Goal: Contribute content: Contribute content

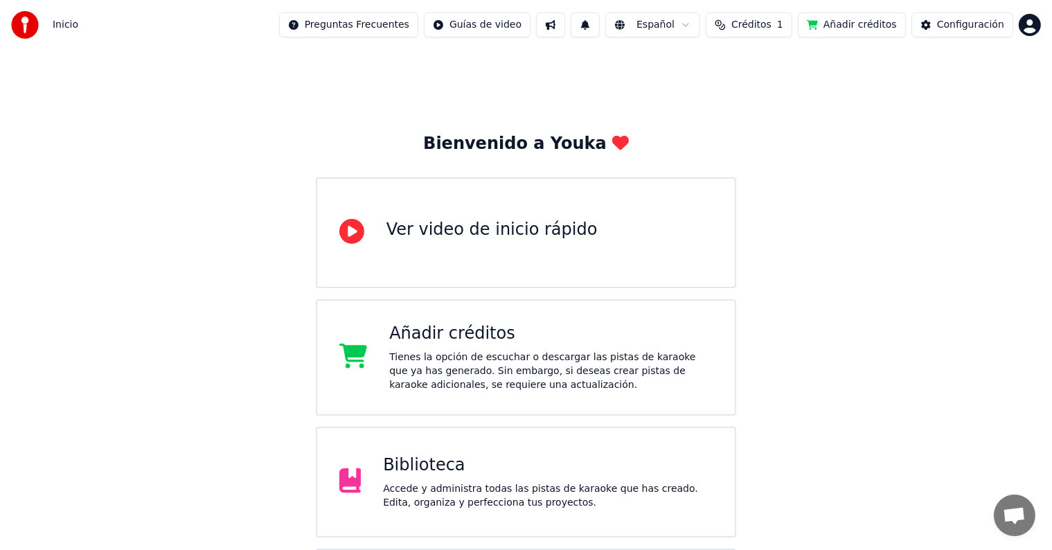
click at [446, 468] on div "Biblioteca" at bounding box center [548, 466] width 330 height 22
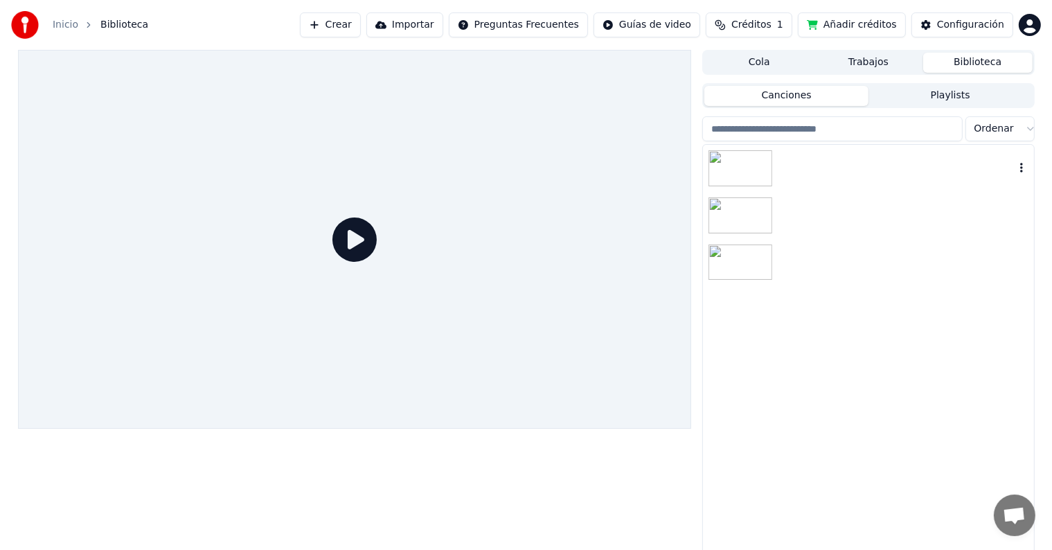
click at [865, 159] on div at bounding box center [896, 168] width 236 height 19
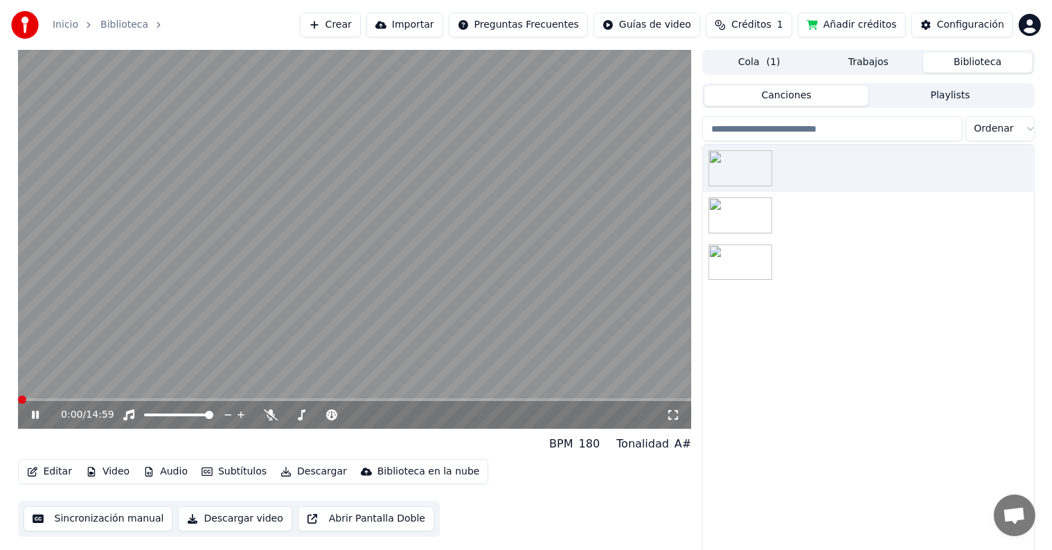
click at [41, 417] on icon at bounding box center [45, 414] width 33 height 11
click at [258, 403] on div "0:00 / 14:59" at bounding box center [355, 415] width 674 height 28
click at [263, 400] on span at bounding box center [355, 399] width 674 height 3
click at [368, 400] on span at bounding box center [355, 399] width 674 height 3
click at [377, 398] on span at bounding box center [355, 399] width 674 height 3
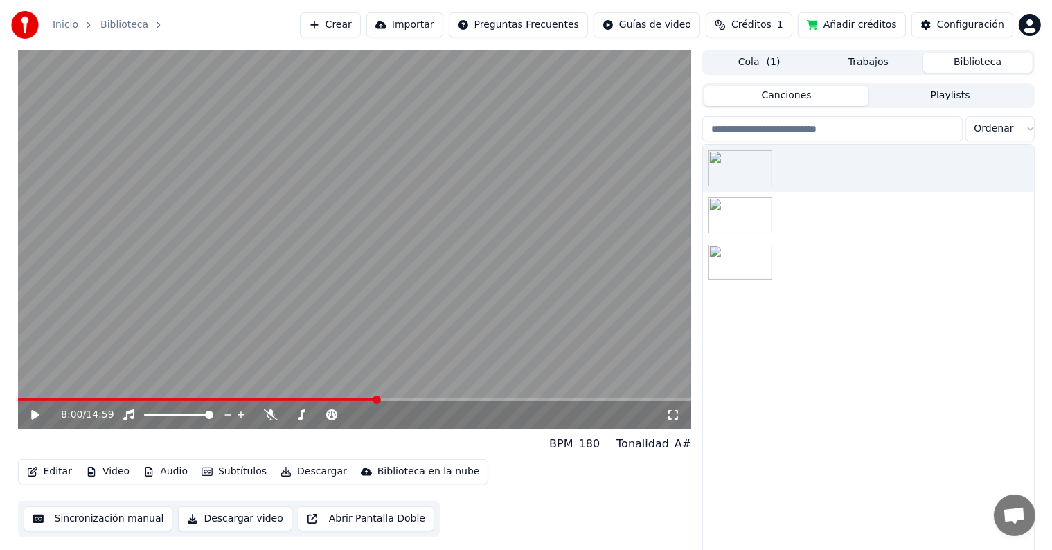
click at [392, 395] on video at bounding box center [355, 239] width 674 height 379
click at [399, 400] on span at bounding box center [355, 399] width 674 height 3
click at [417, 400] on span at bounding box center [355, 399] width 674 height 3
click at [432, 399] on span at bounding box center [355, 399] width 674 height 3
click at [36, 411] on icon at bounding box center [45, 414] width 33 height 11
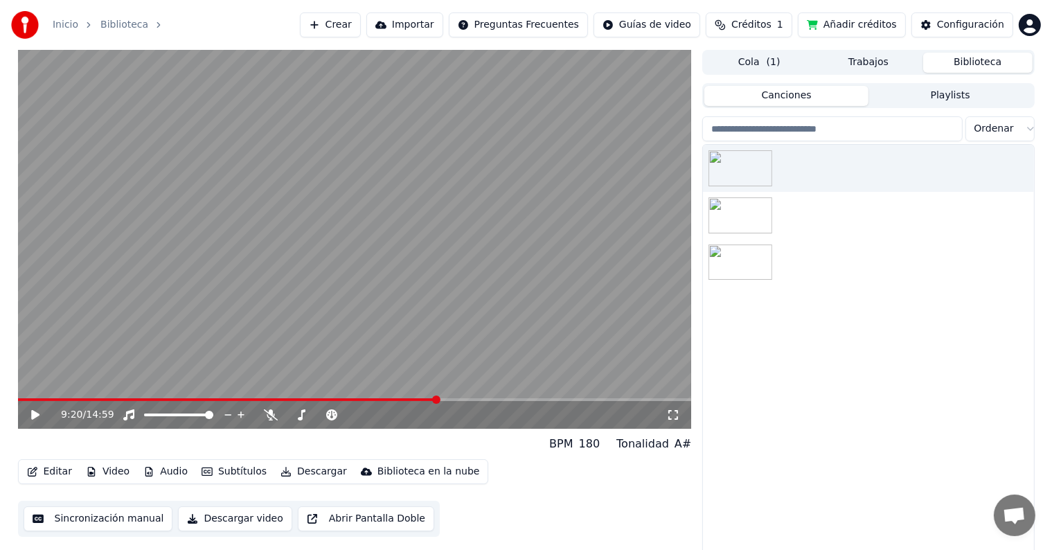
click at [50, 468] on button "Editar" at bounding box center [49, 471] width 56 height 19
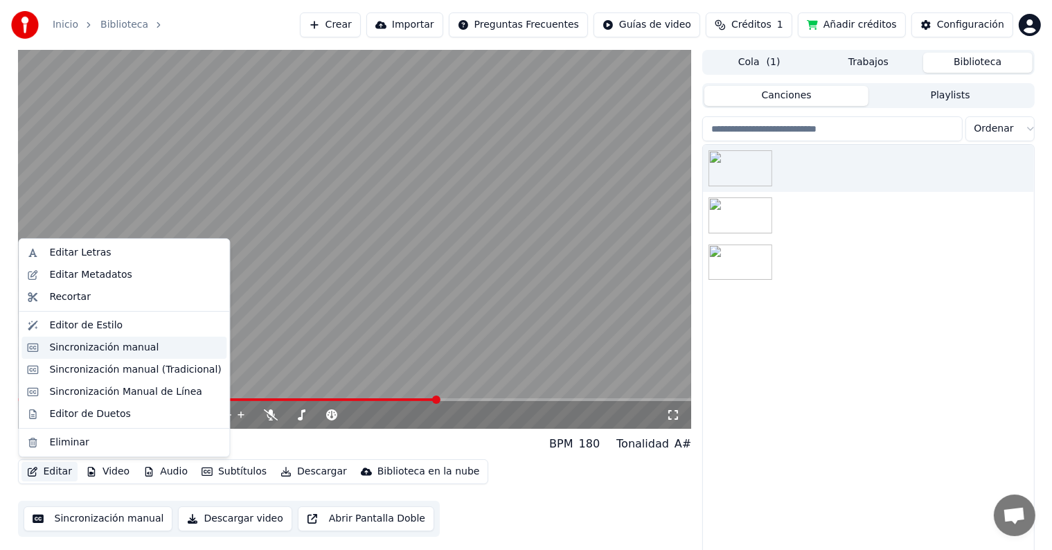
click at [98, 341] on div "Sincronización manual" at bounding box center [103, 348] width 109 height 14
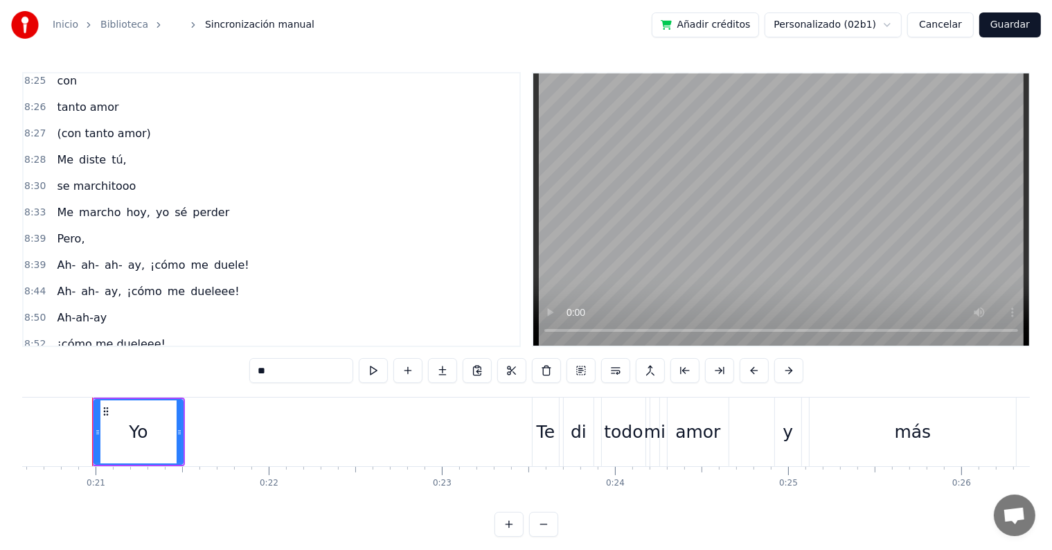
scroll to position [2807, 0]
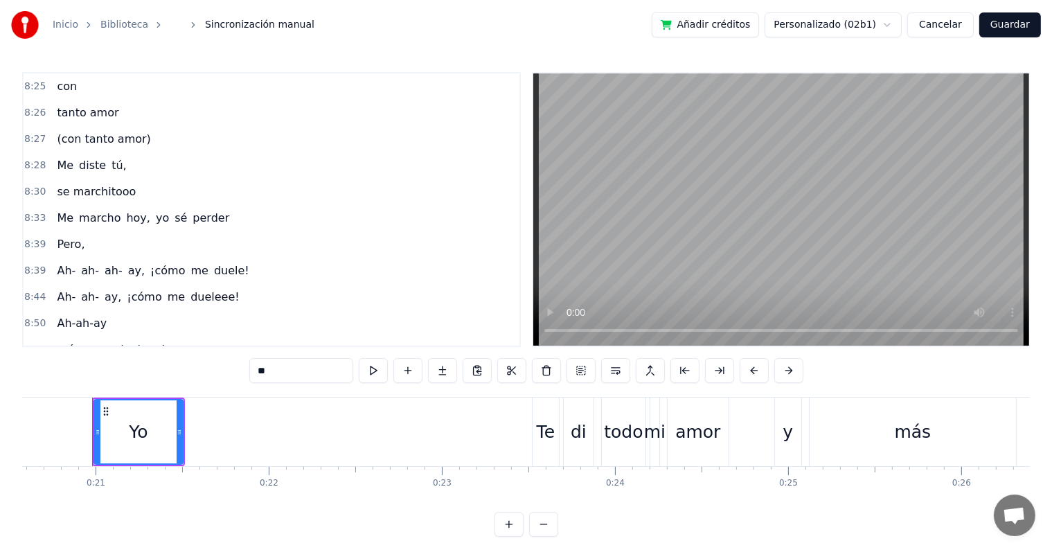
click at [170, 337] on div "8:52 ¡cómo me dueleee!" at bounding box center [272, 350] width 496 height 26
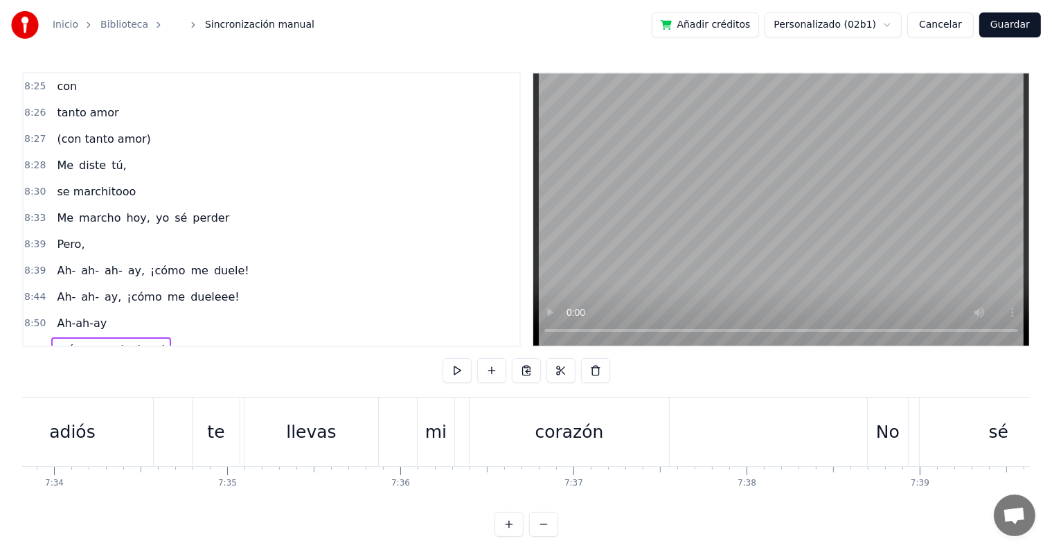
scroll to position [0, 92120]
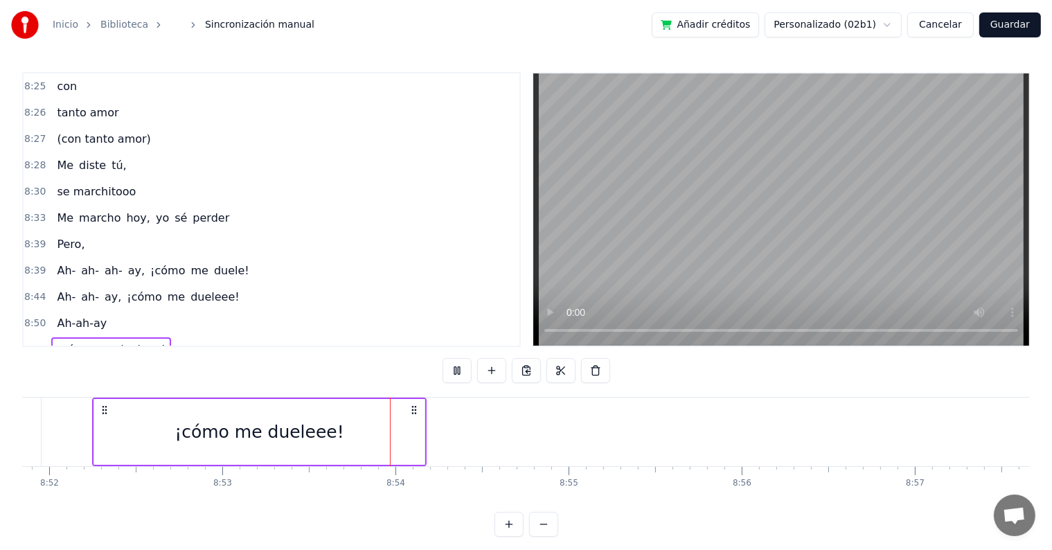
click at [189, 363] on div "9:32 No me queda más" at bounding box center [272, 376] width 496 height 26
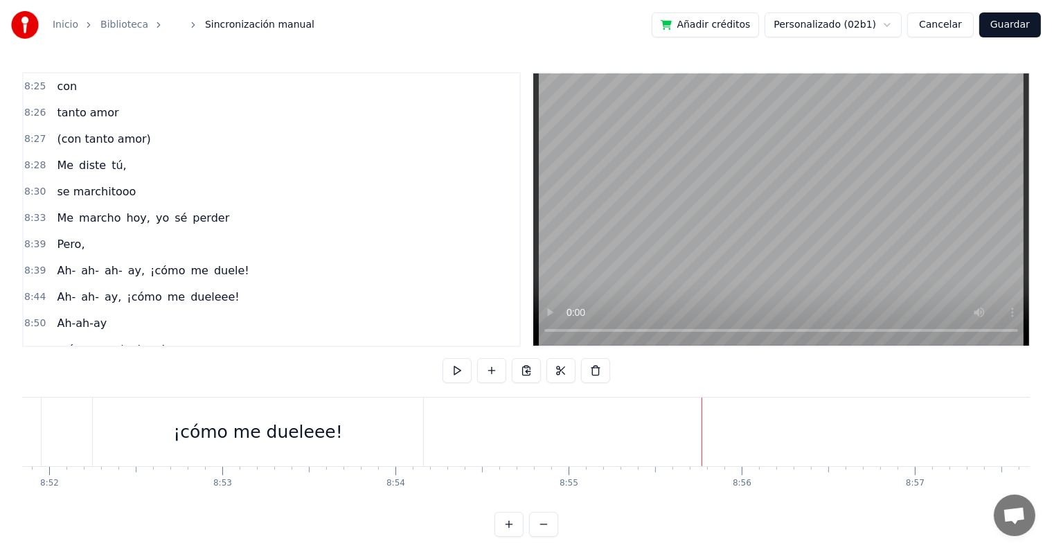
click at [215, 363] on div "9:32 No me queda más" at bounding box center [272, 376] width 496 height 26
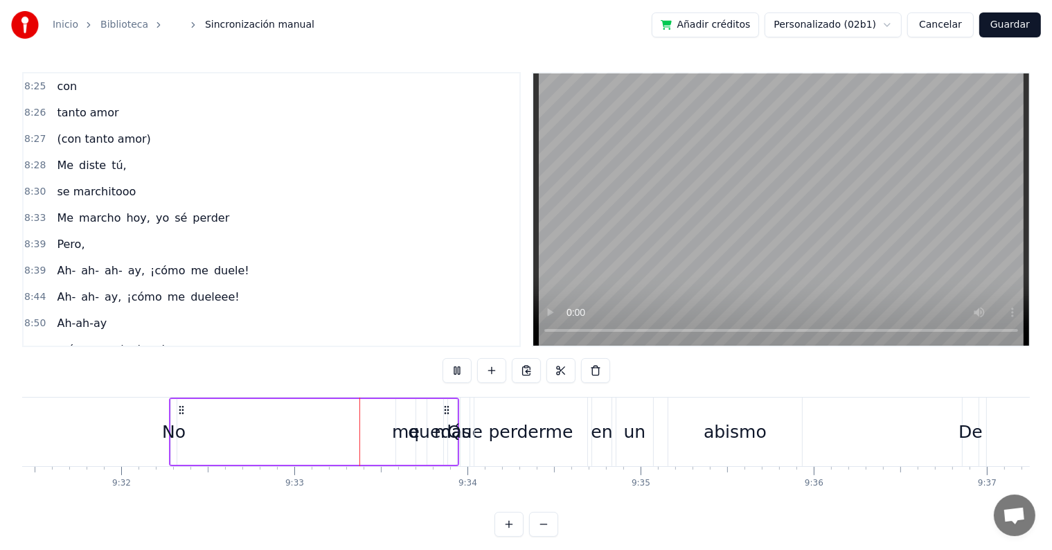
scroll to position [0, 99142]
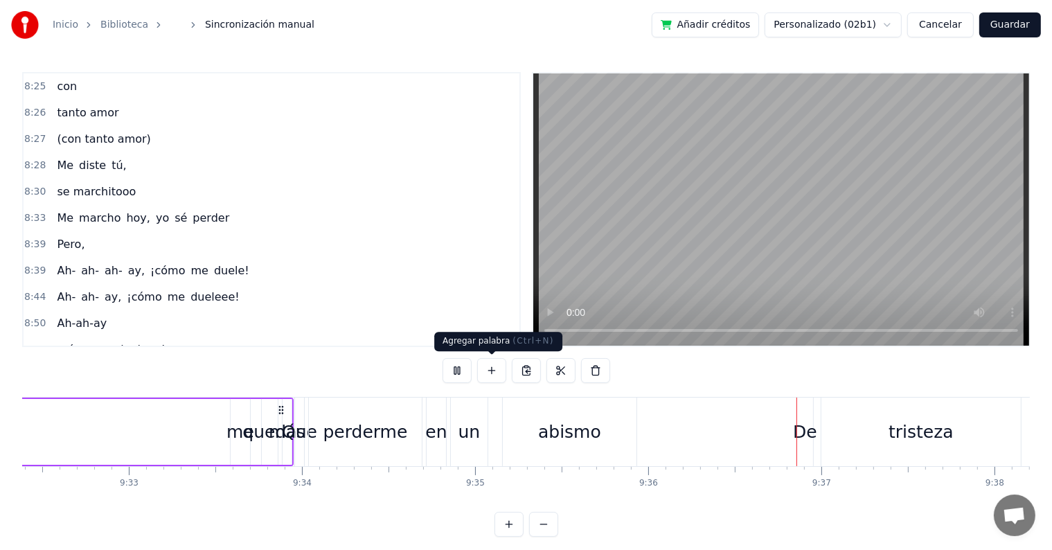
click at [457, 369] on button at bounding box center [457, 370] width 29 height 25
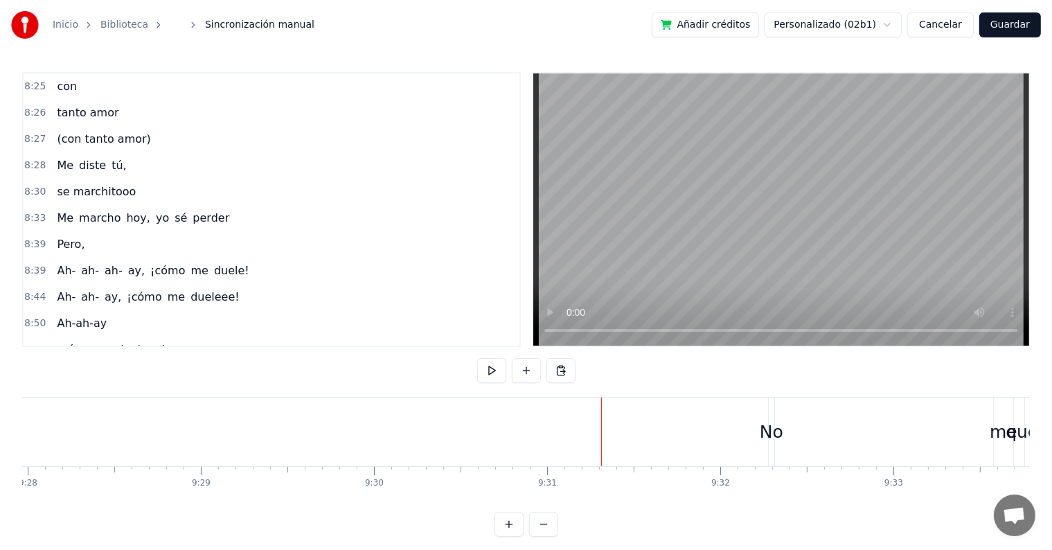
scroll to position [0, 98379]
click at [769, 432] on div "No" at bounding box center [770, 432] width 24 height 26
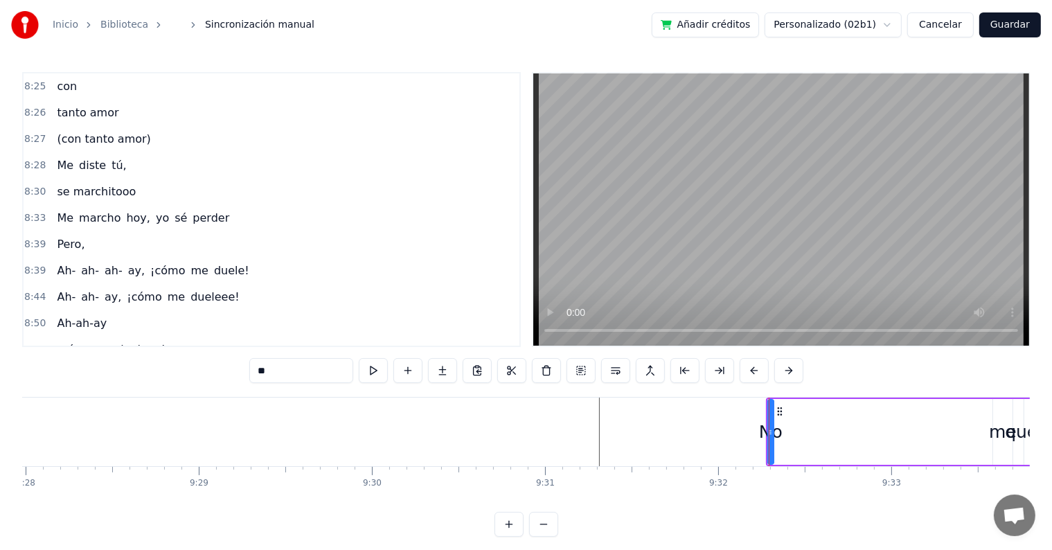
scroll to position [2859, 0]
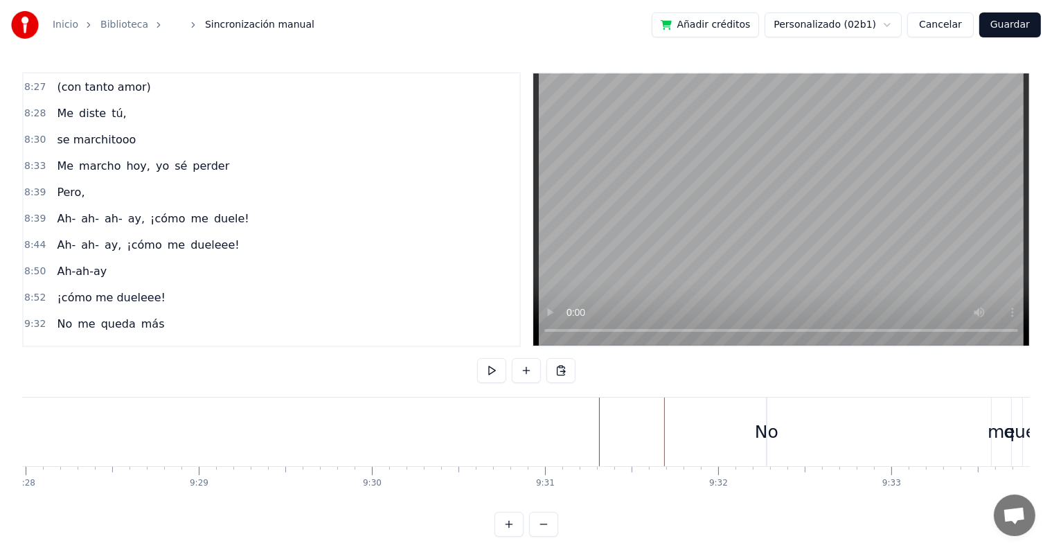
click at [765, 425] on div "No" at bounding box center [767, 432] width 24 height 26
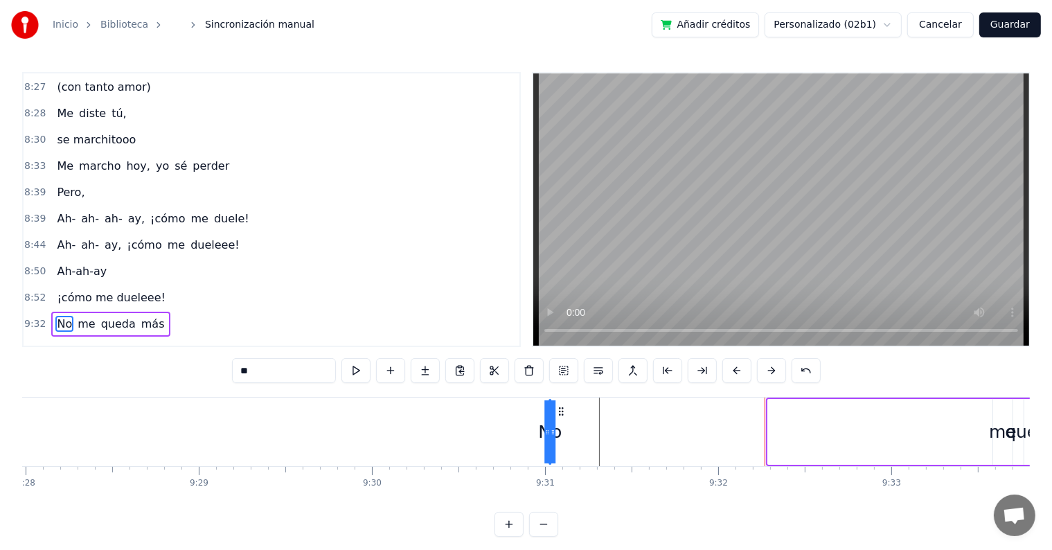
drag, startPoint x: 780, startPoint y: 410, endPoint x: 561, endPoint y: 414, distance: 219.0
click at [561, 414] on icon at bounding box center [561, 411] width 11 height 11
drag, startPoint x: 551, startPoint y: 428, endPoint x: 585, endPoint y: 430, distance: 33.3
click at [585, 430] on div "No me queda más" at bounding box center [801, 432] width 509 height 69
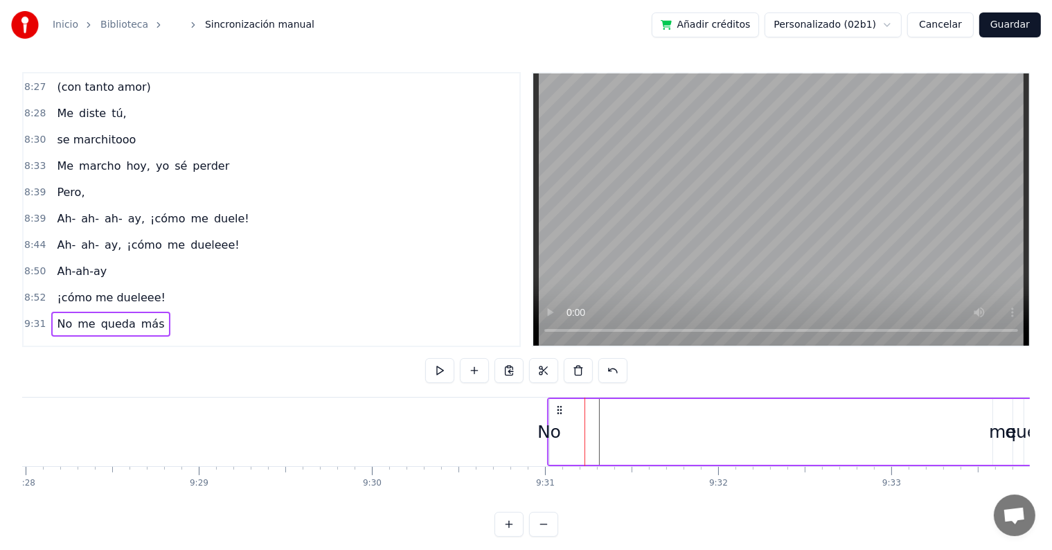
click at [549, 430] on div "No" at bounding box center [550, 432] width 24 height 26
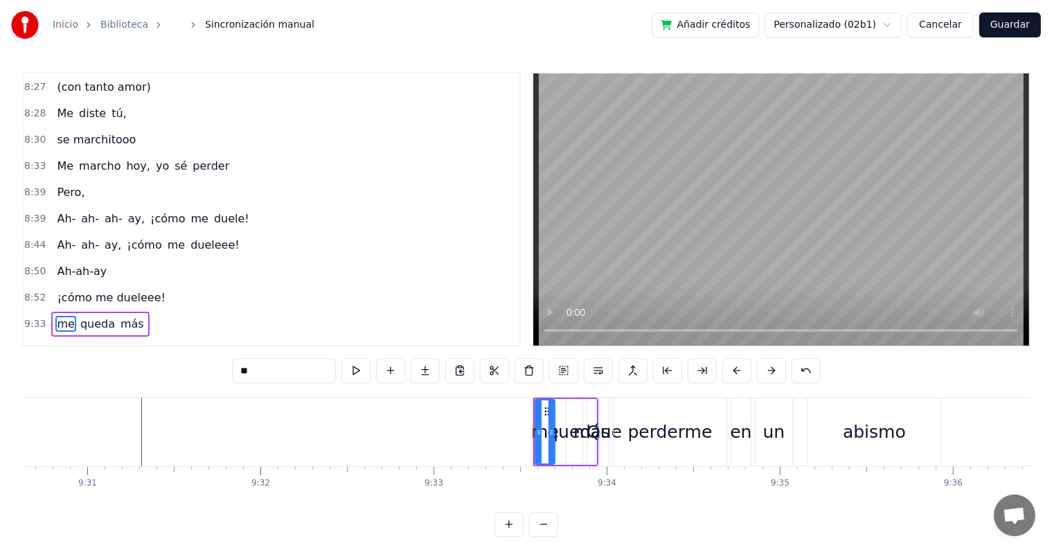
scroll to position [0, 98836]
drag, startPoint x: 533, startPoint y: 432, endPoint x: 447, endPoint y: 432, distance: 85.9
click at [450, 432] on icon at bounding box center [453, 432] width 6 height 11
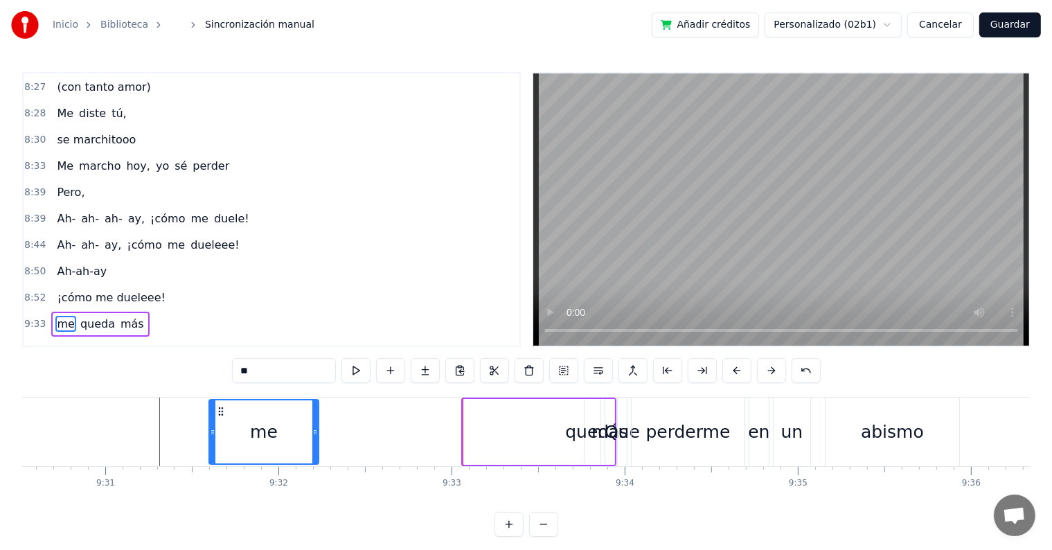
drag, startPoint x: 405, startPoint y: 410, endPoint x: 218, endPoint y: 410, distance: 187.8
click at [219, 411] on circle at bounding box center [219, 411] width 1 height 1
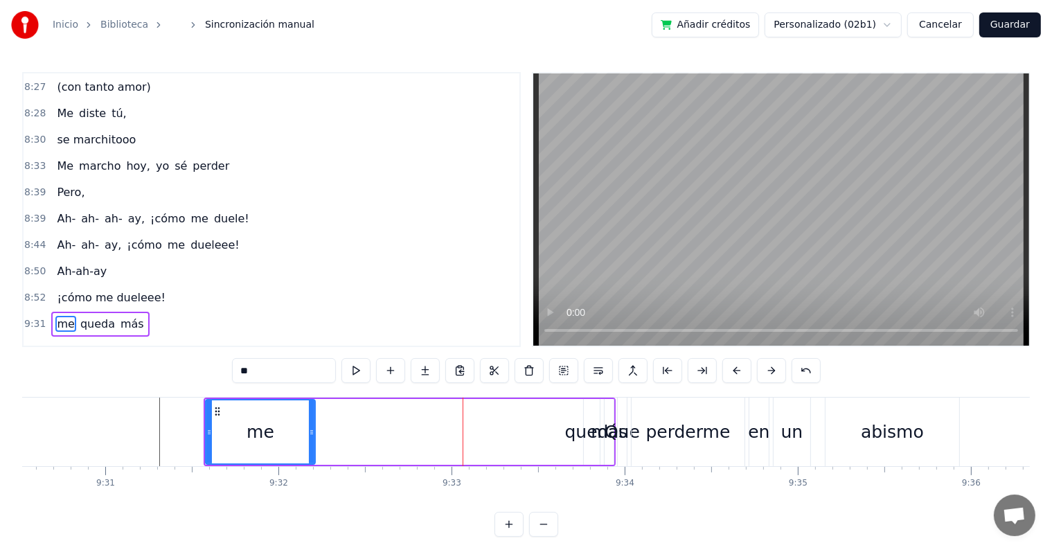
scroll to position [0, 98817]
click at [582, 430] on div "queda" at bounding box center [594, 432] width 54 height 26
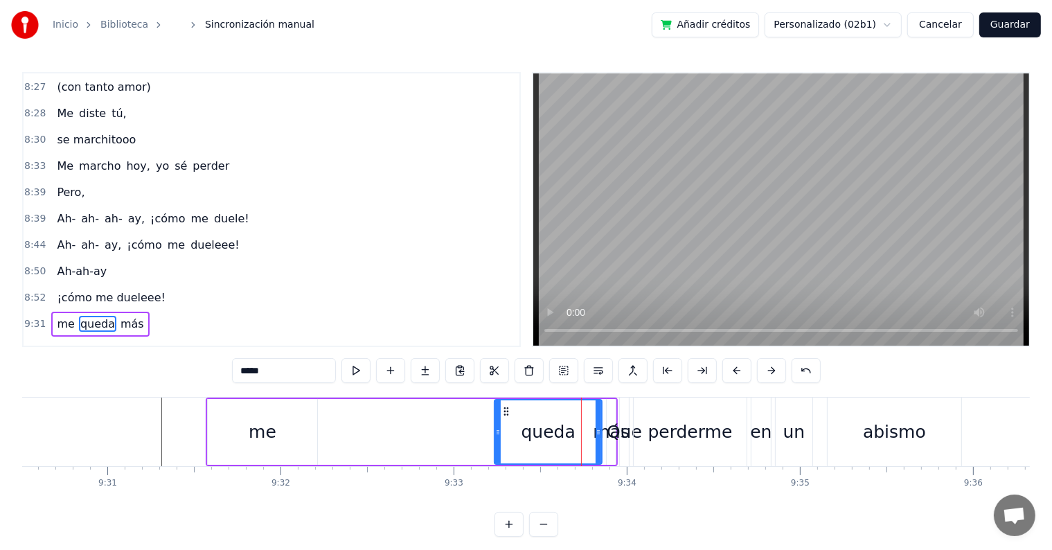
drag, startPoint x: 589, startPoint y: 423, endPoint x: 495, endPoint y: 421, distance: 94.3
click at [495, 422] on div at bounding box center [498, 431] width 6 height 63
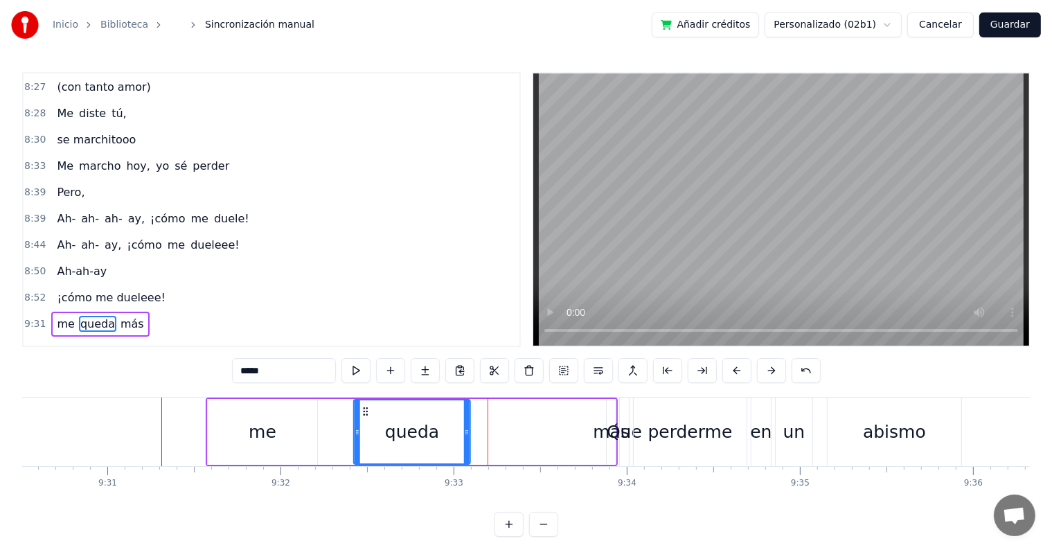
drag, startPoint x: 499, startPoint y: 412, endPoint x: 365, endPoint y: 412, distance: 133.7
click at [365, 412] on icon at bounding box center [365, 411] width 11 height 11
click at [603, 431] on div "más" at bounding box center [611, 432] width 37 height 26
type input "***"
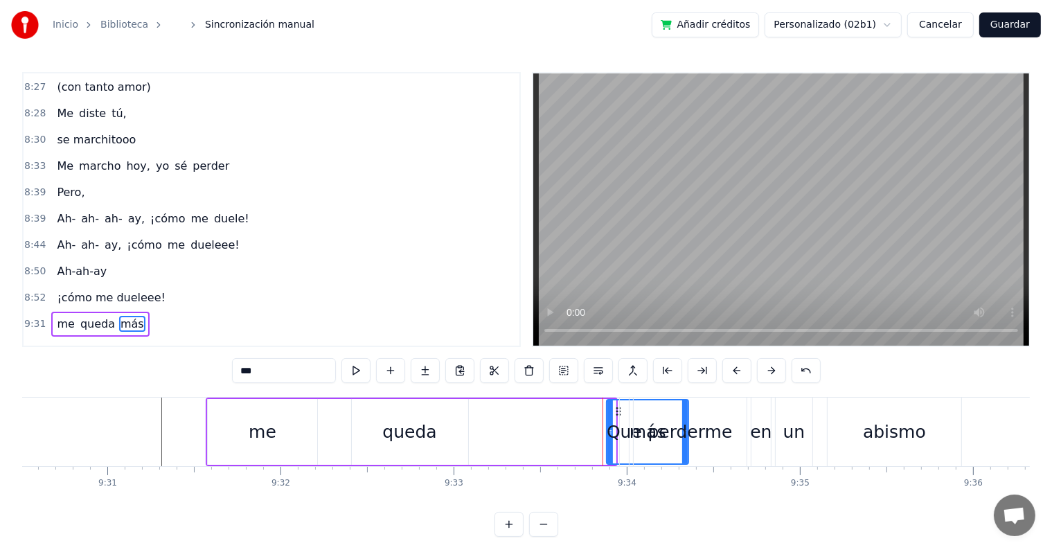
drag, startPoint x: 613, startPoint y: 412, endPoint x: 686, endPoint y: 414, distance: 72.8
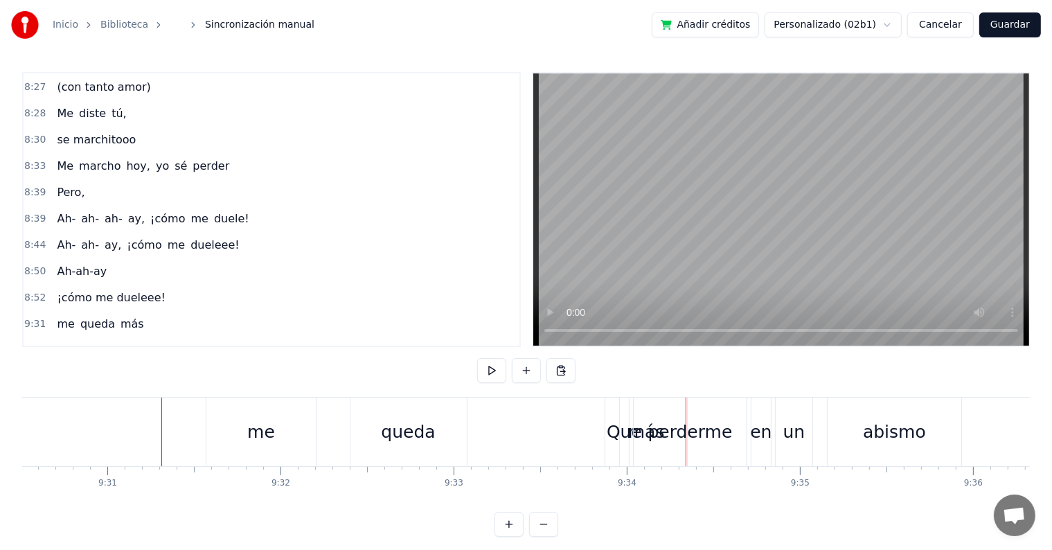
click at [651, 416] on div "perderme" at bounding box center [690, 432] width 113 height 69
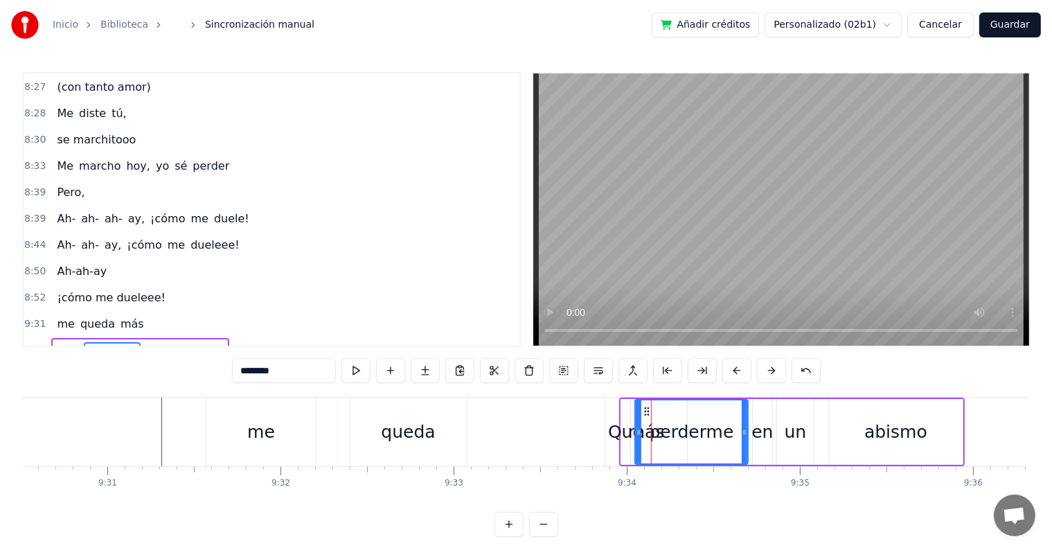
scroll to position [2885, 0]
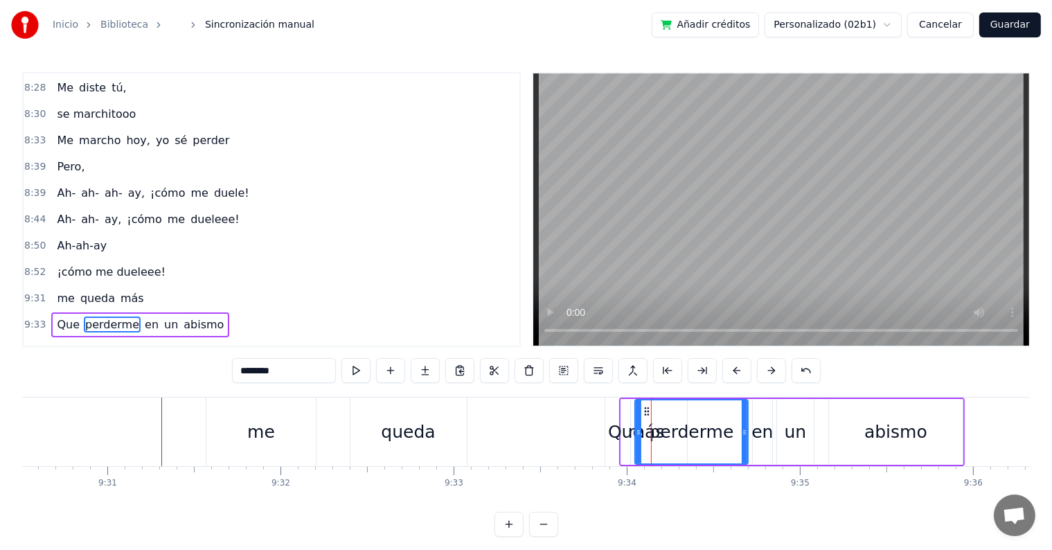
click at [627, 415] on div "Que" at bounding box center [625, 432] width 9 height 66
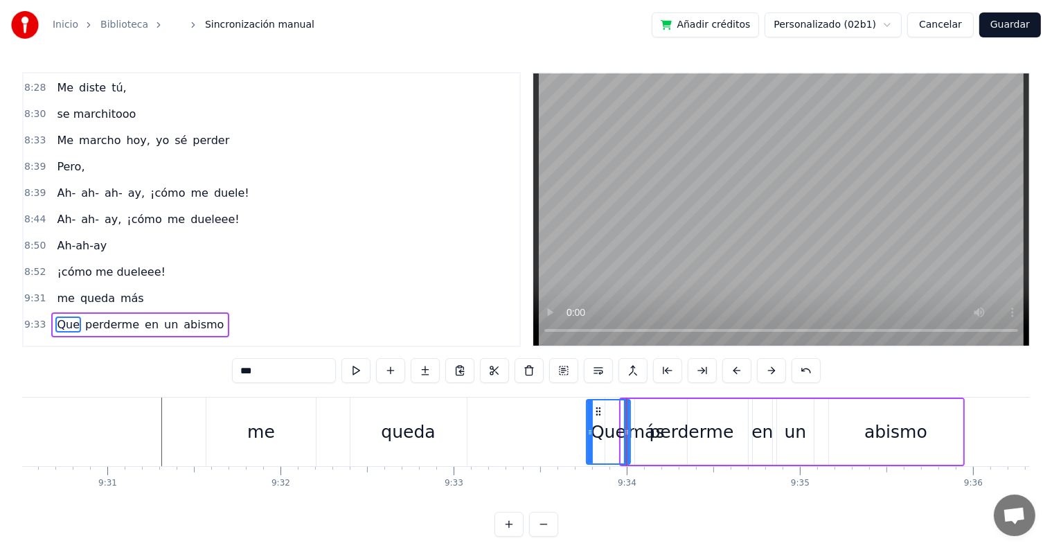
drag, startPoint x: 623, startPoint y: 413, endPoint x: 594, endPoint y: 413, distance: 28.4
click at [588, 413] on div at bounding box center [591, 431] width 6 height 63
click at [629, 414] on div at bounding box center [627, 431] width 6 height 63
click at [637, 416] on div "perderme" at bounding box center [691, 432] width 113 height 66
type input "********"
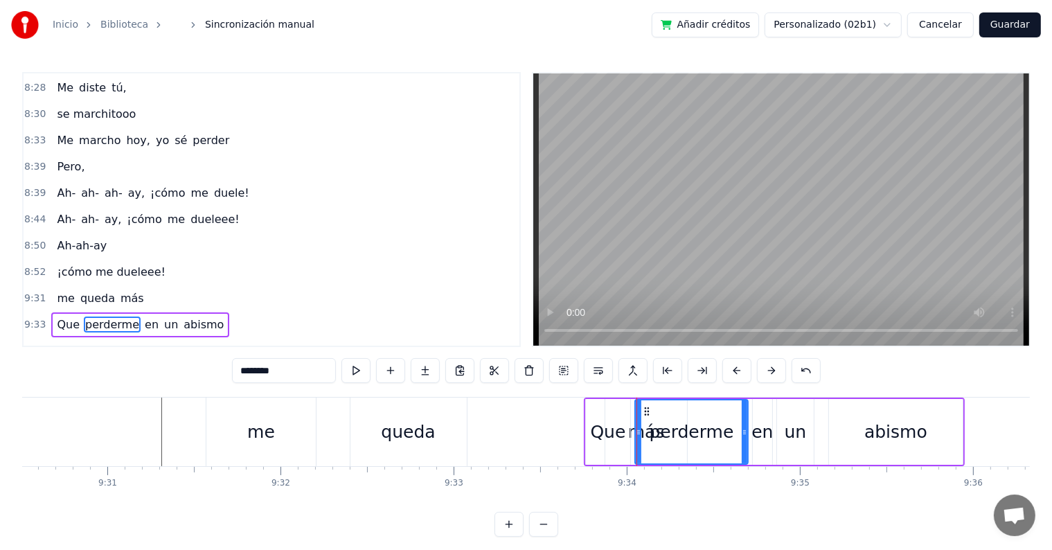
click at [632, 416] on div "Que perderme en un abismo" at bounding box center [774, 432] width 381 height 69
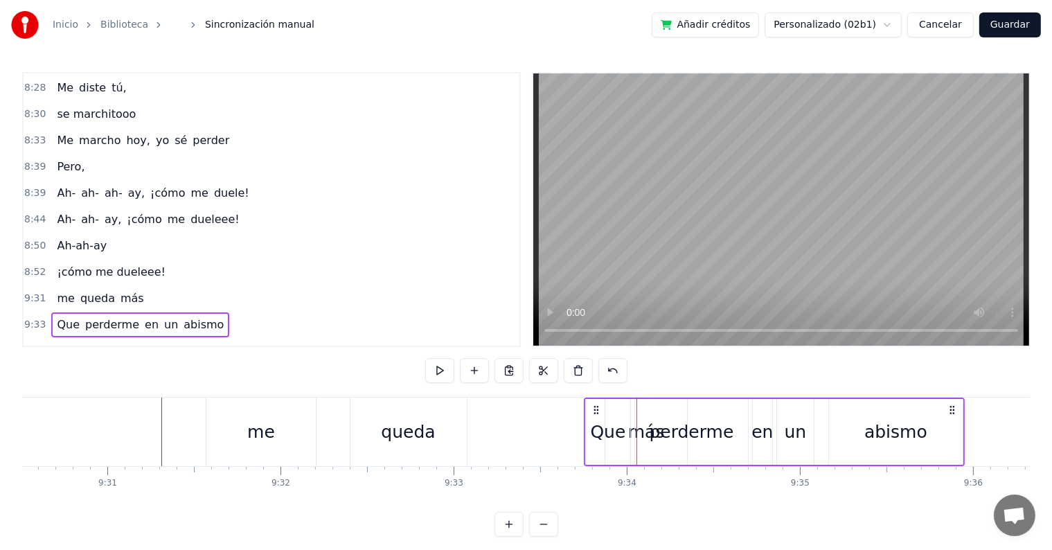
click at [511, 532] on button at bounding box center [509, 524] width 29 height 25
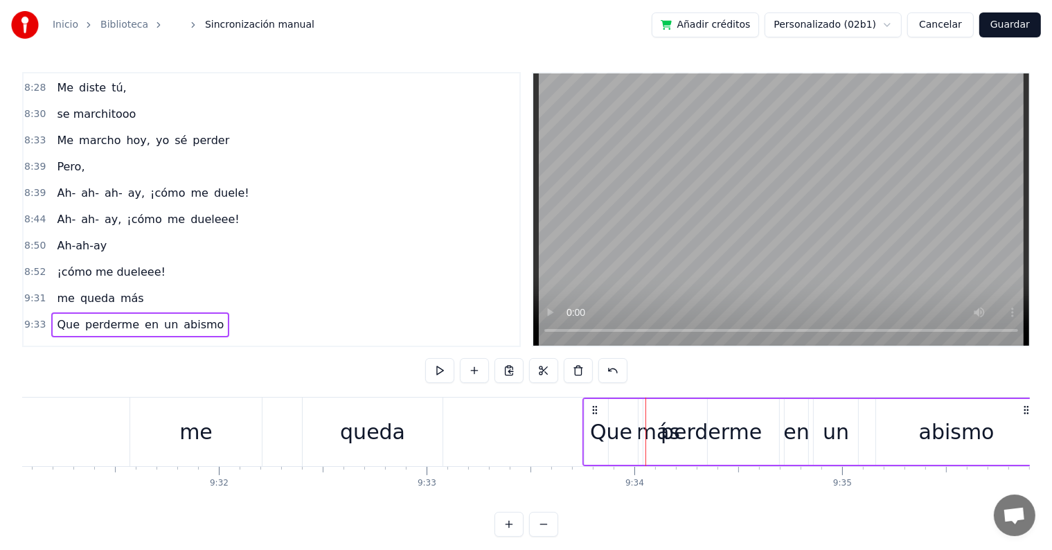
scroll to position [0, 118691]
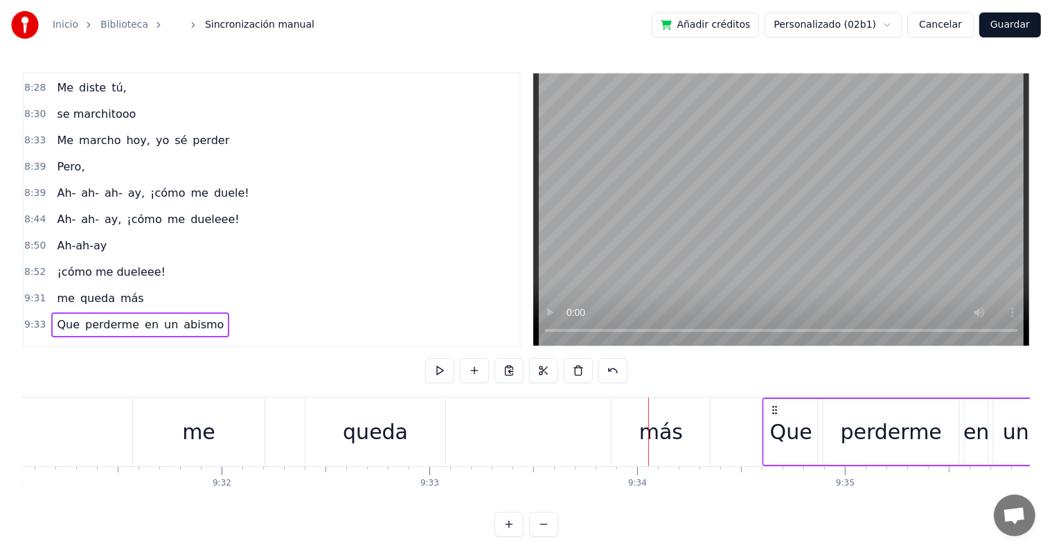
drag, startPoint x: 599, startPoint y: 409, endPoint x: 775, endPoint y: 412, distance: 176.7
click at [775, 412] on icon at bounding box center [774, 410] width 11 height 11
click at [665, 427] on div "más" at bounding box center [661, 431] width 44 height 31
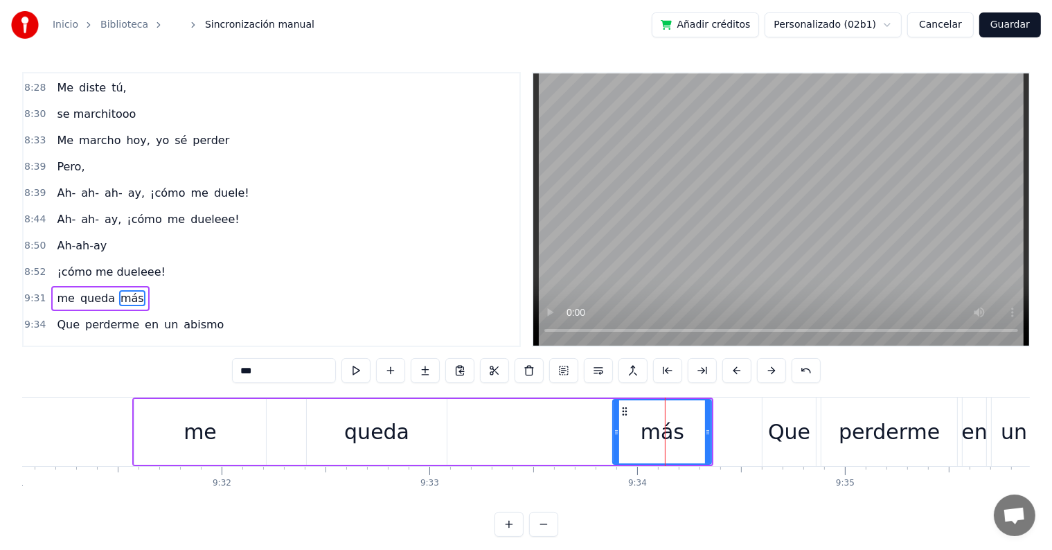
scroll to position [2859, 0]
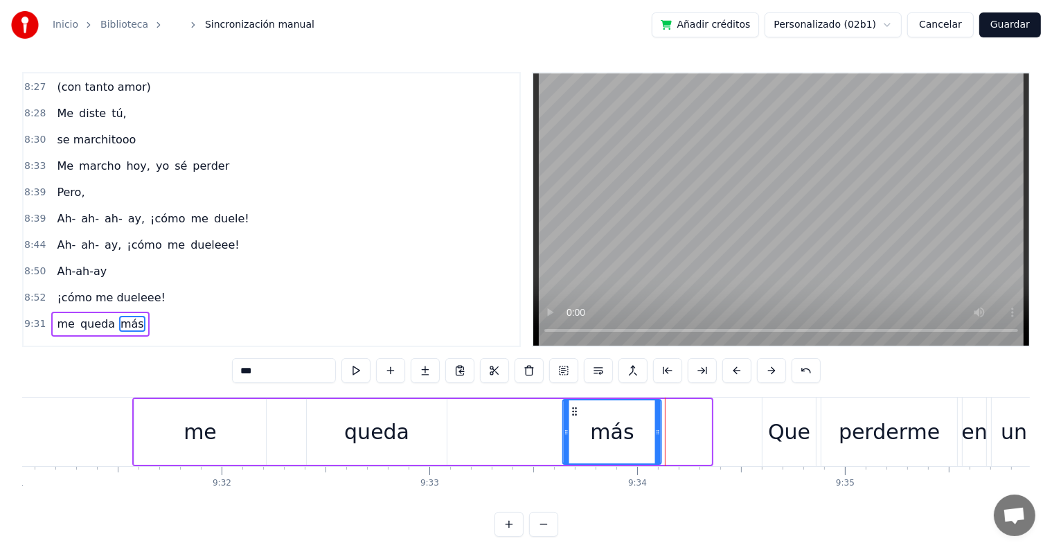
drag, startPoint x: 623, startPoint y: 410, endPoint x: 574, endPoint y: 410, distance: 48.5
click at [576, 411] on circle at bounding box center [576, 411] width 1 height 1
click at [784, 430] on div "Que" at bounding box center [789, 431] width 42 height 31
type input "***"
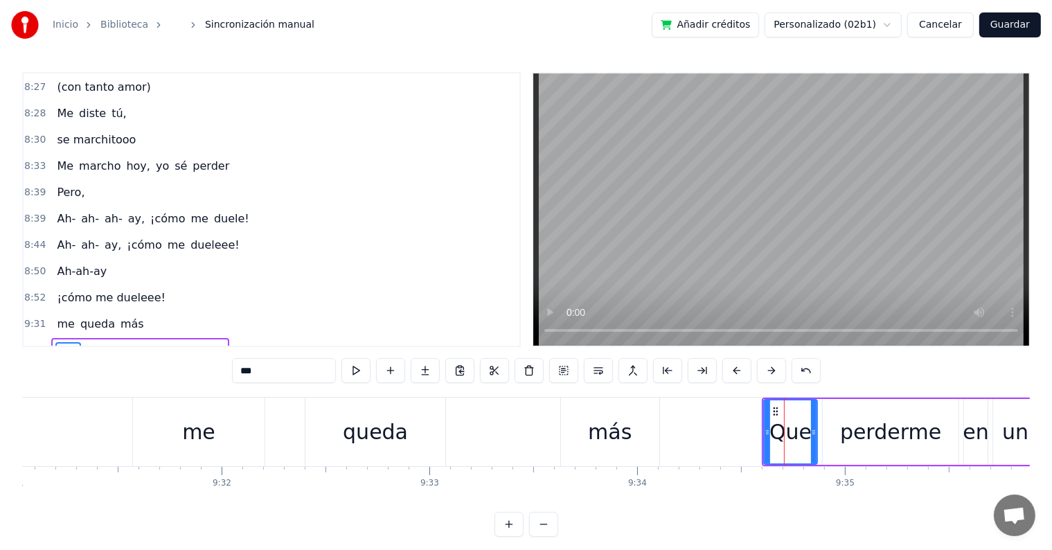
scroll to position [2885, 0]
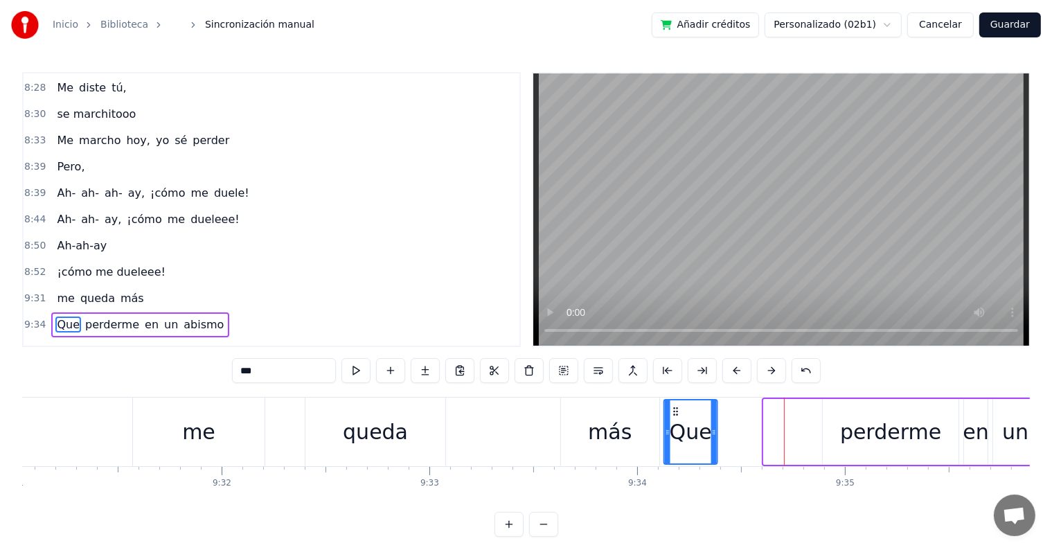
drag, startPoint x: 768, startPoint y: 409, endPoint x: 673, endPoint y: 409, distance: 94.9
click at [673, 409] on icon at bounding box center [675, 411] width 11 height 11
click at [813, 413] on div "Que perderme en un abismo" at bounding box center [940, 432] width 557 height 69
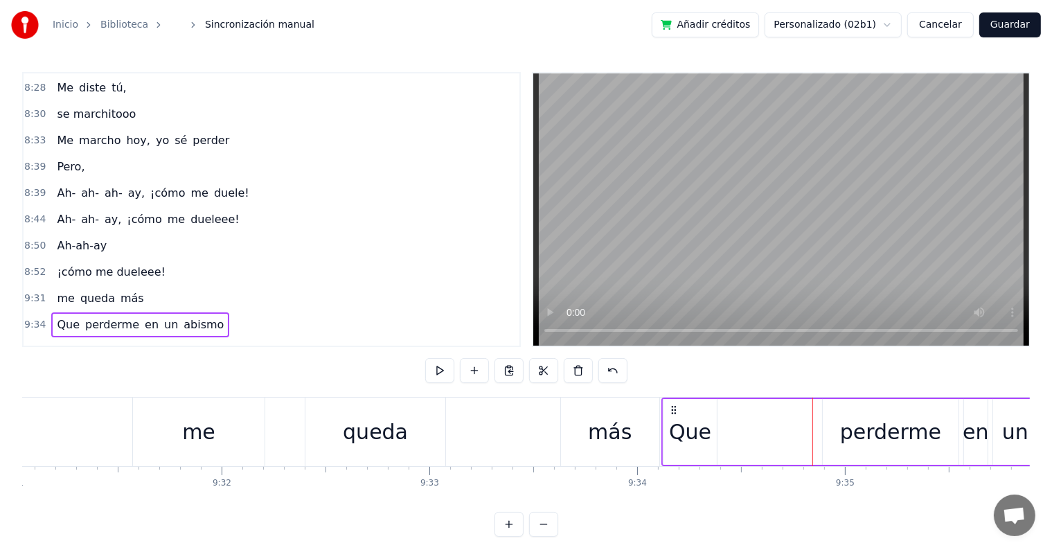
click at [847, 418] on div "perderme" at bounding box center [890, 431] width 101 height 31
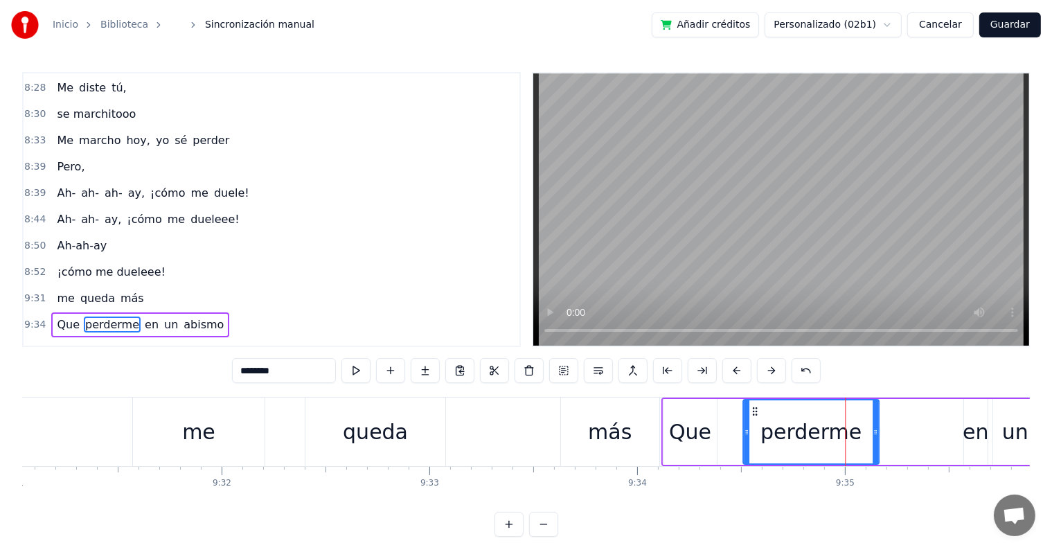
drag, startPoint x: 834, startPoint y: 410, endPoint x: 754, endPoint y: 410, distance: 80.4
click at [754, 410] on icon at bounding box center [755, 411] width 11 height 11
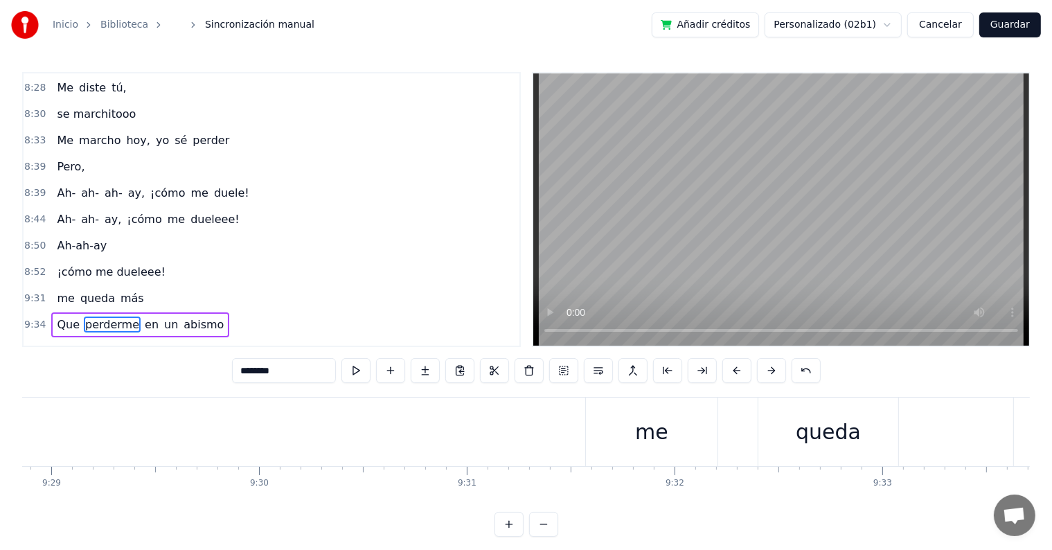
scroll to position [0, 118220]
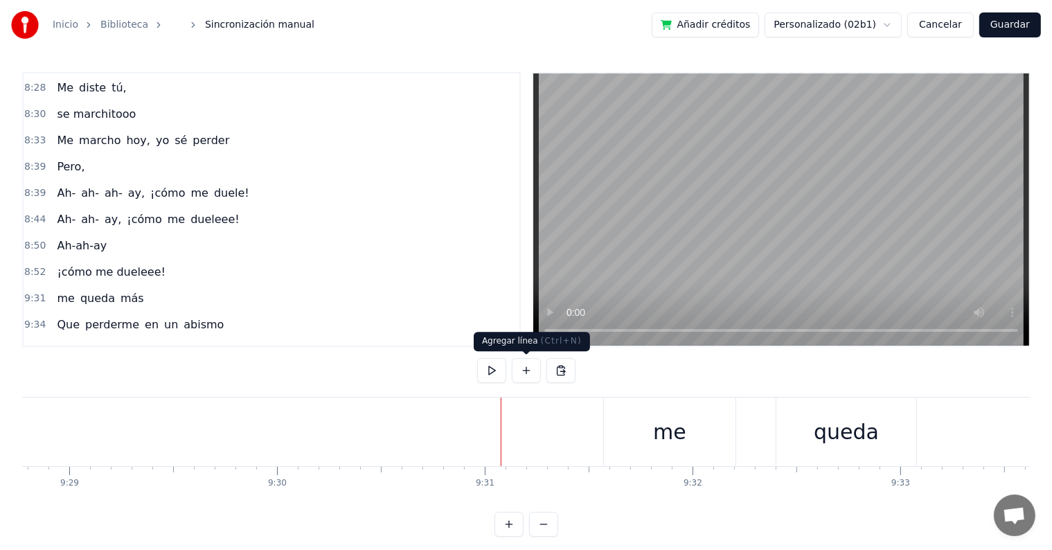
click at [527, 374] on button at bounding box center [526, 370] width 29 height 25
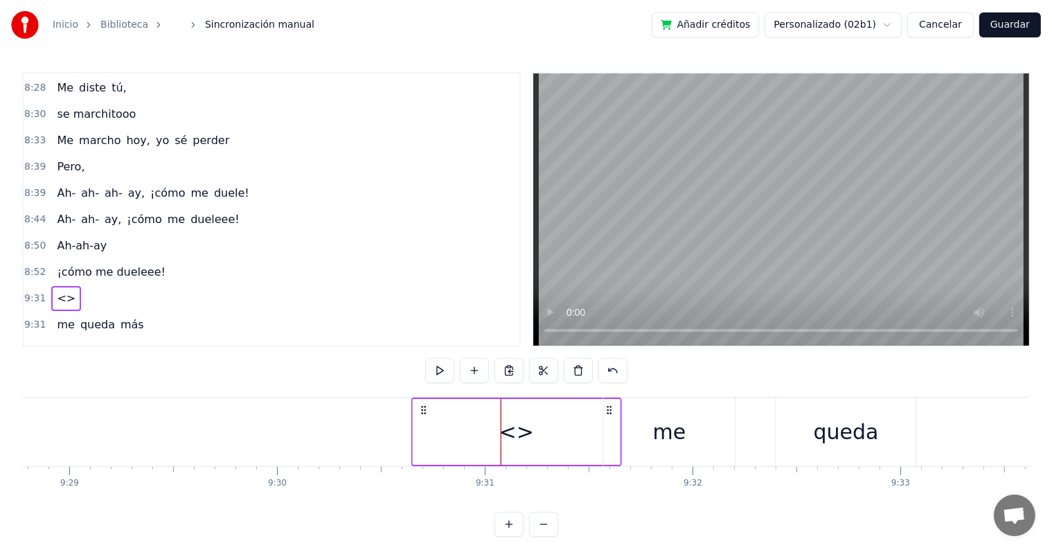
drag, startPoint x: 484, startPoint y: 410, endPoint x: 423, endPoint y: 409, distance: 61.7
click at [423, 409] on icon at bounding box center [423, 410] width 11 height 11
click at [524, 427] on div "<>" at bounding box center [517, 431] width 35 height 31
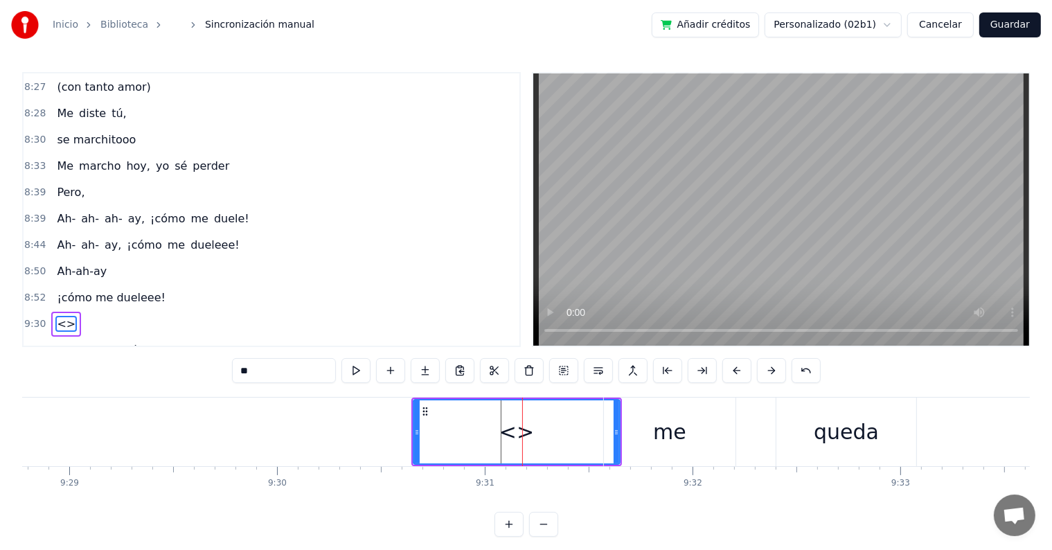
drag, startPoint x: 318, startPoint y: 371, endPoint x: 199, endPoint y: 369, distance: 119.2
click at [199, 369] on div "0:[DEMOGRAPHIC_DATA] 0:23 Te di todo mi amor y más 0:27 Y tú 0:30 No reconoces …" at bounding box center [526, 304] width 1008 height 465
type input "*"
type input "**"
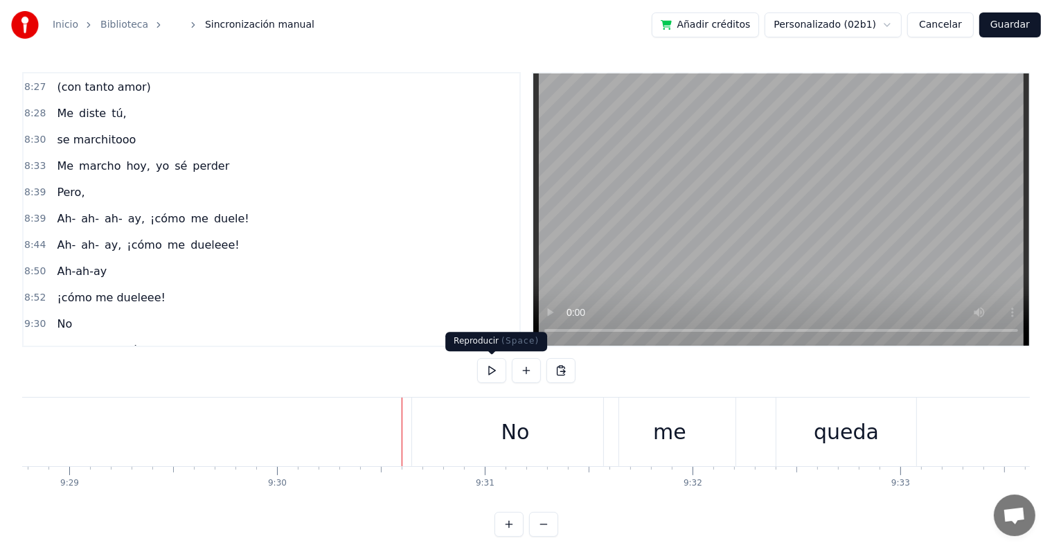
click at [493, 369] on button at bounding box center [491, 370] width 29 height 25
click at [639, 439] on div "me" at bounding box center [670, 432] width 132 height 69
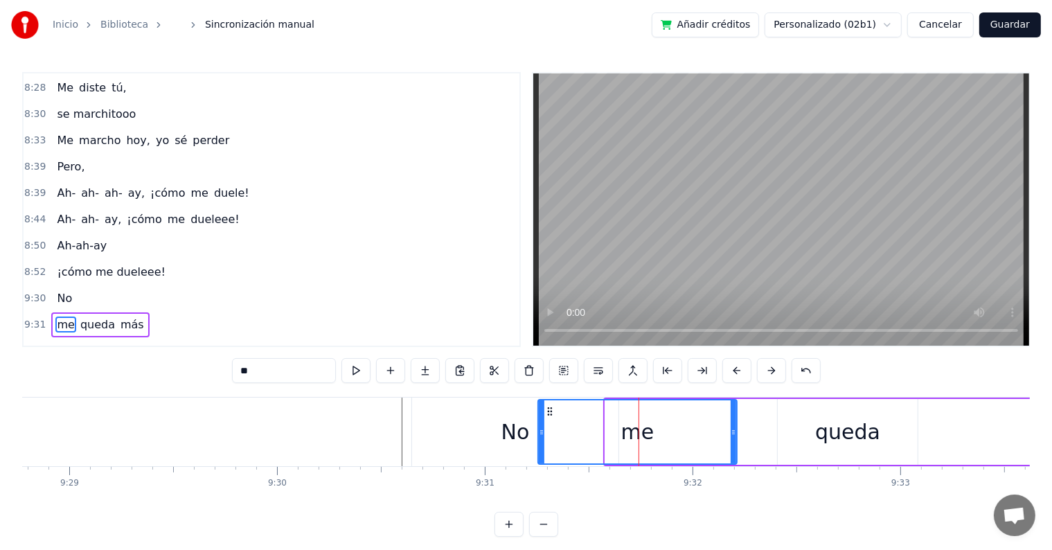
drag, startPoint x: 606, startPoint y: 430, endPoint x: 538, endPoint y: 430, distance: 67.2
click at [539, 430] on icon at bounding box center [542, 432] width 6 height 11
click at [520, 432] on div "No" at bounding box center [516, 431] width 28 height 31
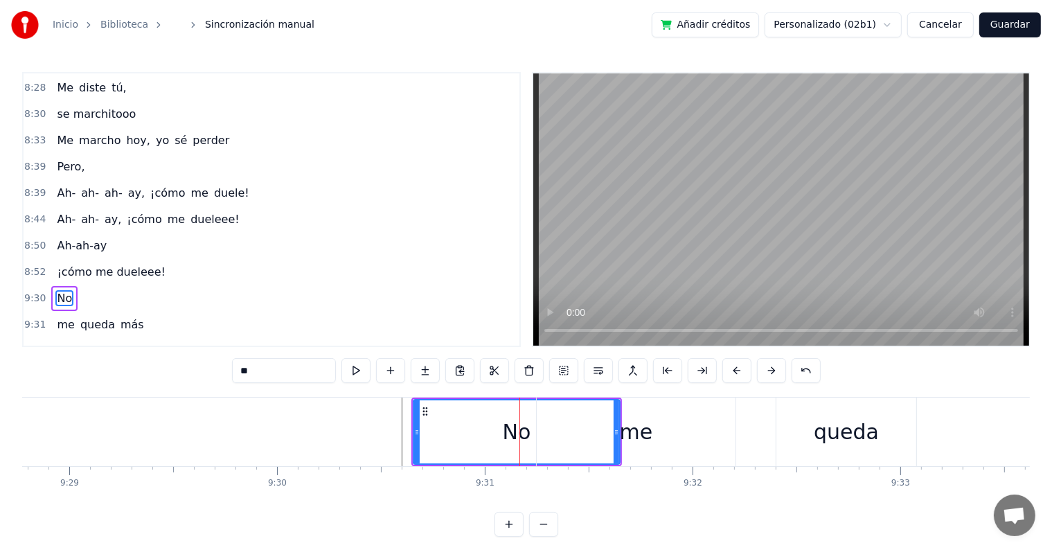
scroll to position [2859, 0]
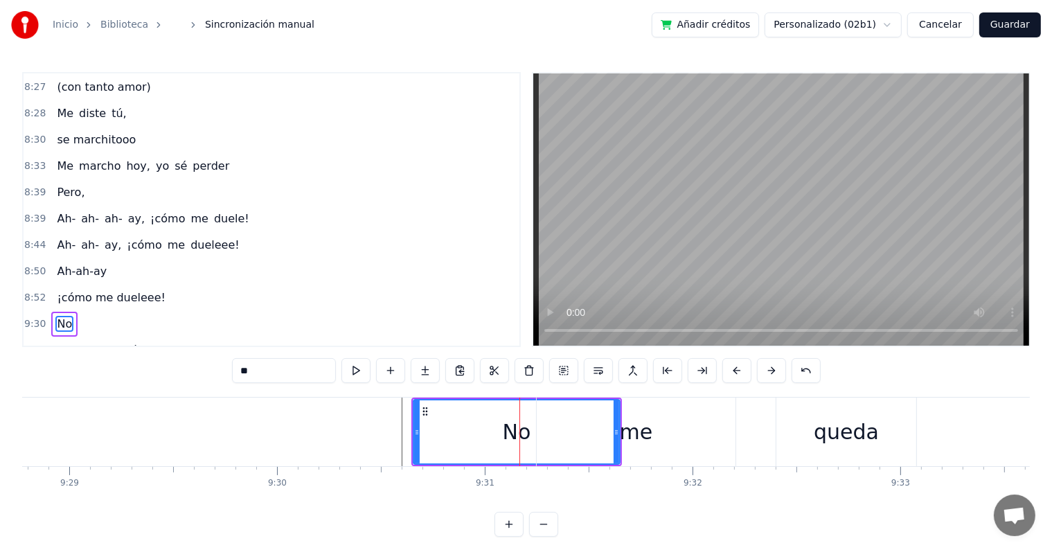
drag, startPoint x: 491, startPoint y: 423, endPoint x: 430, endPoint y: 422, distance: 60.3
click at [430, 422] on div "No" at bounding box center [516, 431] width 205 height 63
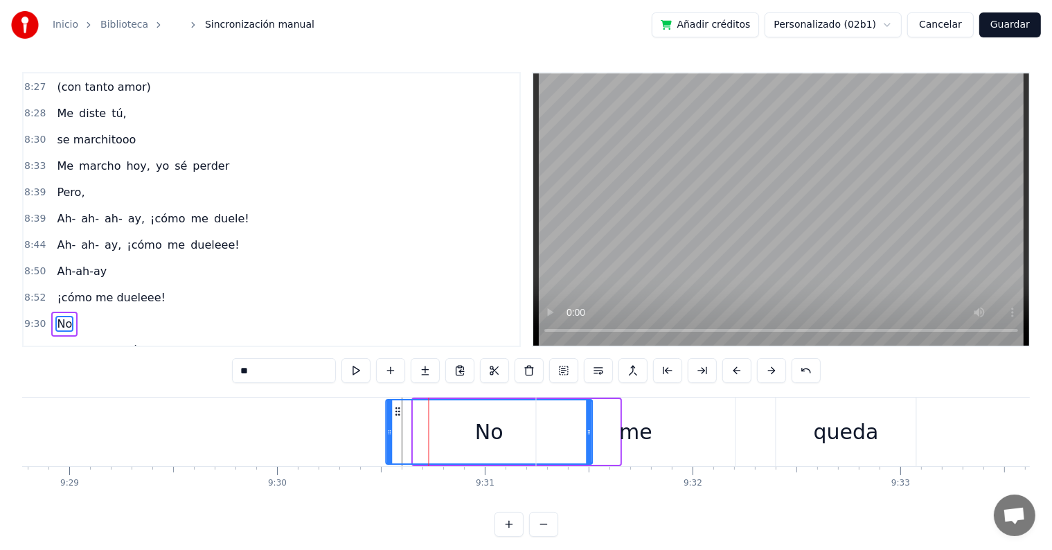
drag, startPoint x: 426, startPoint y: 410, endPoint x: 517, endPoint y: 421, distance: 91.4
click at [398, 407] on icon at bounding box center [398, 411] width 11 height 11
click at [646, 416] on div "me" at bounding box center [636, 431] width 33 height 31
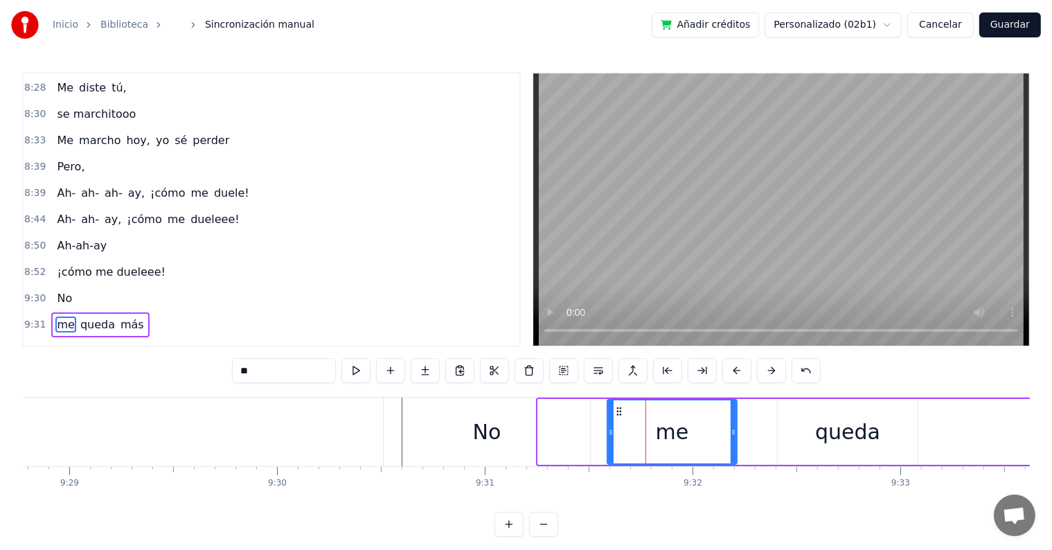
drag, startPoint x: 541, startPoint y: 422, endPoint x: 559, endPoint y: 430, distance: 19.8
click at [612, 427] on div at bounding box center [611, 431] width 6 height 63
click at [499, 432] on div "No" at bounding box center [487, 431] width 28 height 31
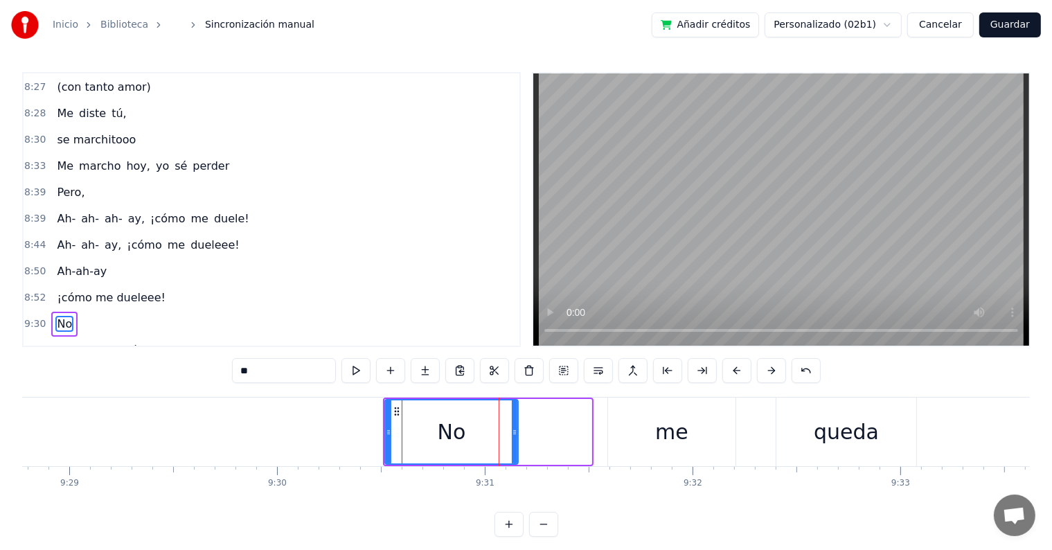
drag, startPoint x: 590, startPoint y: 427, endPoint x: 516, endPoint y: 423, distance: 73.6
click at [516, 423] on div at bounding box center [515, 431] width 6 height 63
click at [652, 423] on div "me" at bounding box center [671, 432] width 127 height 69
type input "**"
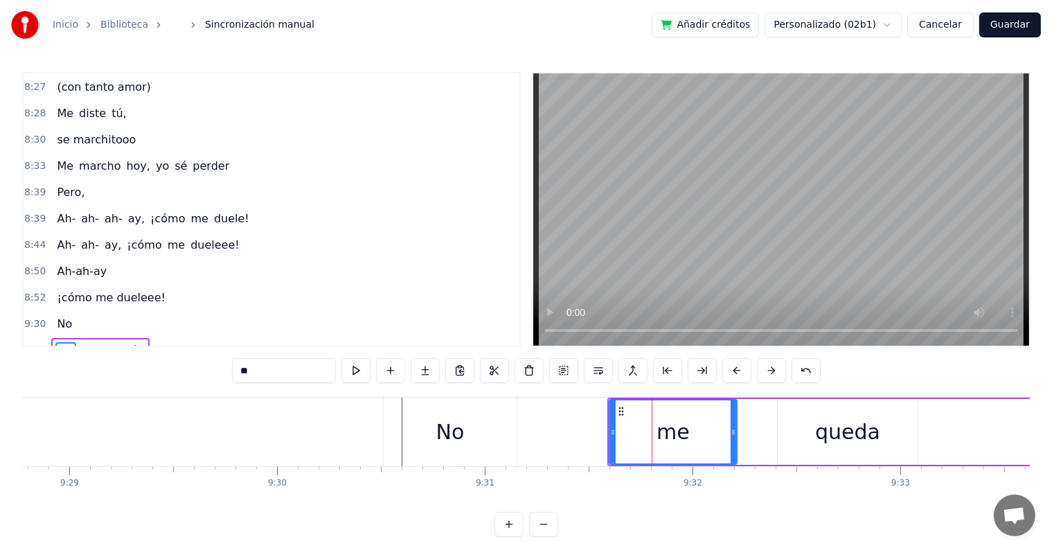
scroll to position [2885, 0]
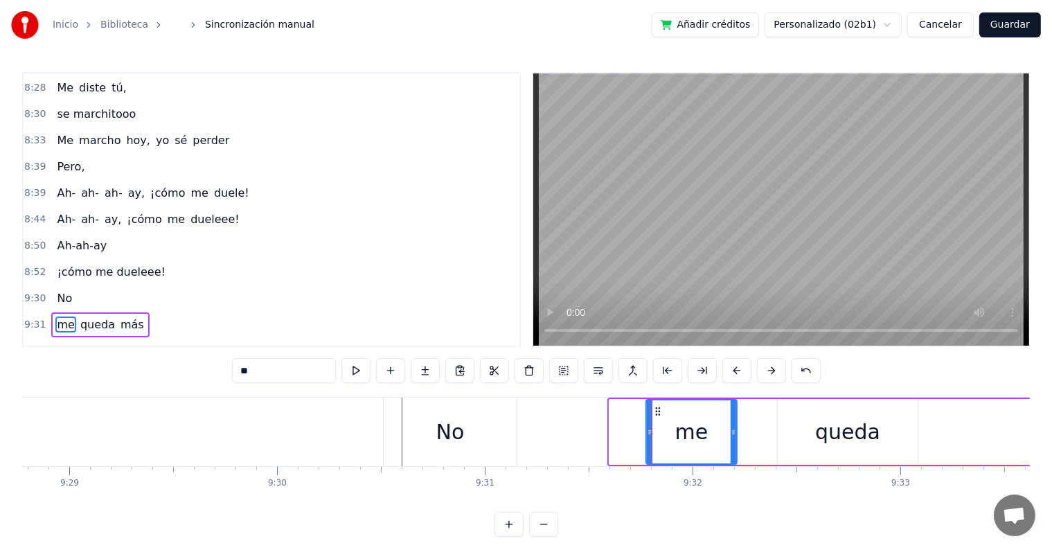
drag, startPoint x: 610, startPoint y: 424, endPoint x: 648, endPoint y: 427, distance: 37.6
click at [648, 427] on div at bounding box center [650, 431] width 6 height 63
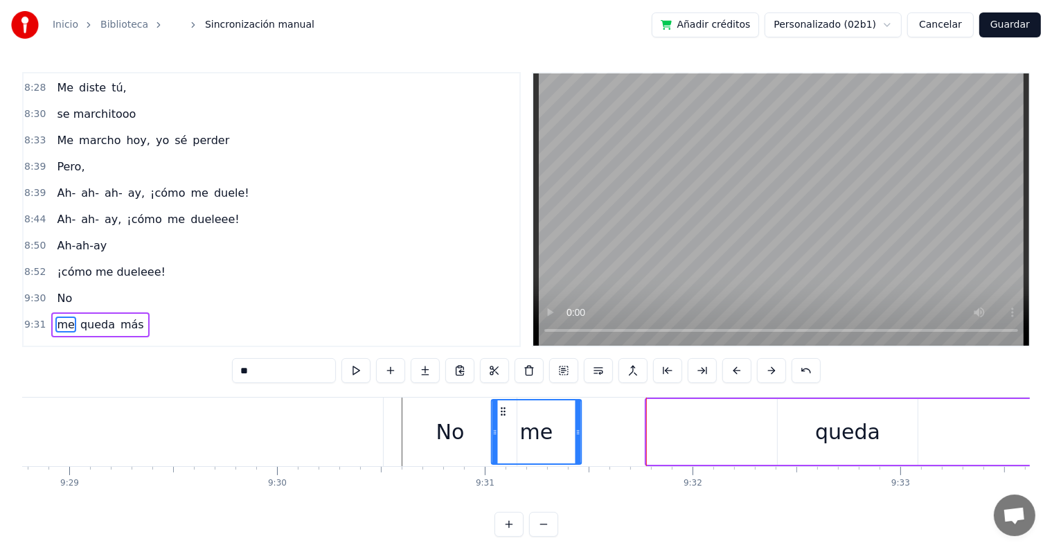
drag, startPoint x: 656, startPoint y: 411, endPoint x: 501, endPoint y: 410, distance: 155.2
click at [502, 411] on circle at bounding box center [502, 411] width 1 height 1
click at [685, 414] on div "me queda más" at bounding box center [812, 432] width 644 height 69
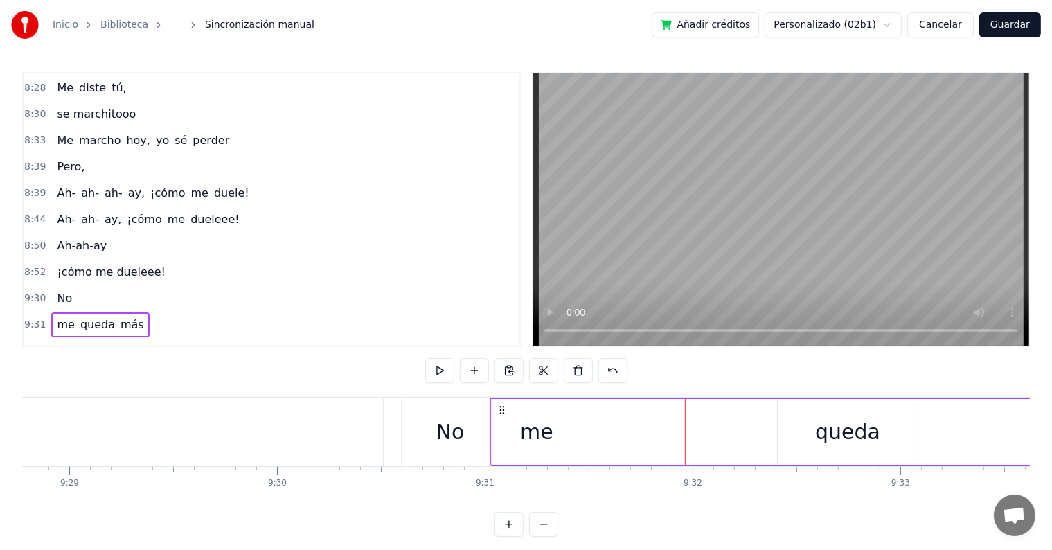
click at [539, 536] on button at bounding box center [543, 524] width 29 height 25
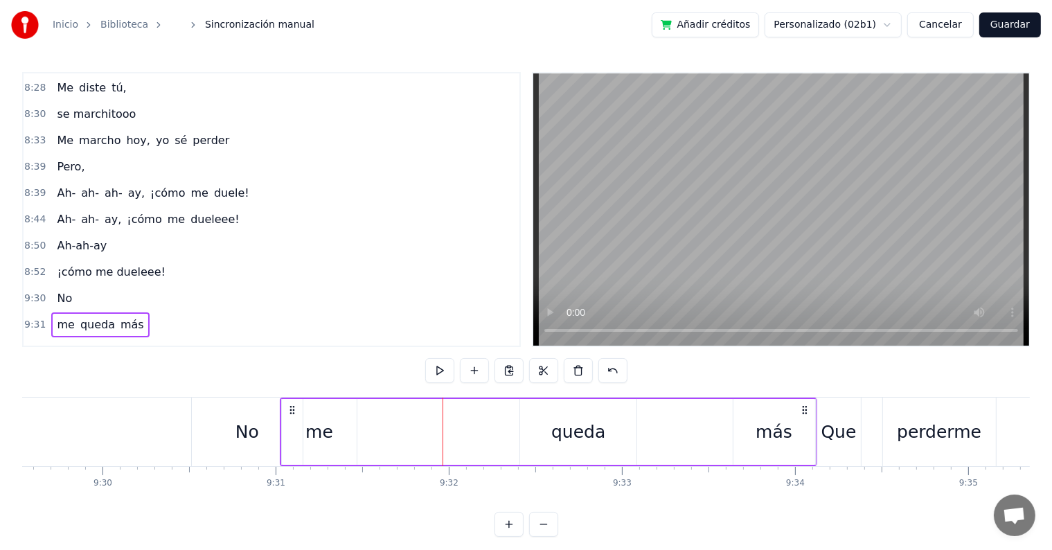
scroll to position [0, 98646]
click at [529, 424] on div "queda" at bounding box center [581, 432] width 116 height 66
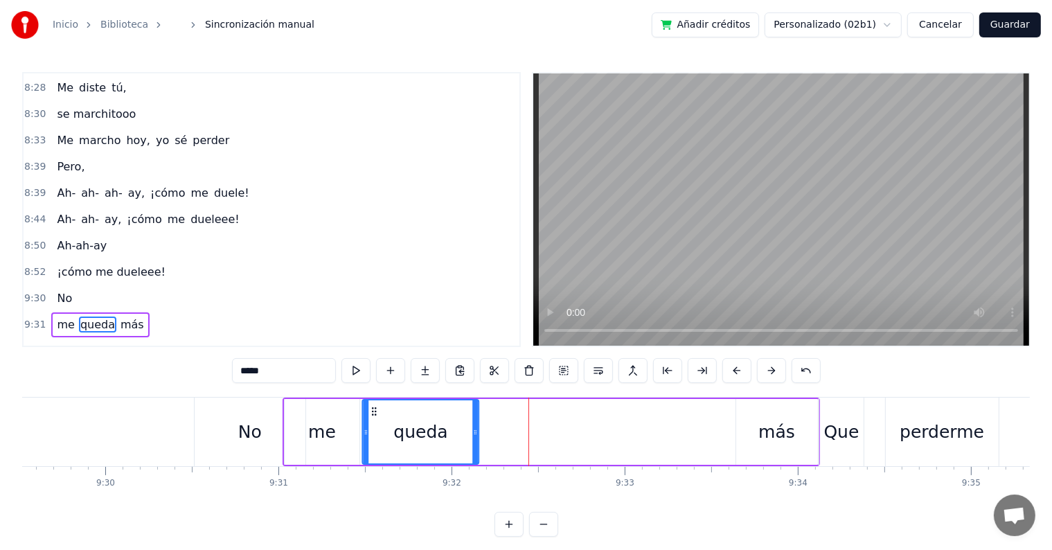
drag, startPoint x: 536, startPoint y: 412, endPoint x: 372, endPoint y: 410, distance: 164.2
click at [375, 411] on icon at bounding box center [374, 411] width 11 height 11
click at [759, 421] on div "más" at bounding box center [777, 432] width 82 height 66
type input "***"
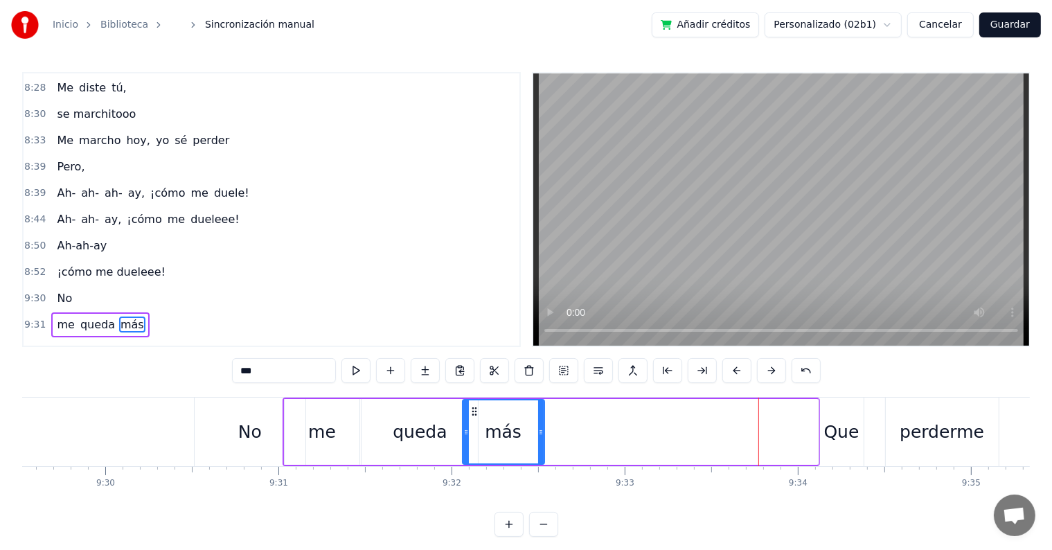
drag, startPoint x: 749, startPoint y: 411, endPoint x: 475, endPoint y: 415, distance: 273.7
click at [475, 415] on icon at bounding box center [473, 411] width 11 height 11
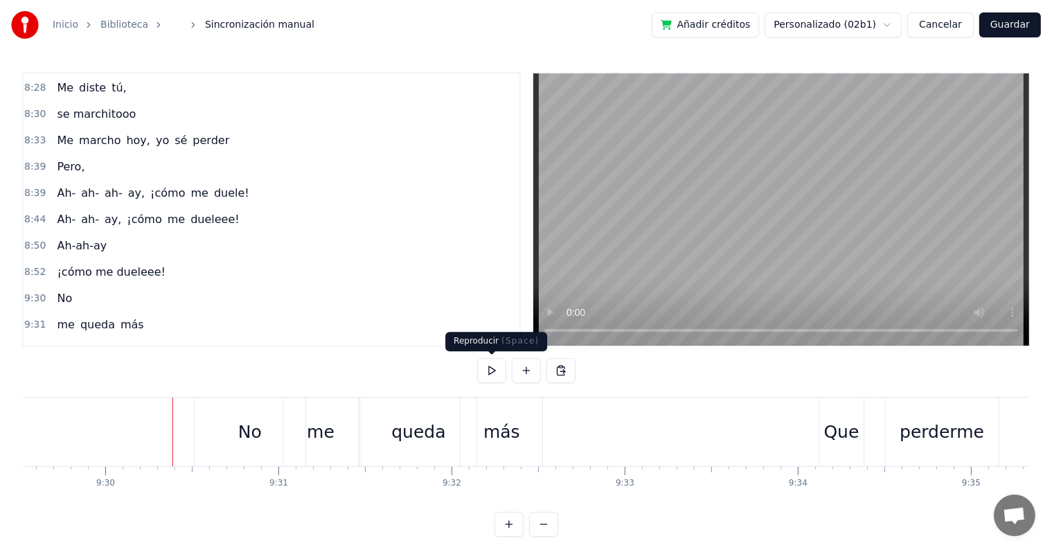
click at [486, 368] on button at bounding box center [491, 370] width 29 height 25
click at [278, 434] on div "No" at bounding box center [250, 432] width 111 height 69
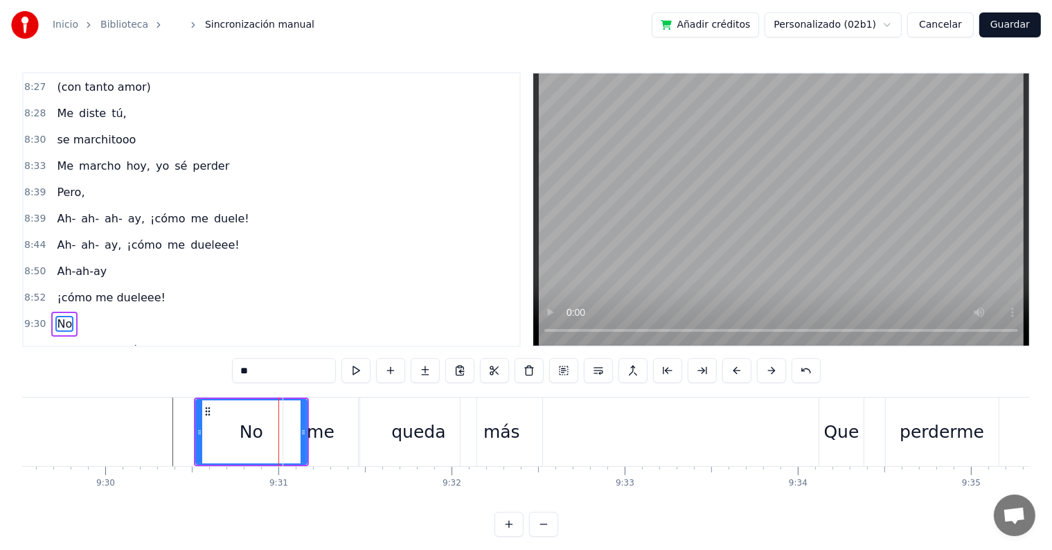
click at [322, 423] on div "me" at bounding box center [321, 432] width 28 height 26
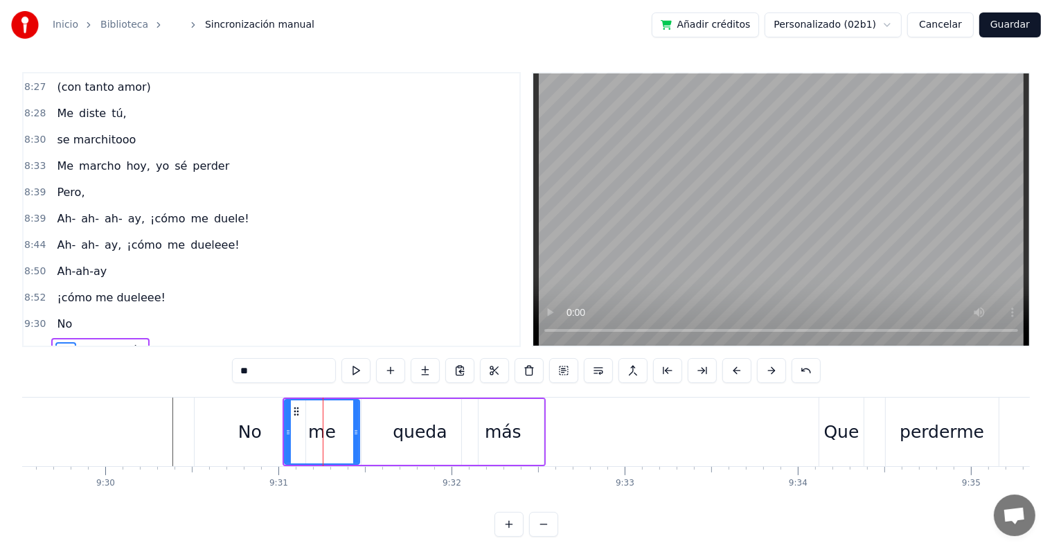
scroll to position [2885, 0]
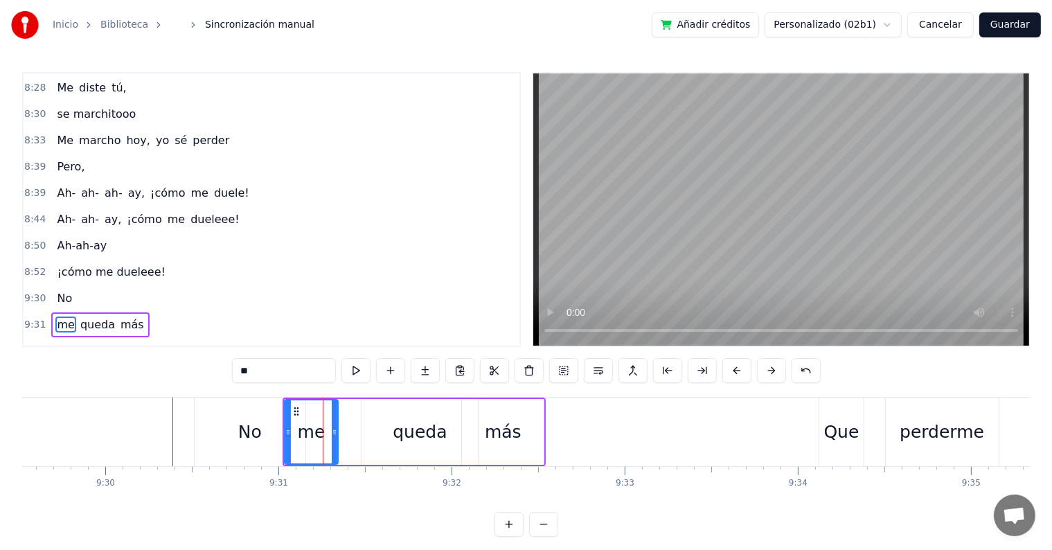
drag, startPoint x: 356, startPoint y: 416, endPoint x: 330, endPoint y: 419, distance: 25.9
click at [334, 416] on div at bounding box center [335, 431] width 6 height 63
click at [362, 424] on div "queda" at bounding box center [420, 432] width 116 height 66
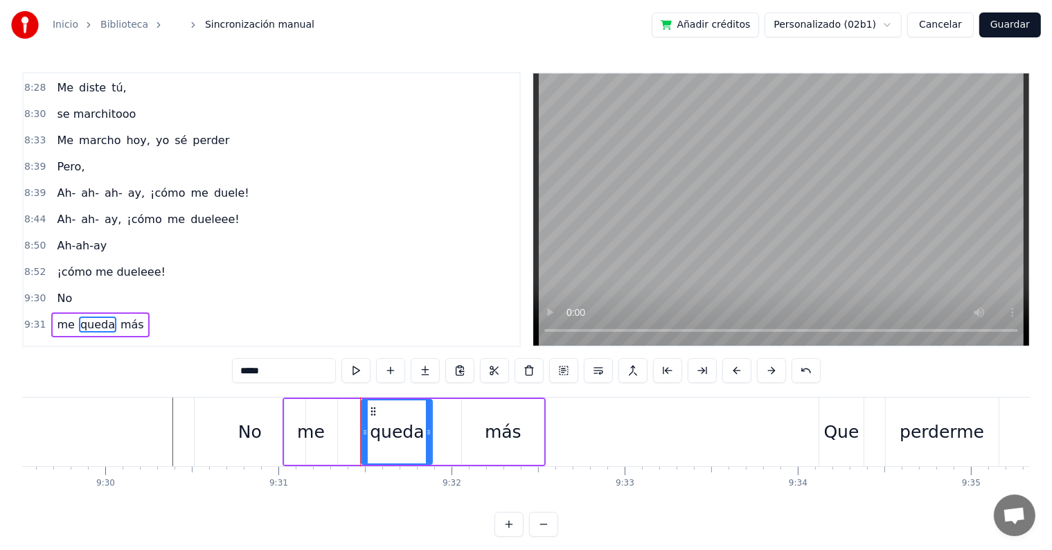
drag, startPoint x: 473, startPoint y: 424, endPoint x: 427, endPoint y: 421, distance: 45.8
click at [427, 421] on div at bounding box center [429, 431] width 6 height 63
drag, startPoint x: 480, startPoint y: 424, endPoint x: 470, endPoint y: 424, distance: 9.7
click at [470, 424] on div "más" at bounding box center [503, 432] width 82 height 66
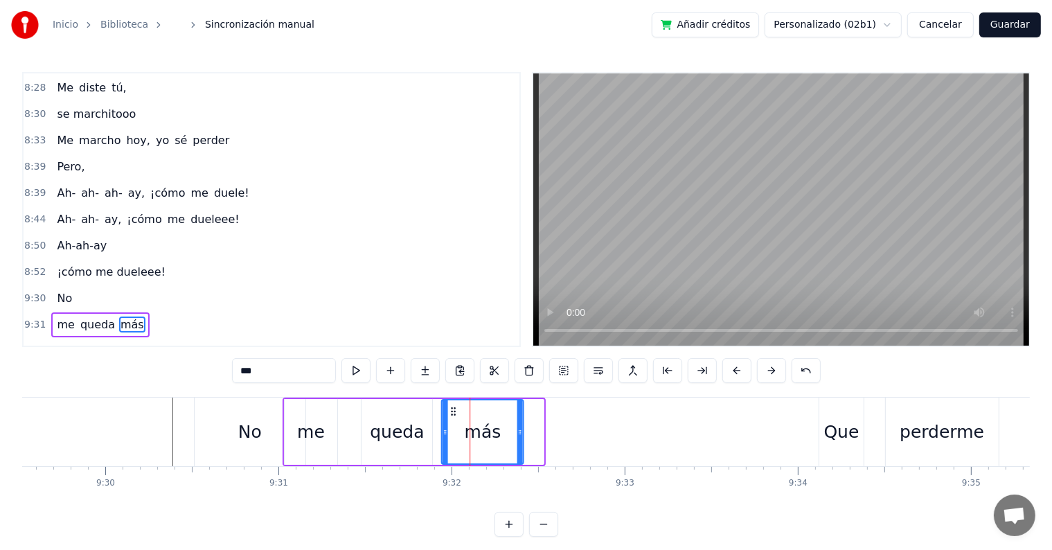
drag, startPoint x: 470, startPoint y: 411, endPoint x: 450, endPoint y: 410, distance: 20.8
click at [450, 410] on icon at bounding box center [453, 411] width 11 height 11
click at [270, 427] on div "No" at bounding box center [250, 432] width 111 height 69
type input "**"
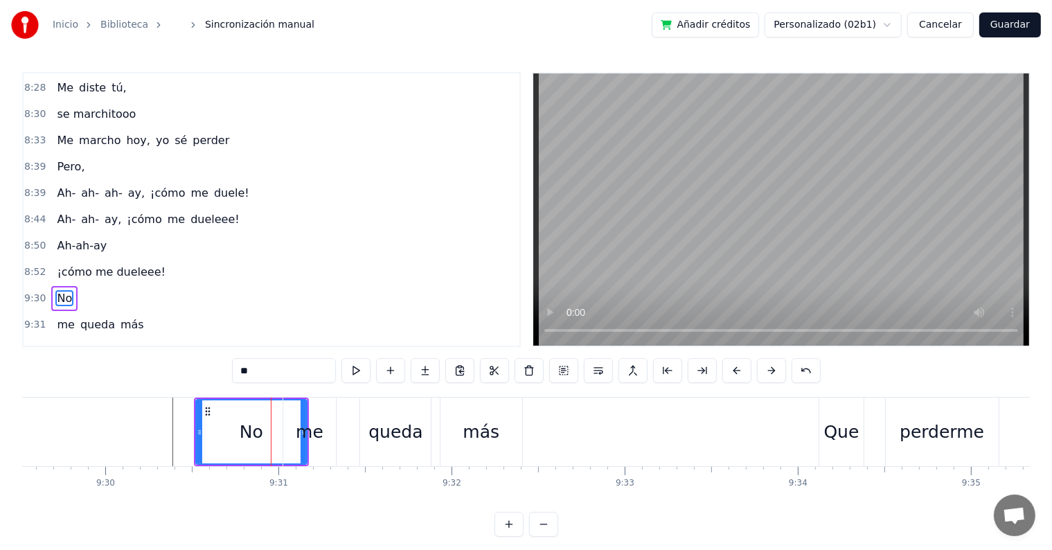
scroll to position [2859, 0]
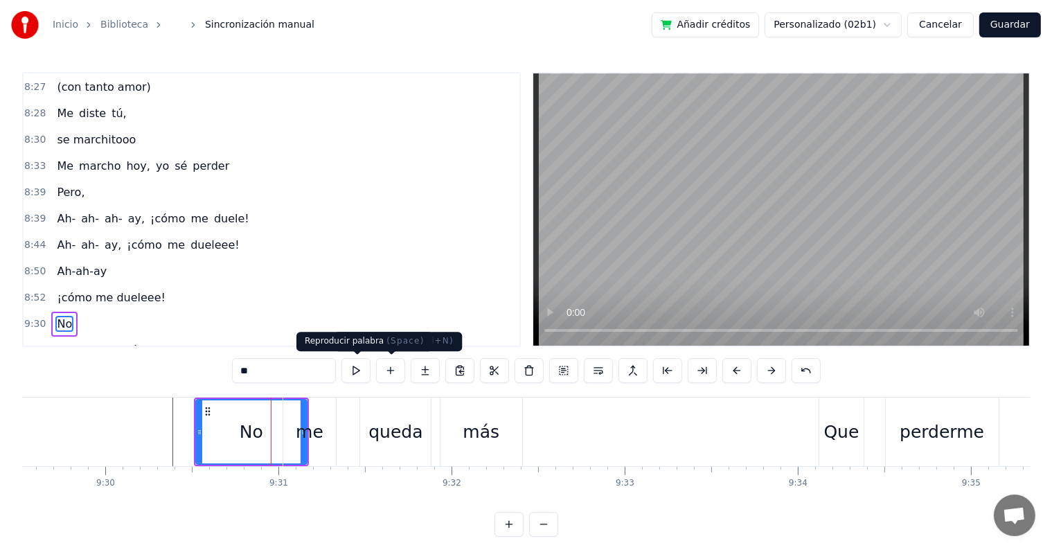
click at [362, 369] on button at bounding box center [356, 370] width 29 height 25
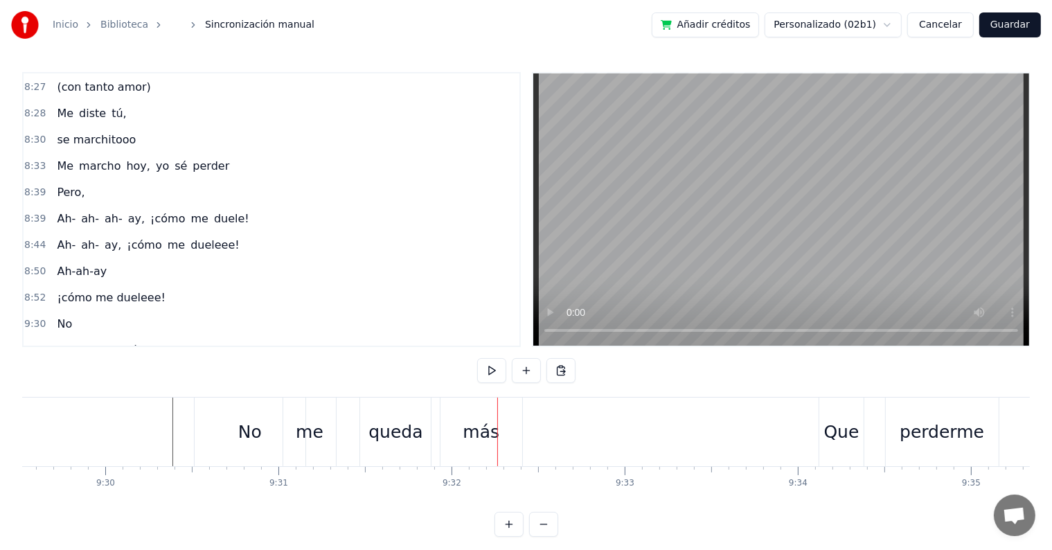
click at [467, 441] on div "más" at bounding box center [481, 432] width 37 height 26
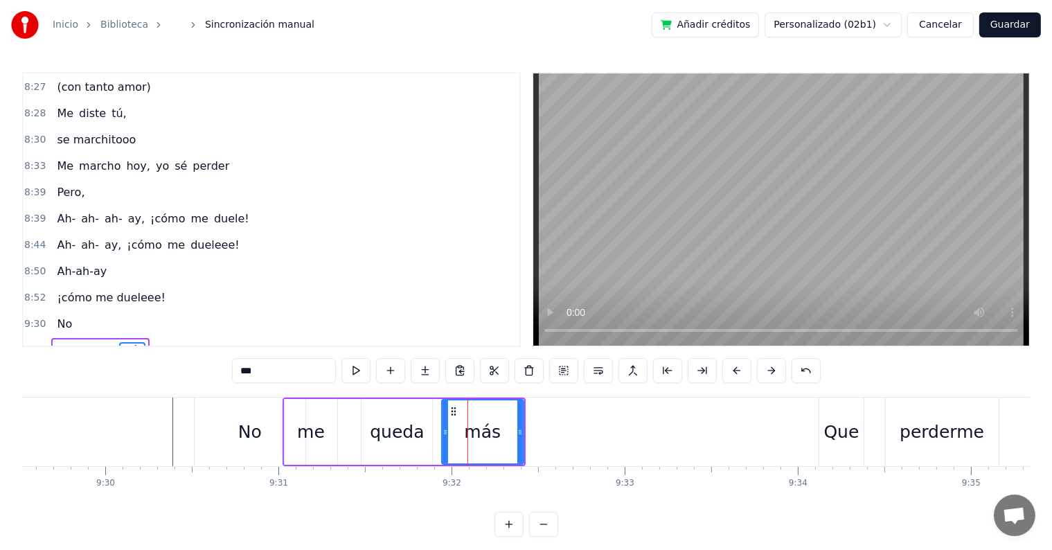
scroll to position [2885, 0]
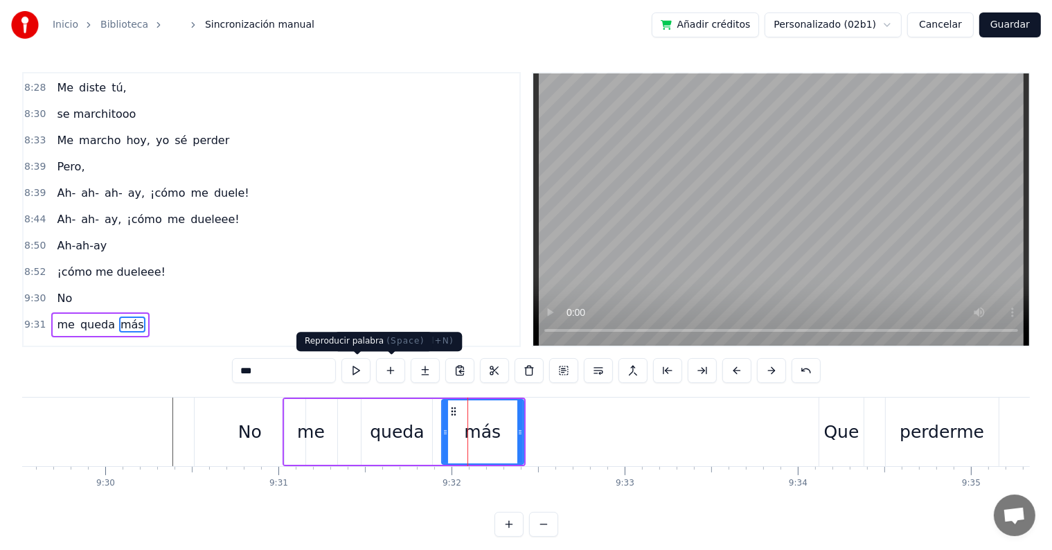
click at [360, 360] on button at bounding box center [356, 370] width 29 height 25
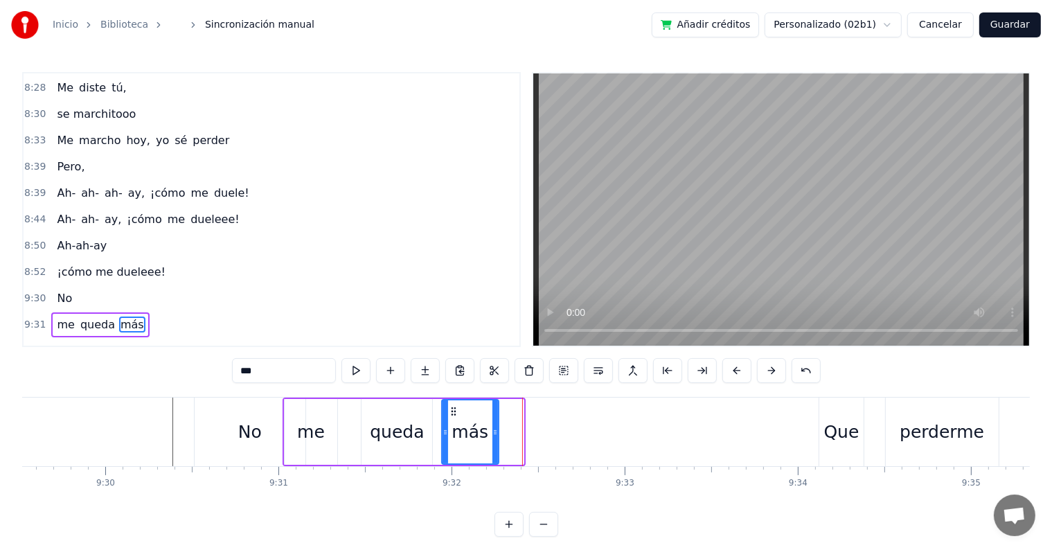
drag, startPoint x: 518, startPoint y: 430, endPoint x: 459, endPoint y: 427, distance: 59.6
click at [493, 427] on icon at bounding box center [496, 432] width 6 height 11
click at [418, 427] on div "queda" at bounding box center [397, 432] width 54 height 26
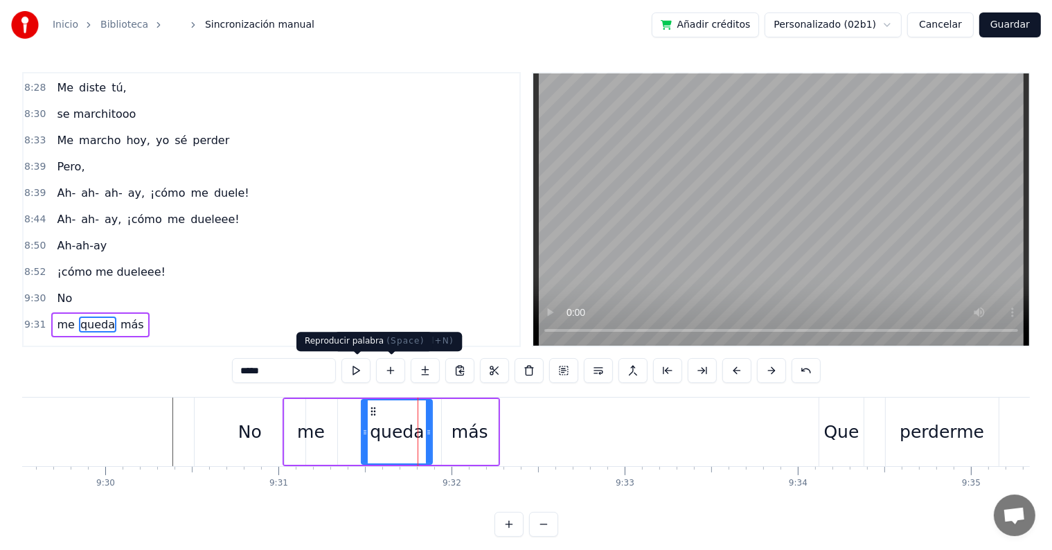
click at [352, 373] on button at bounding box center [356, 370] width 29 height 25
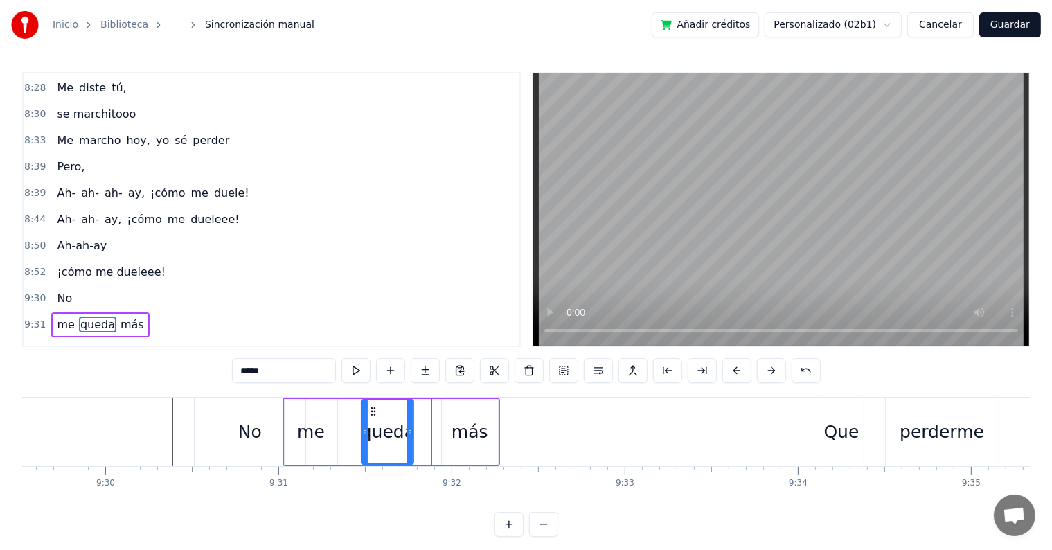
drag, startPoint x: 426, startPoint y: 433, endPoint x: 413, endPoint y: 432, distance: 13.2
click at [407, 430] on icon at bounding box center [410, 432] width 6 height 11
click at [447, 432] on div "más" at bounding box center [470, 432] width 56 height 66
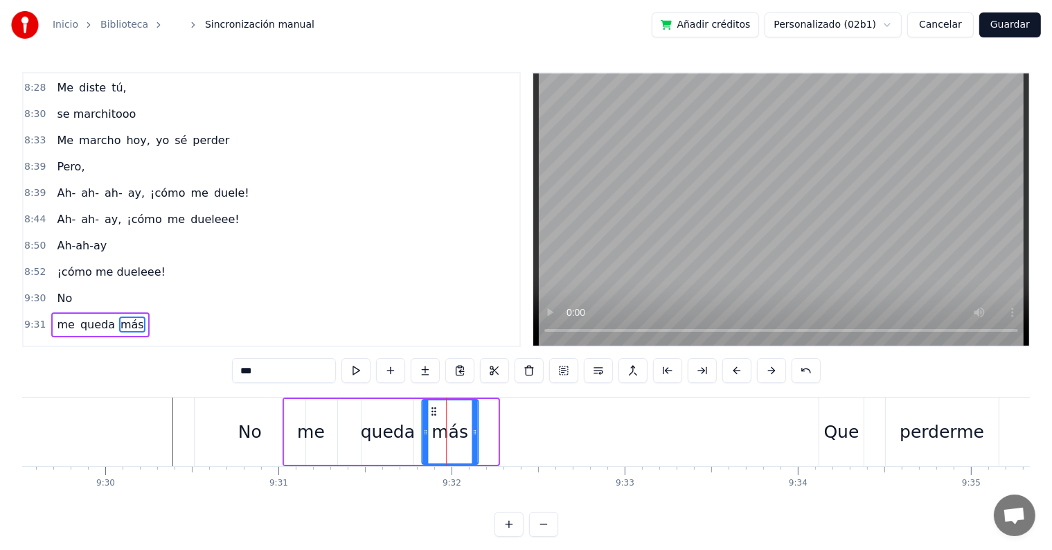
drag, startPoint x: 446, startPoint y: 409, endPoint x: 430, endPoint y: 409, distance: 16.6
click at [430, 409] on icon at bounding box center [433, 411] width 11 height 11
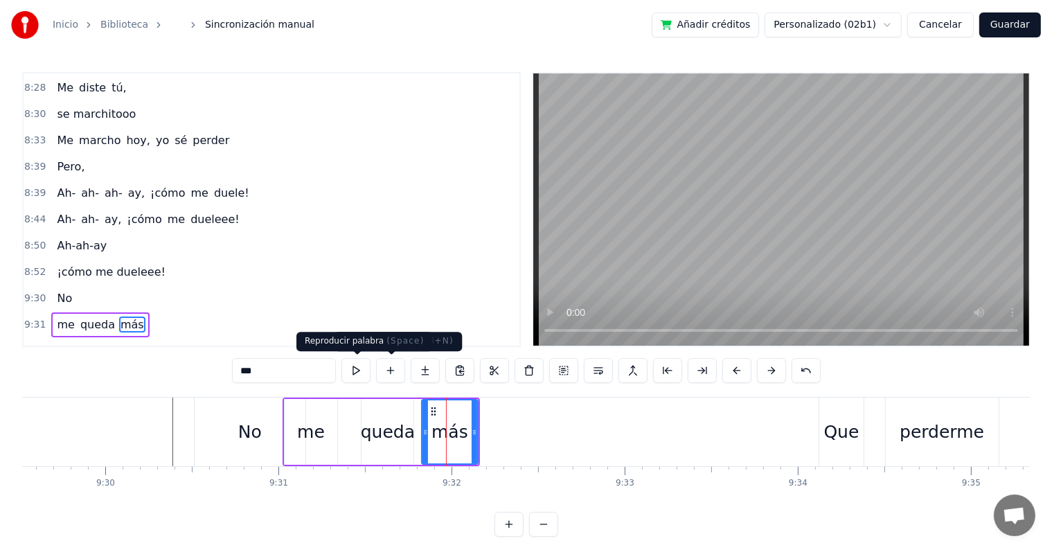
click at [360, 369] on button at bounding box center [356, 370] width 29 height 25
click at [405, 451] on div "queda" at bounding box center [388, 432] width 52 height 66
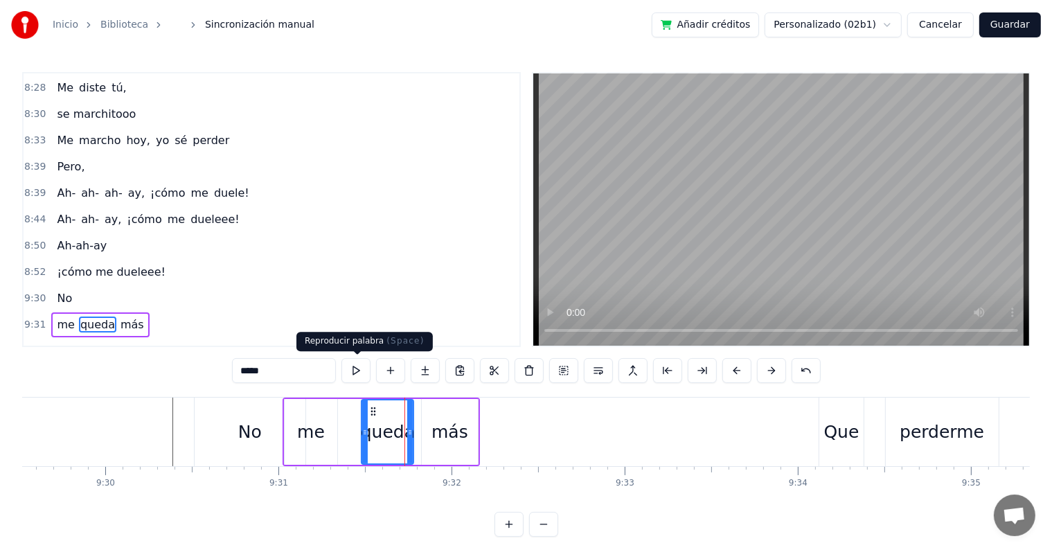
click at [351, 368] on button at bounding box center [356, 370] width 29 height 25
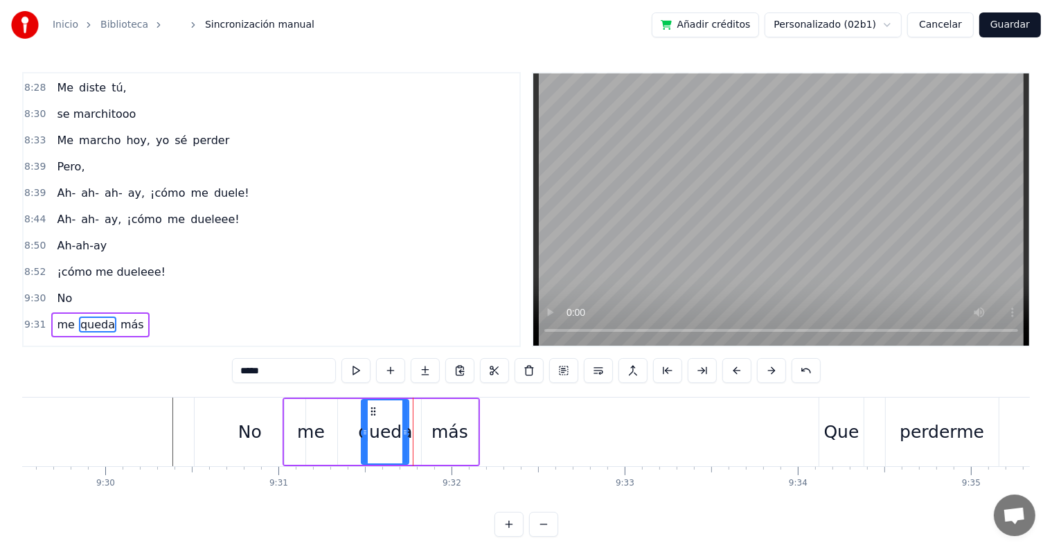
click at [403, 432] on icon at bounding box center [406, 432] width 6 height 11
click at [427, 432] on div "más" at bounding box center [450, 432] width 56 height 66
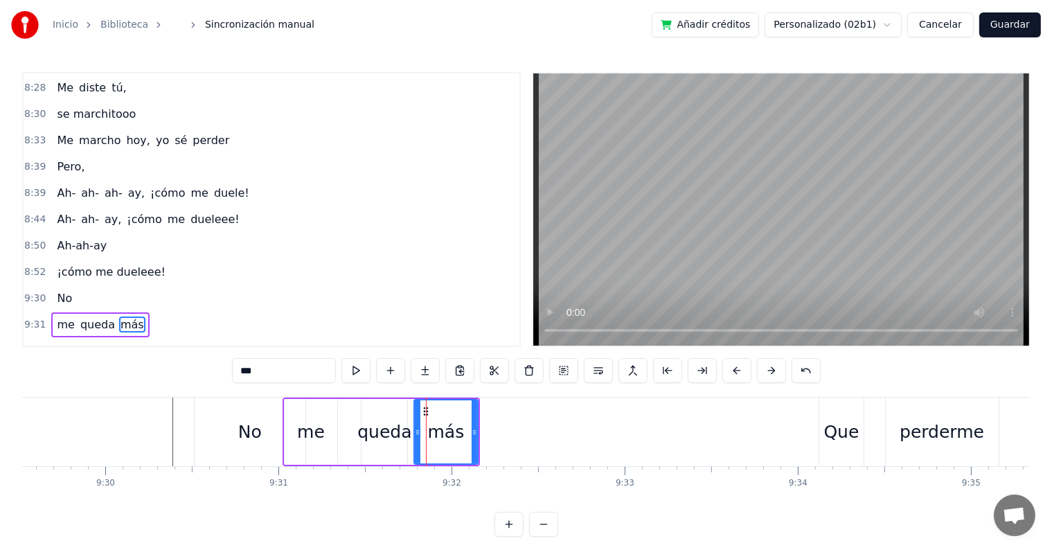
drag, startPoint x: 422, startPoint y: 430, endPoint x: 414, endPoint y: 430, distance: 7.6
click at [415, 430] on icon at bounding box center [418, 432] width 6 height 11
click at [236, 424] on div "No" at bounding box center [250, 432] width 111 height 69
type input "**"
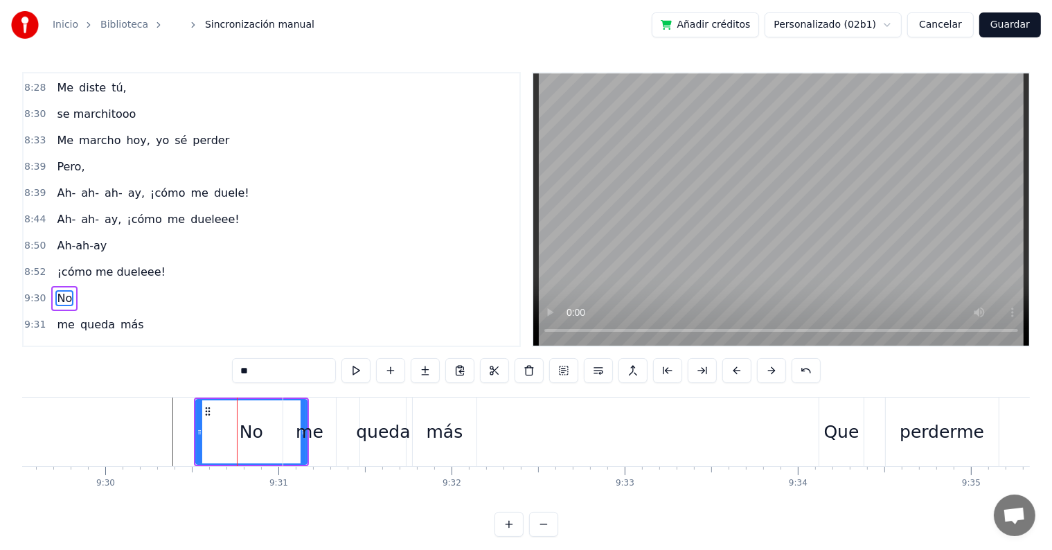
scroll to position [2859, 0]
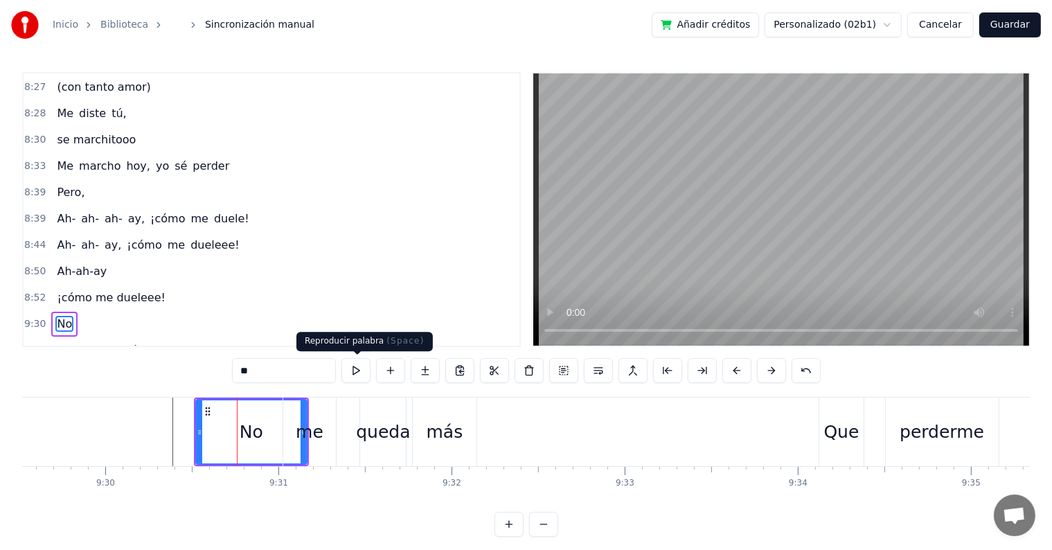
click at [364, 371] on button at bounding box center [356, 370] width 29 height 25
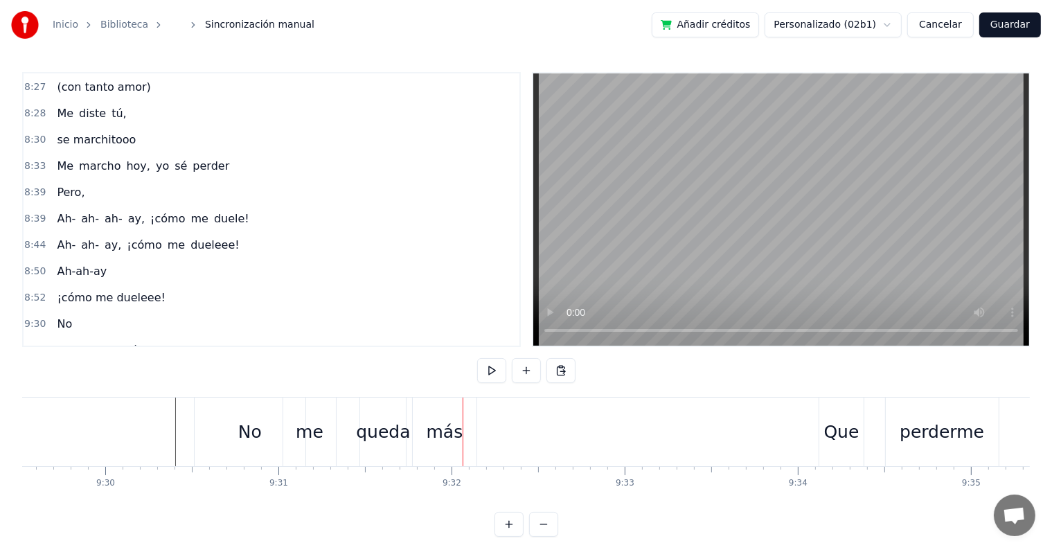
click at [324, 430] on div "me" at bounding box center [309, 432] width 53 height 69
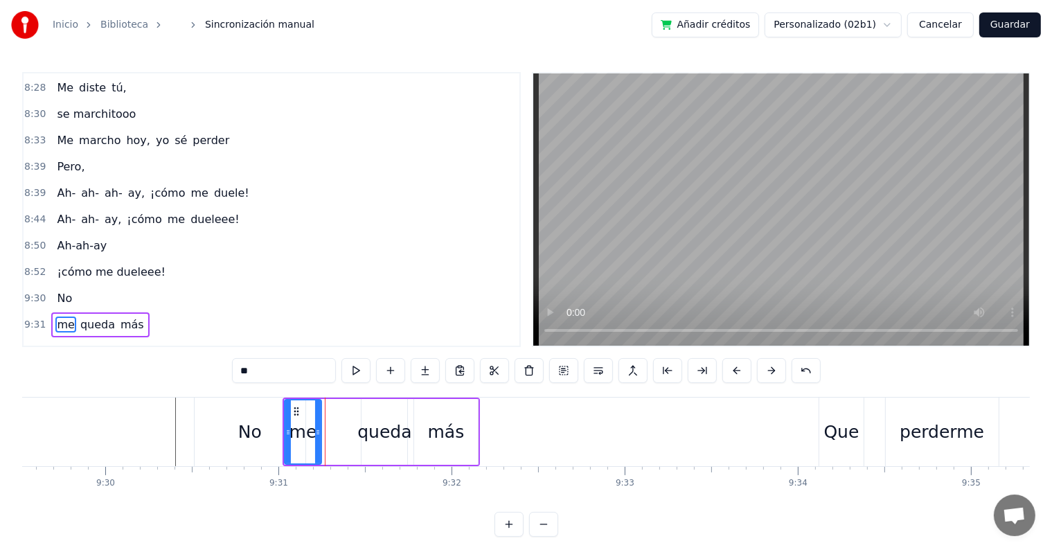
drag, startPoint x: 335, startPoint y: 430, endPoint x: 319, endPoint y: 429, distance: 16.0
click at [319, 429] on icon at bounding box center [318, 432] width 6 height 11
click at [377, 432] on div "queda" at bounding box center [385, 432] width 54 height 26
type input "*****"
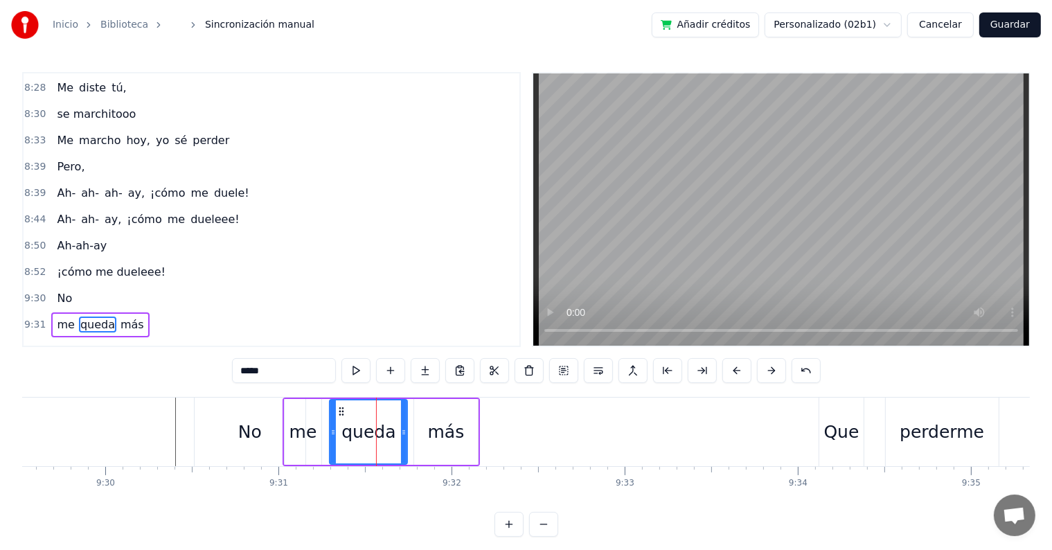
drag, startPoint x: 366, startPoint y: 430, endPoint x: 334, endPoint y: 424, distance: 32.3
click at [334, 424] on div at bounding box center [333, 431] width 6 height 63
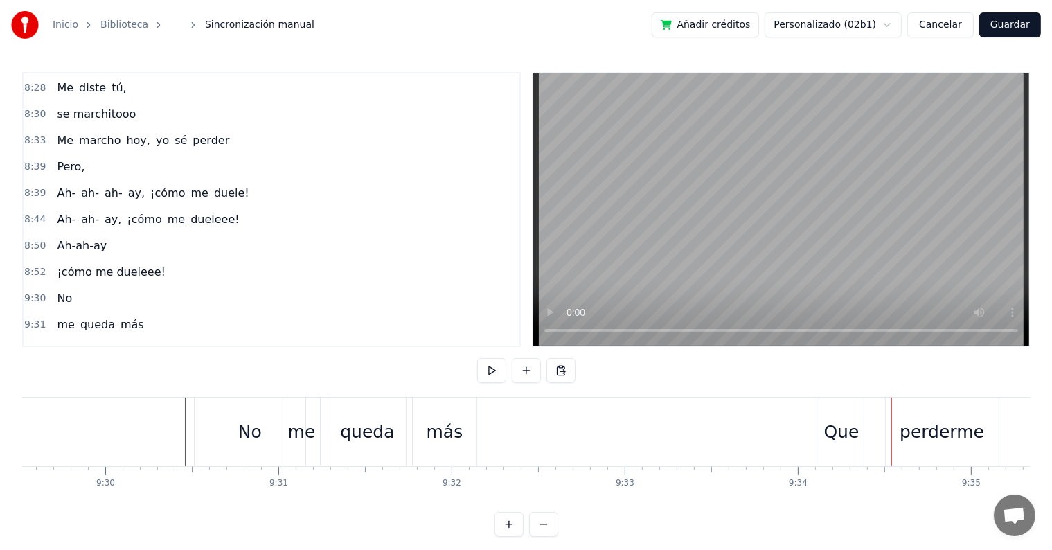
click at [836, 428] on div "Que" at bounding box center [841, 432] width 35 height 26
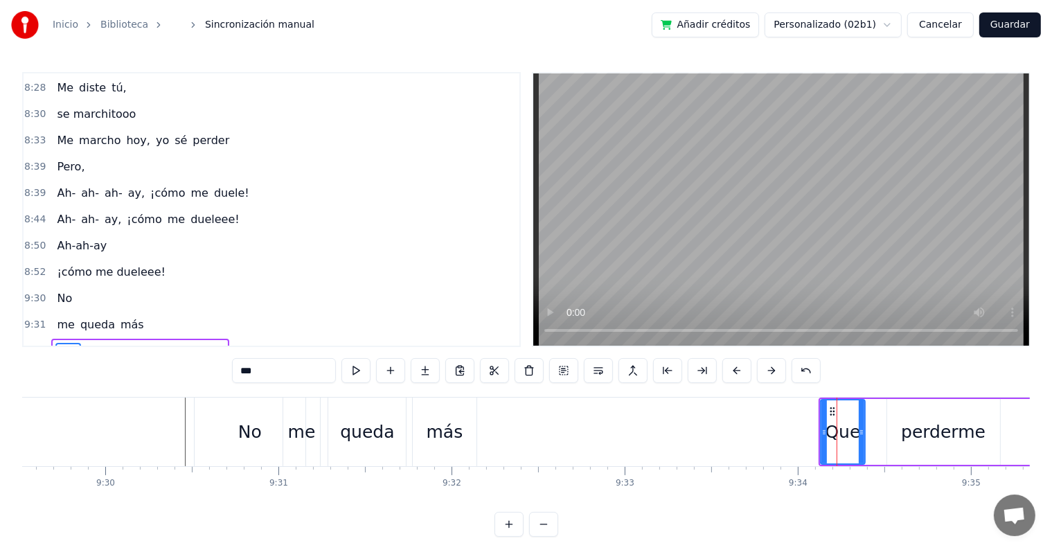
scroll to position [2910, 0]
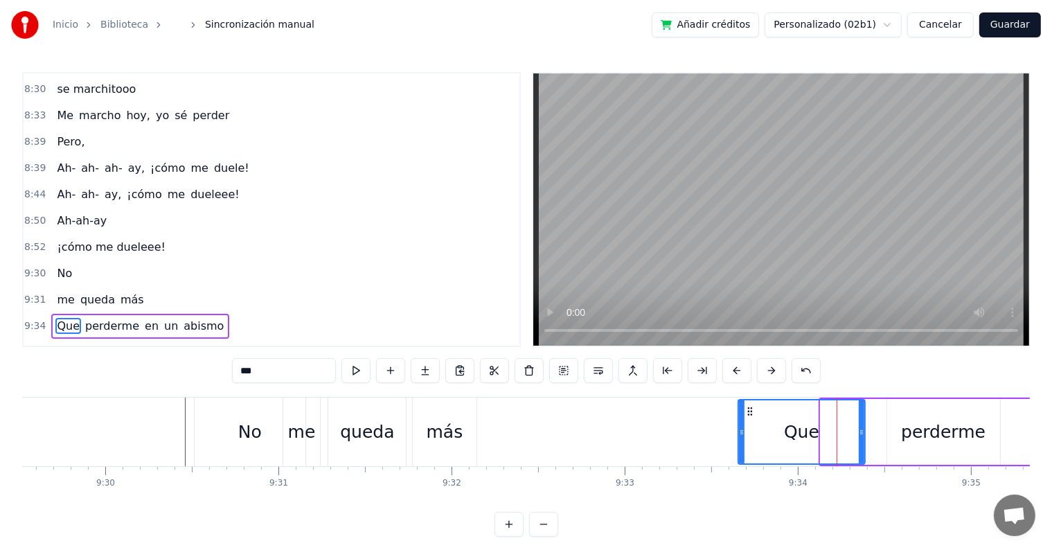
drag, startPoint x: 822, startPoint y: 428, endPoint x: 740, endPoint y: 422, distance: 82.7
click at [740, 422] on div at bounding box center [742, 431] width 6 height 63
drag, startPoint x: 858, startPoint y: 434, endPoint x: 815, endPoint y: 427, distance: 42.7
click at [817, 427] on icon at bounding box center [820, 432] width 6 height 11
click at [912, 432] on div "perderme" at bounding box center [943, 432] width 85 height 26
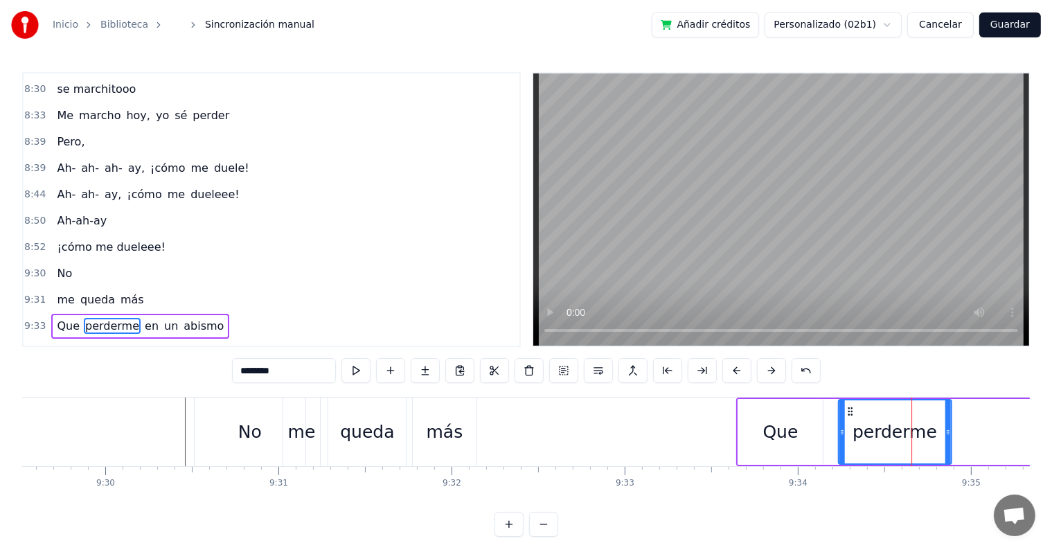
drag, startPoint x: 895, startPoint y: 409, endPoint x: 847, endPoint y: 405, distance: 48.7
click at [847, 405] on div "perderme" at bounding box center [895, 431] width 112 height 63
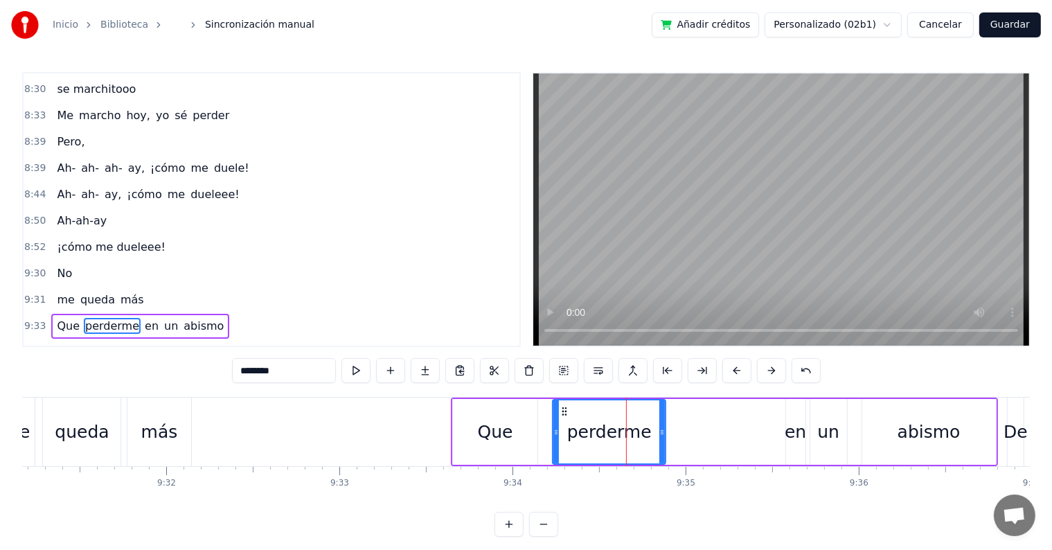
scroll to position [0, 98935]
click at [787, 434] on div "en" at bounding box center [792, 432] width 21 height 26
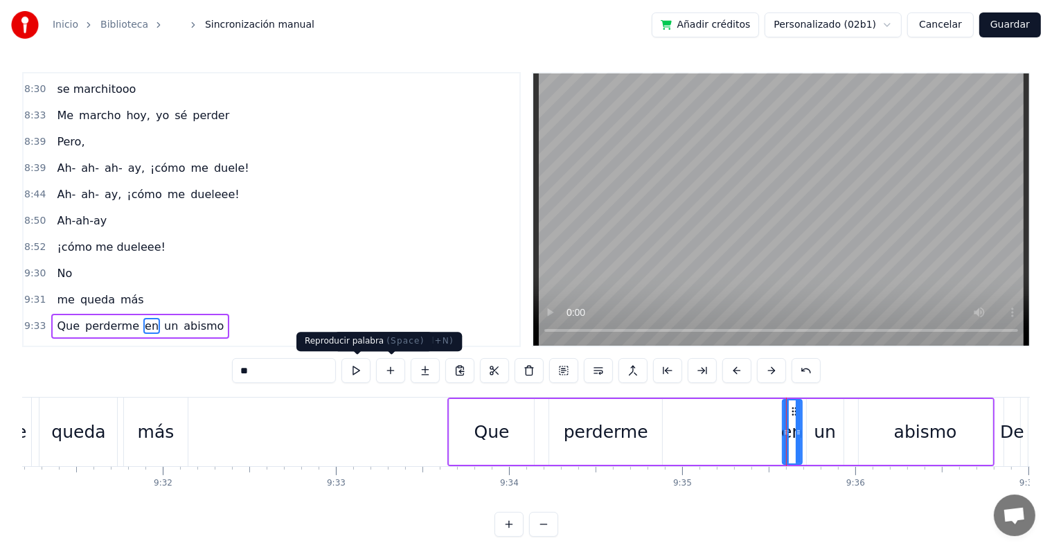
click at [365, 374] on button at bounding box center [356, 370] width 29 height 25
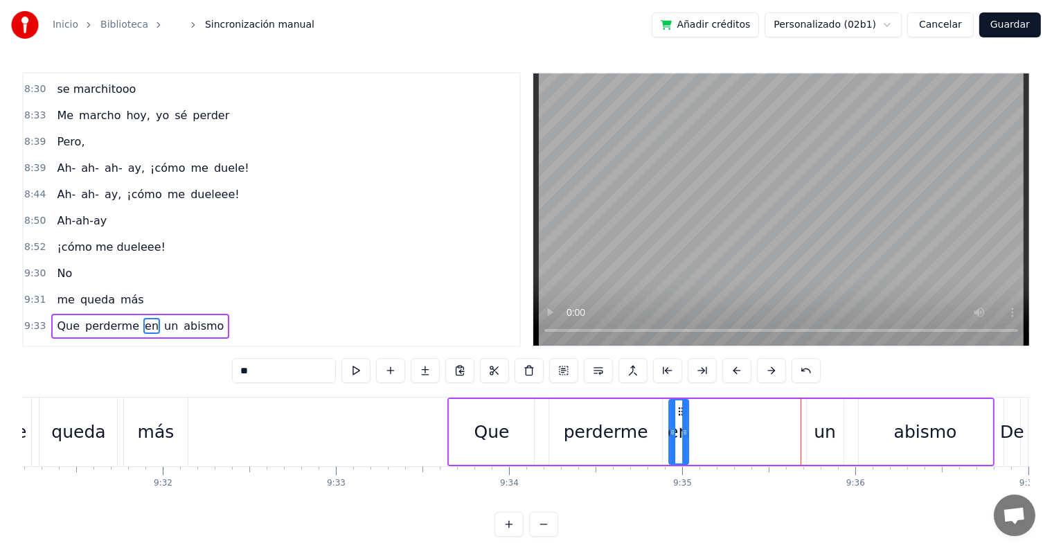
drag, startPoint x: 793, startPoint y: 414, endPoint x: 742, endPoint y: 416, distance: 50.6
click at [679, 409] on icon at bounding box center [681, 411] width 11 height 11
click at [807, 422] on div "un" at bounding box center [825, 432] width 37 height 66
drag, startPoint x: 801, startPoint y: 408, endPoint x: 708, endPoint y: 404, distance: 92.9
click at [708, 404] on div "un" at bounding box center [717, 431] width 35 height 63
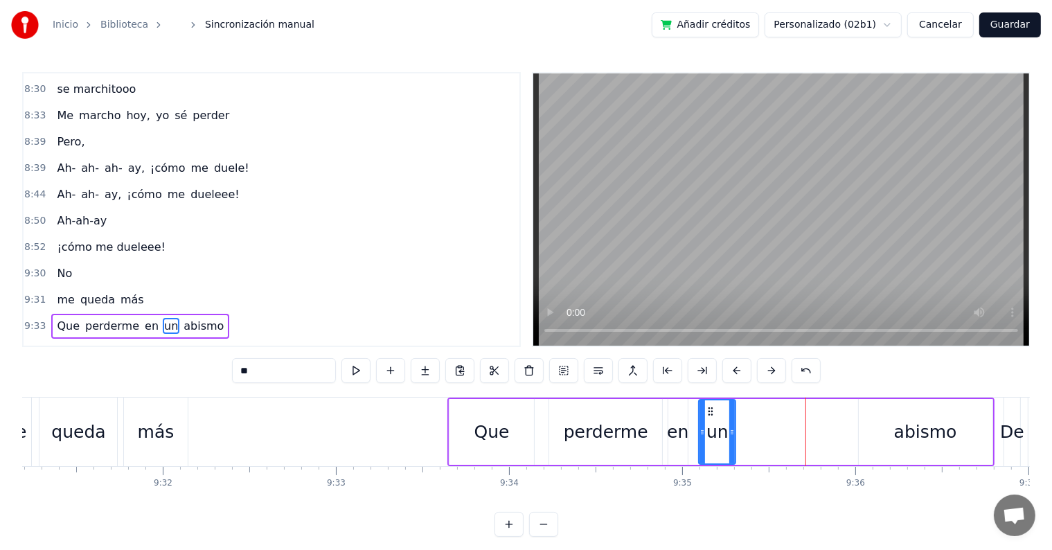
click at [884, 430] on div "abismo" at bounding box center [926, 432] width 134 height 66
type input "******"
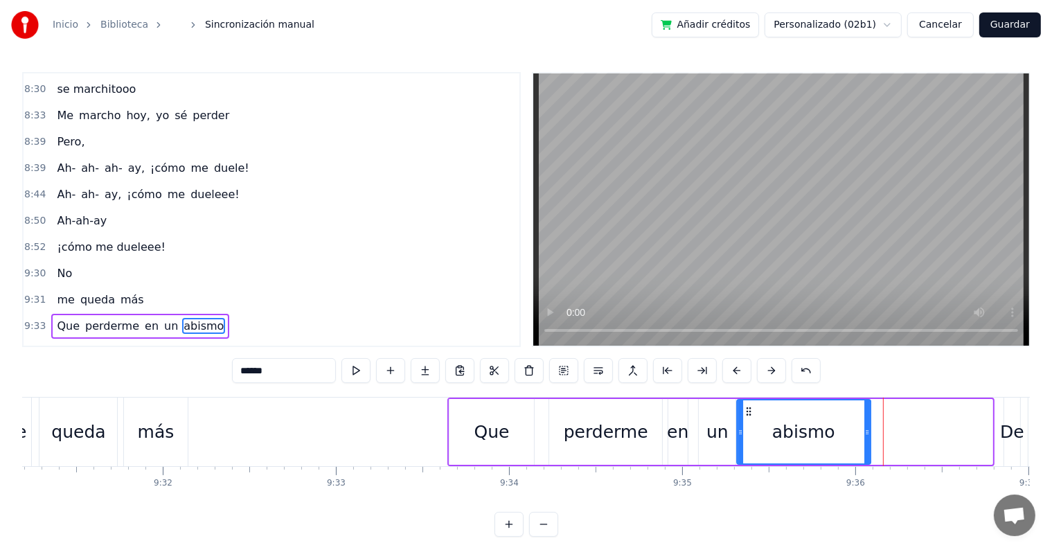
drag, startPoint x: 867, startPoint y: 411, endPoint x: 745, endPoint y: 407, distance: 122.0
click at [745, 407] on icon at bounding box center [748, 411] width 11 height 11
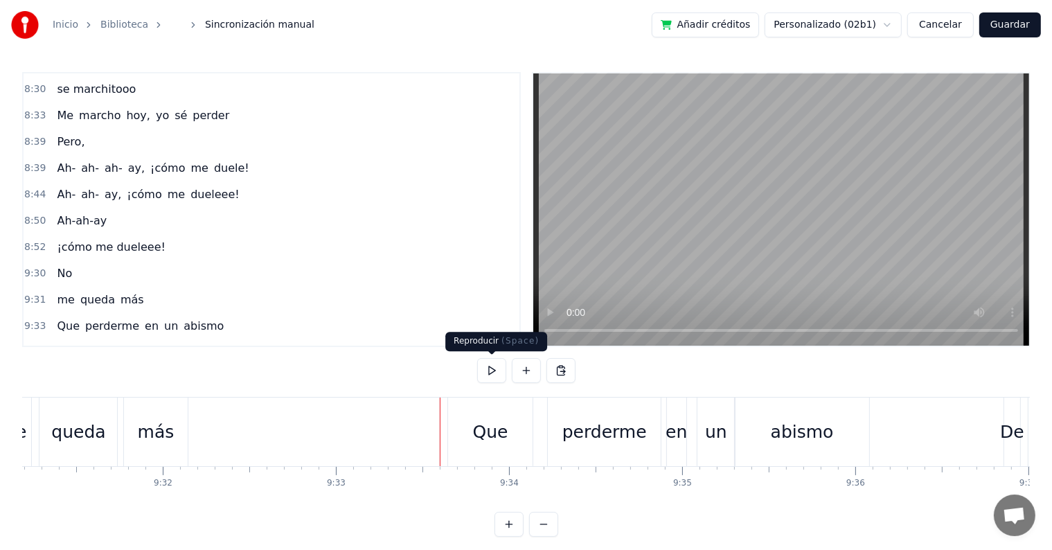
click at [492, 373] on button at bounding box center [491, 370] width 29 height 25
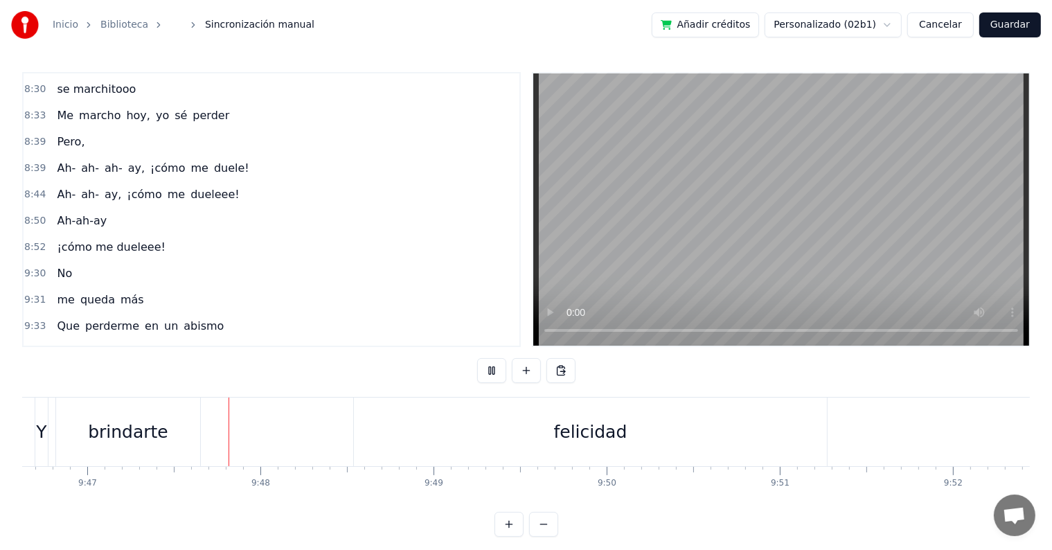
scroll to position [0, 101614]
click at [492, 373] on button at bounding box center [491, 370] width 29 height 25
click at [574, 430] on div "felicidad" at bounding box center [585, 432] width 73 height 26
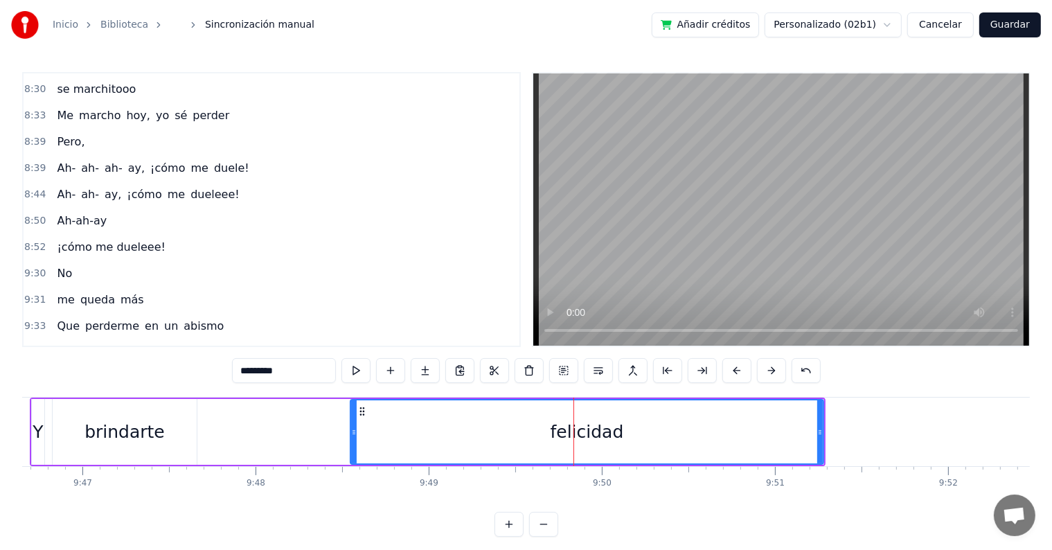
scroll to position [3012, 0]
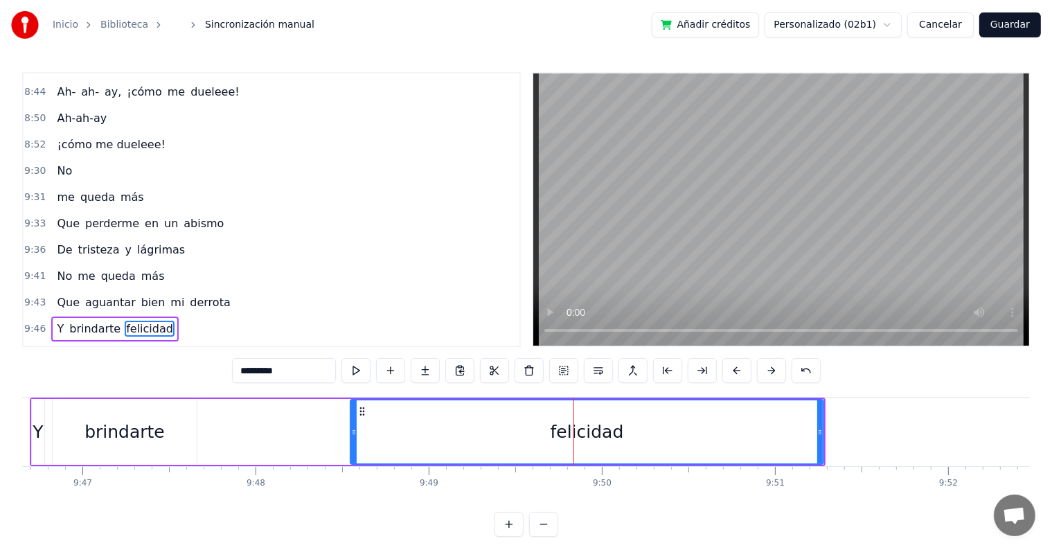
click at [276, 369] on input "*********" at bounding box center [284, 370] width 104 height 25
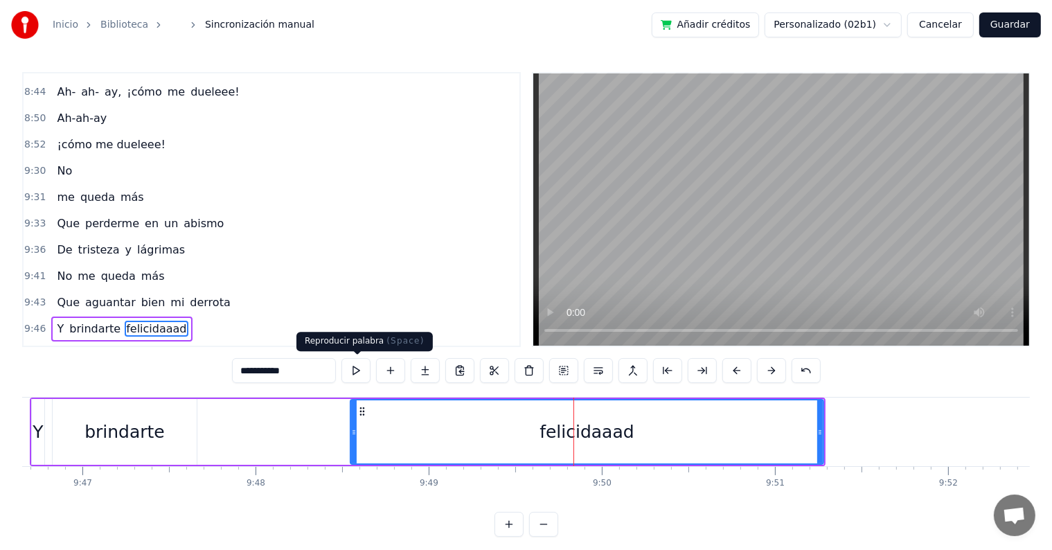
click at [364, 371] on button at bounding box center [356, 370] width 29 height 25
click at [363, 371] on button at bounding box center [356, 370] width 29 height 25
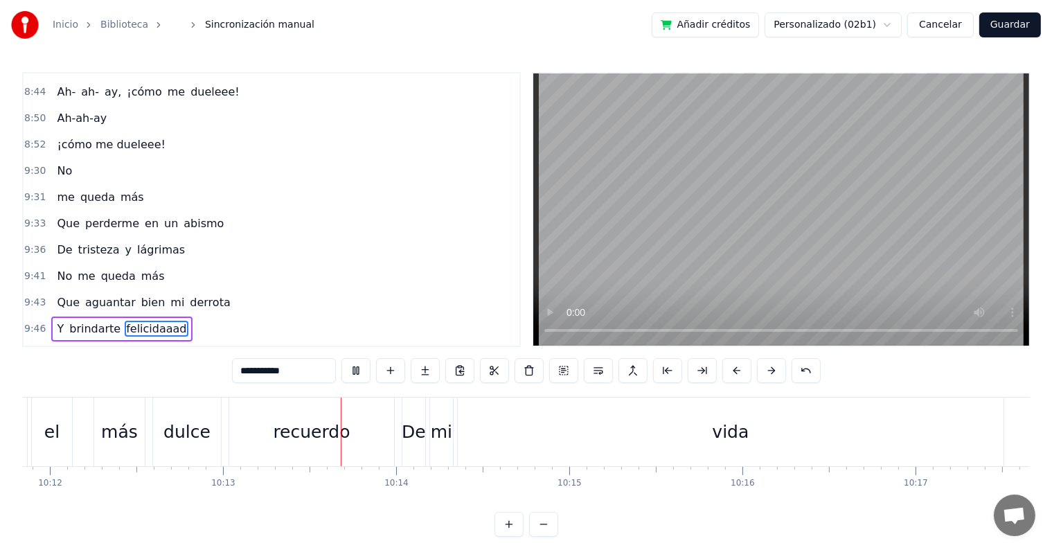
scroll to position [0, 106126]
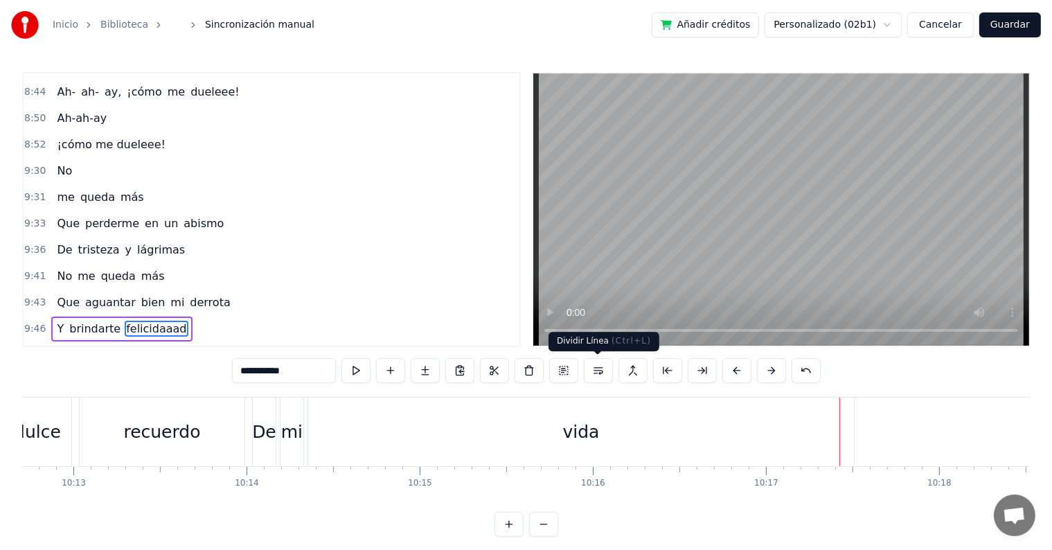
click at [611, 423] on div "vida" at bounding box center [581, 432] width 546 height 69
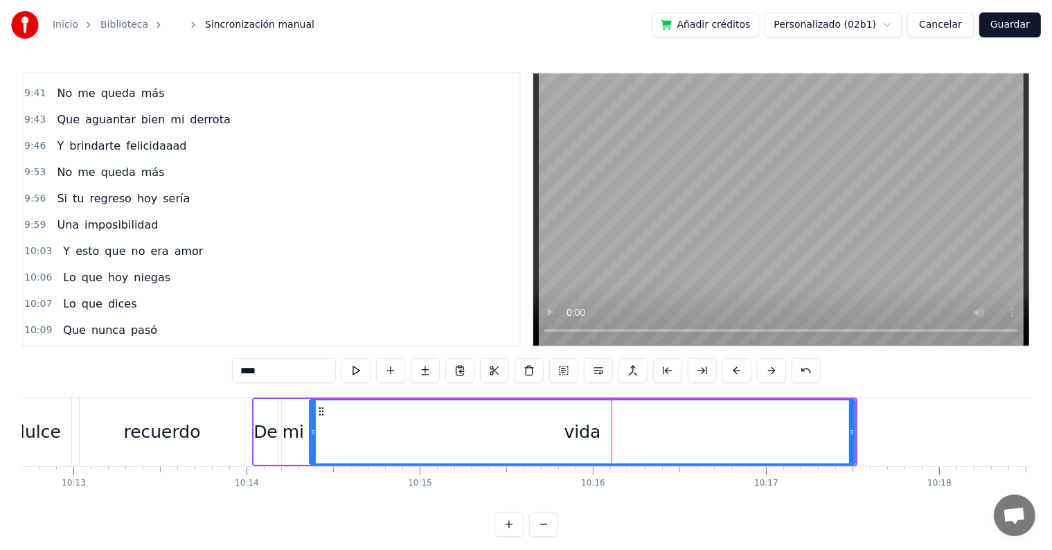
scroll to position [3242, 0]
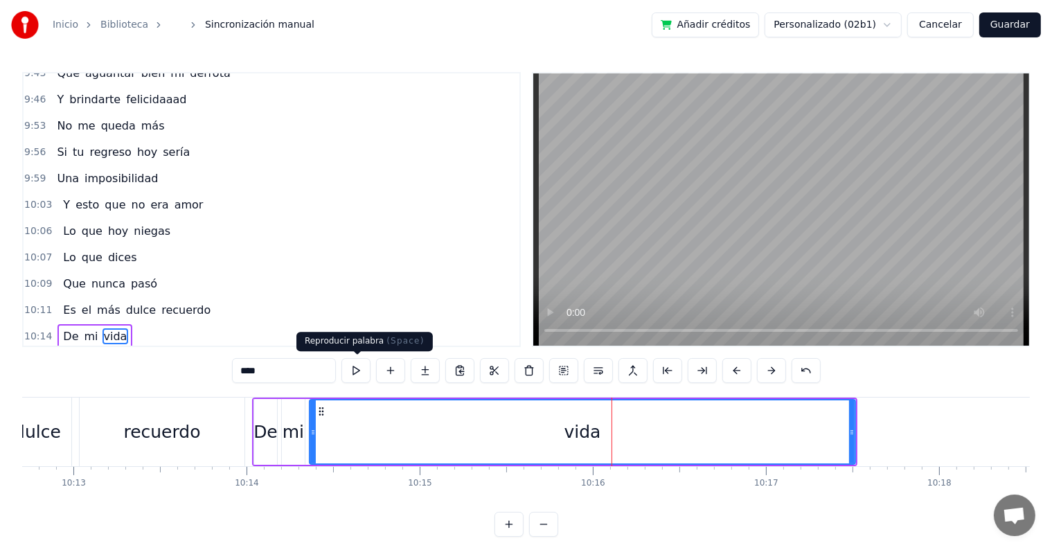
click at [332, 369] on input "****" at bounding box center [284, 370] width 104 height 25
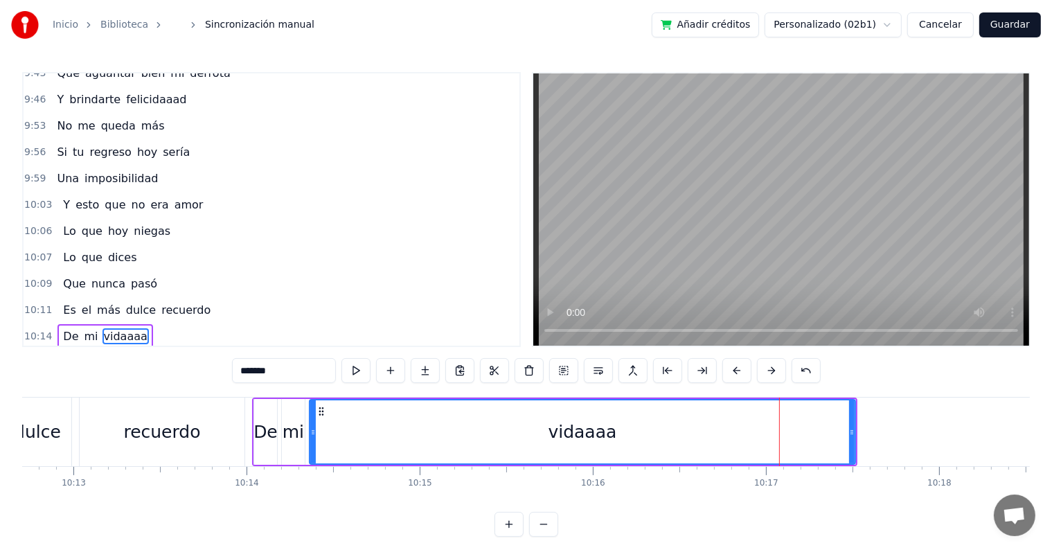
click at [455, 443] on div "vidaaaa" at bounding box center [582, 431] width 545 height 63
click at [354, 369] on button at bounding box center [356, 370] width 29 height 25
click at [313, 366] on input "*******" at bounding box center [284, 370] width 104 height 25
type input "******"
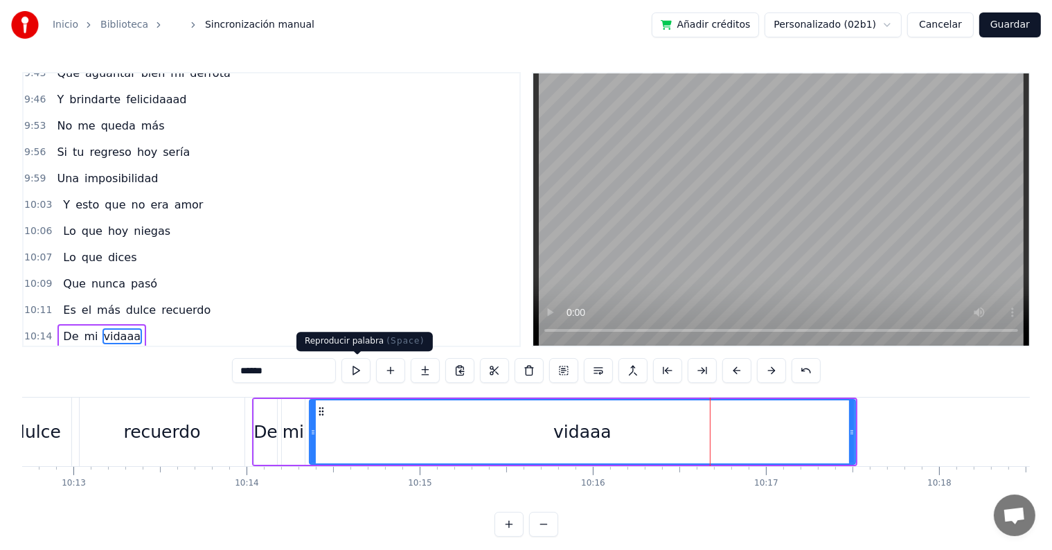
click at [358, 369] on button at bounding box center [356, 370] width 29 height 25
click at [279, 423] on div "De mi vidaaa" at bounding box center [555, 432] width 606 height 69
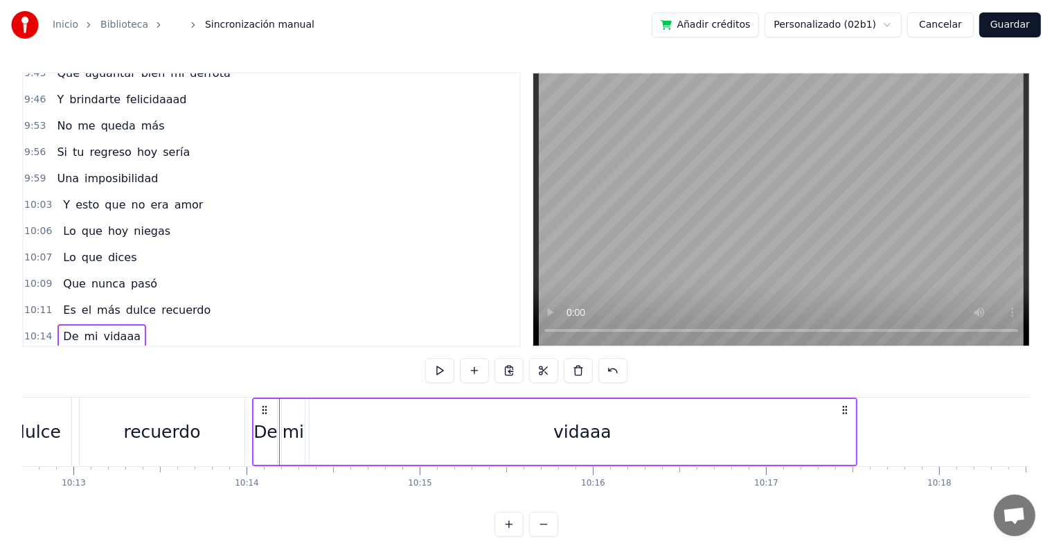
click at [290, 428] on div "mi" at bounding box center [293, 432] width 21 height 26
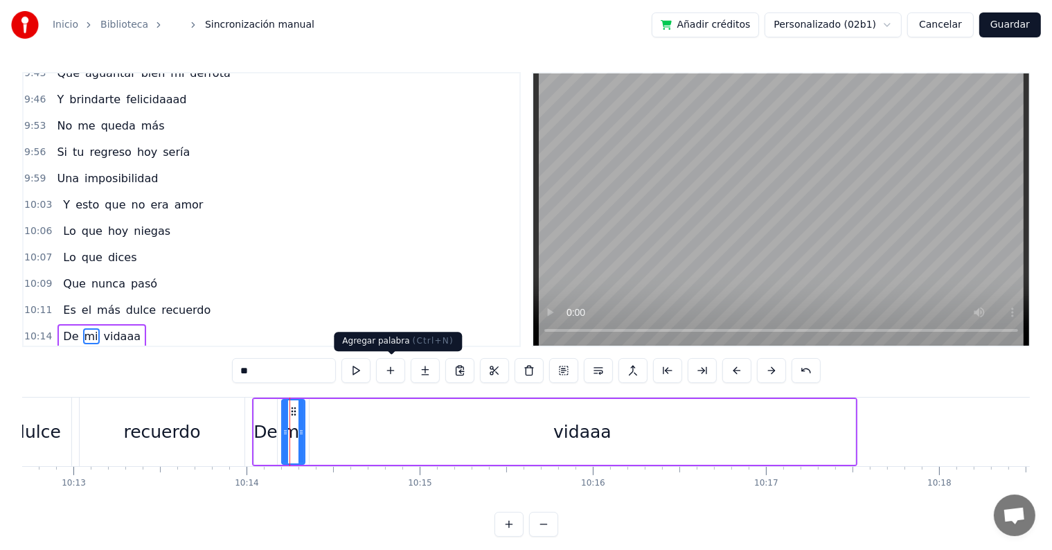
click at [364, 369] on button at bounding box center [356, 370] width 29 height 25
click at [484, 440] on div "vidaaa" at bounding box center [583, 432] width 546 height 66
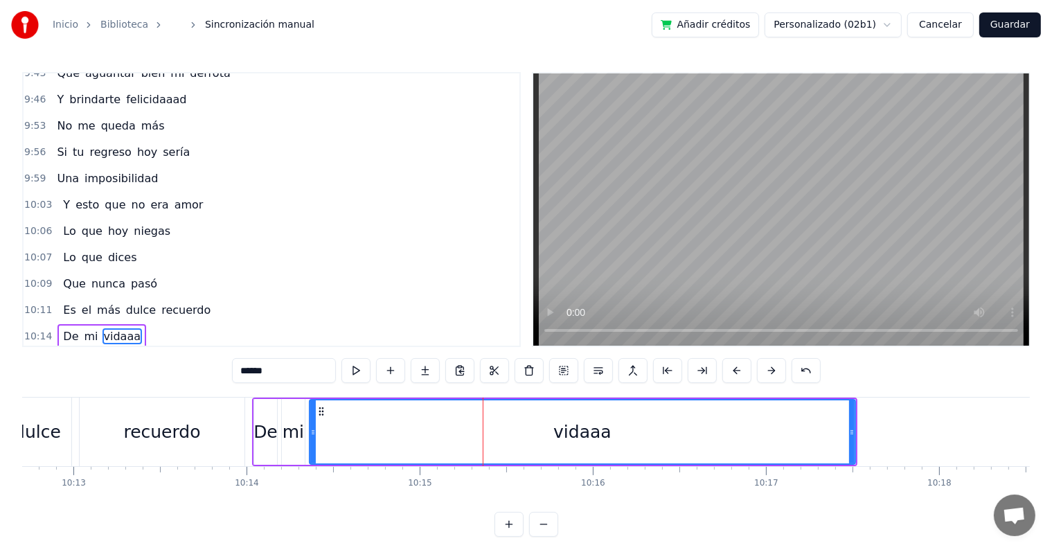
click at [300, 367] on input "******" at bounding box center [284, 370] width 104 height 25
click at [356, 372] on button at bounding box center [356, 370] width 29 height 25
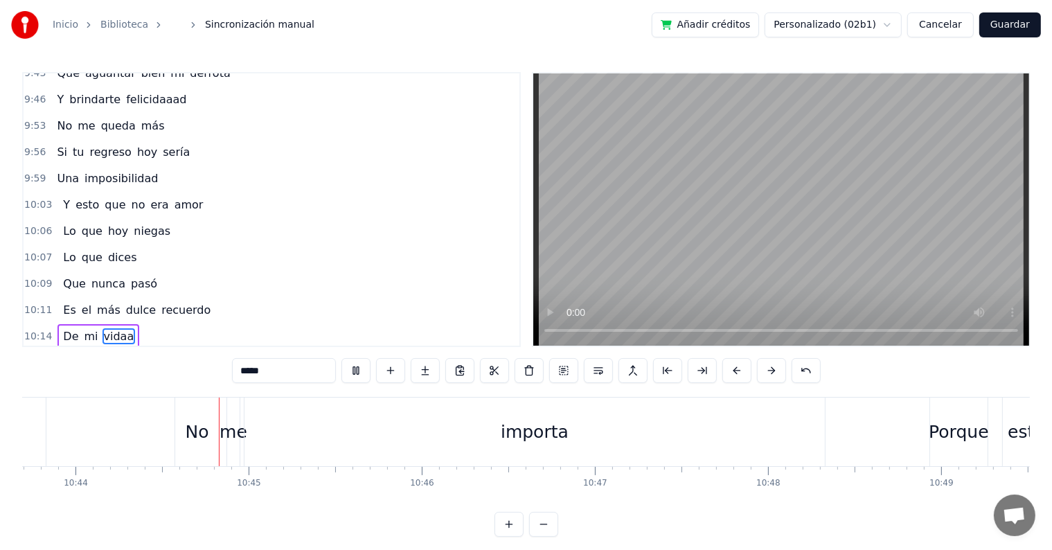
scroll to position [0, 111504]
click at [549, 435] on div "importa" at bounding box center [524, 432] width 68 height 26
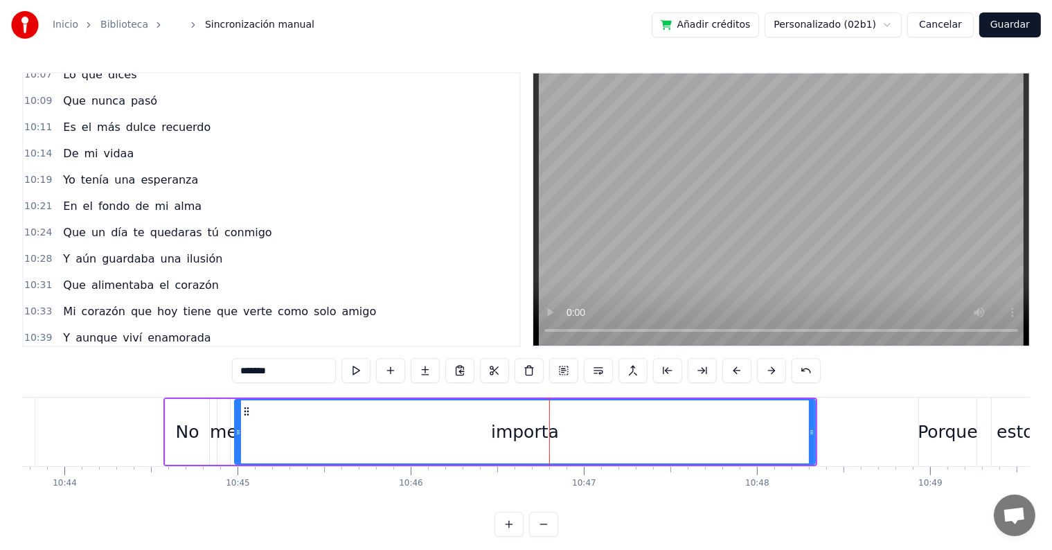
scroll to position [3471, 0]
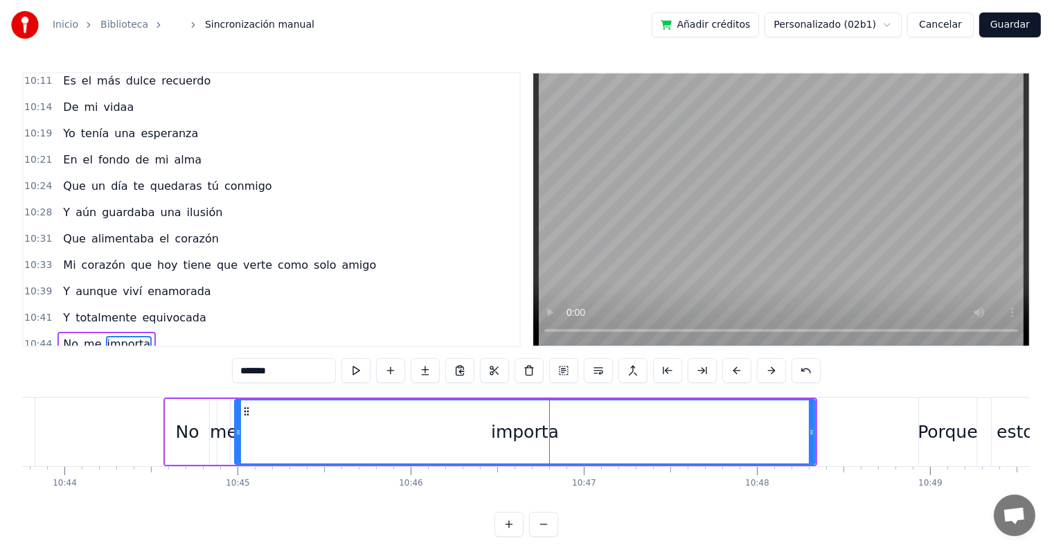
click at [303, 369] on input "*******" at bounding box center [284, 370] width 104 height 25
click at [362, 369] on button at bounding box center [356, 370] width 29 height 25
click at [312, 371] on input "*********" at bounding box center [284, 370] width 104 height 25
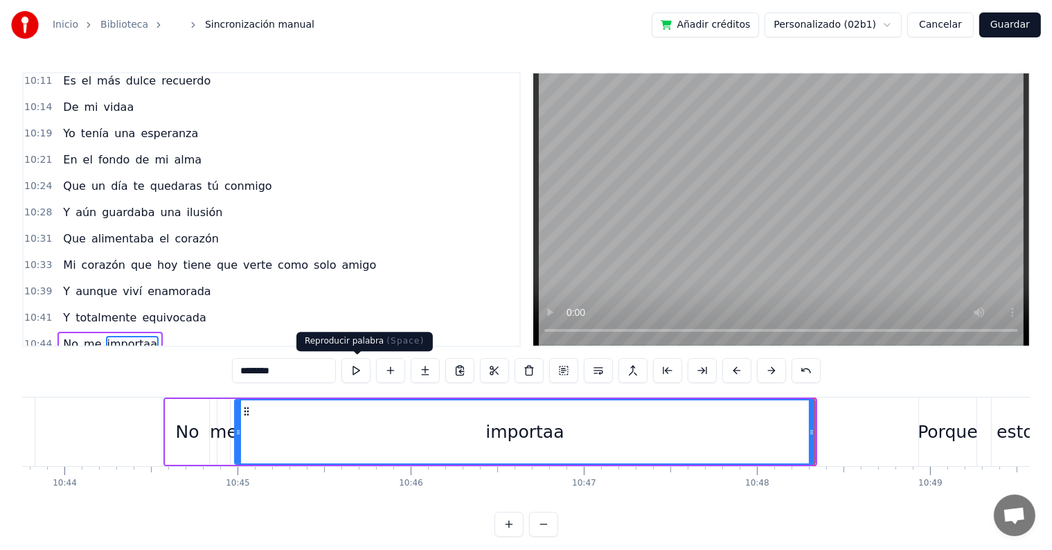
click at [354, 376] on button at bounding box center [356, 370] width 29 height 25
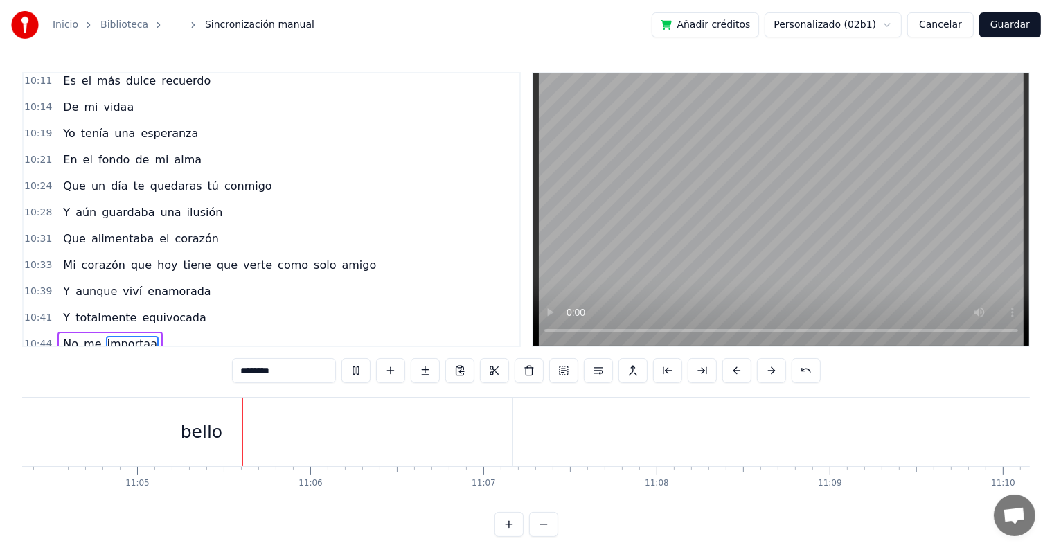
scroll to position [0, 115095]
click at [524, 311] on div "0:[DEMOGRAPHIC_DATA] 0:23 Te di todo mi amor y más 0:27 Y tú 0:30 No reconoces …" at bounding box center [526, 209] width 1008 height 275
click at [241, 433] on div "bello" at bounding box center [164, 432] width 622 height 69
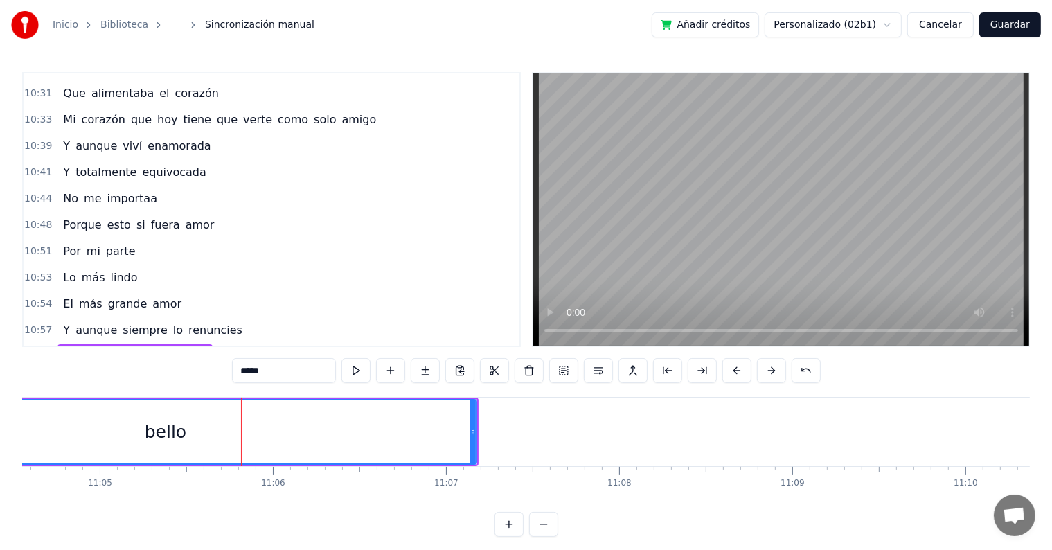
scroll to position [3624, 0]
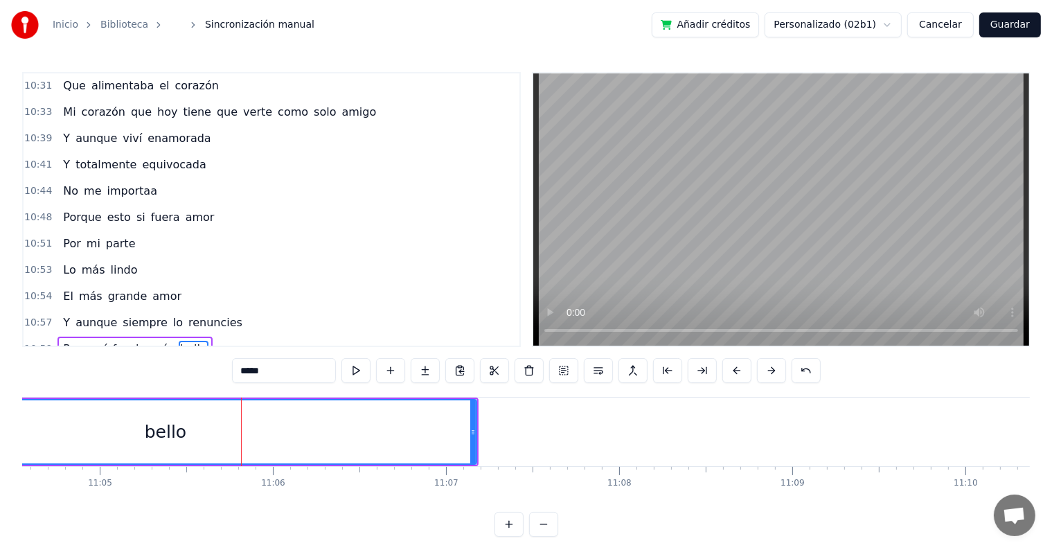
click at [290, 369] on input "*****" at bounding box center [284, 370] width 104 height 25
type input "******"
click at [365, 369] on button at bounding box center [356, 370] width 29 height 25
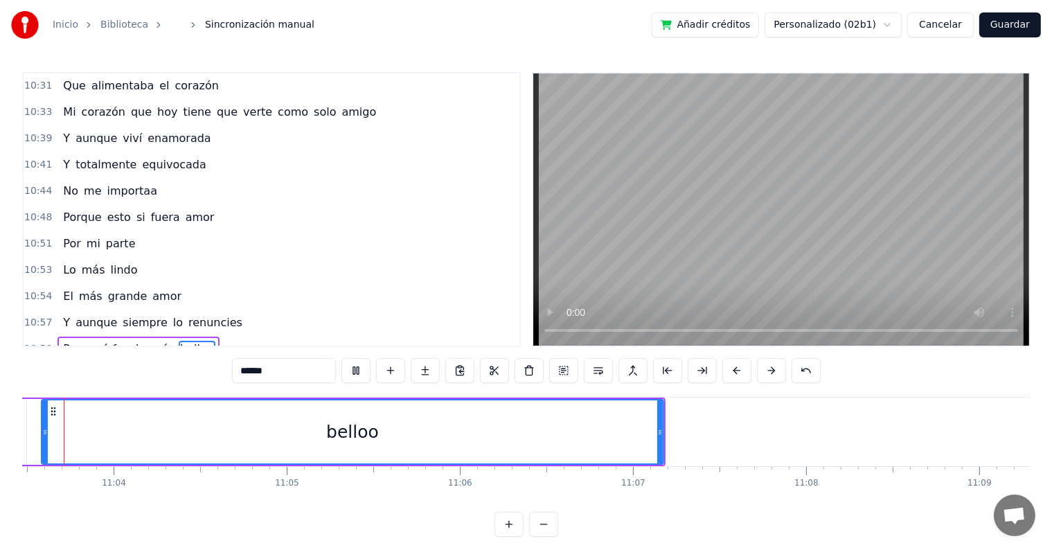
scroll to position [0, 114906]
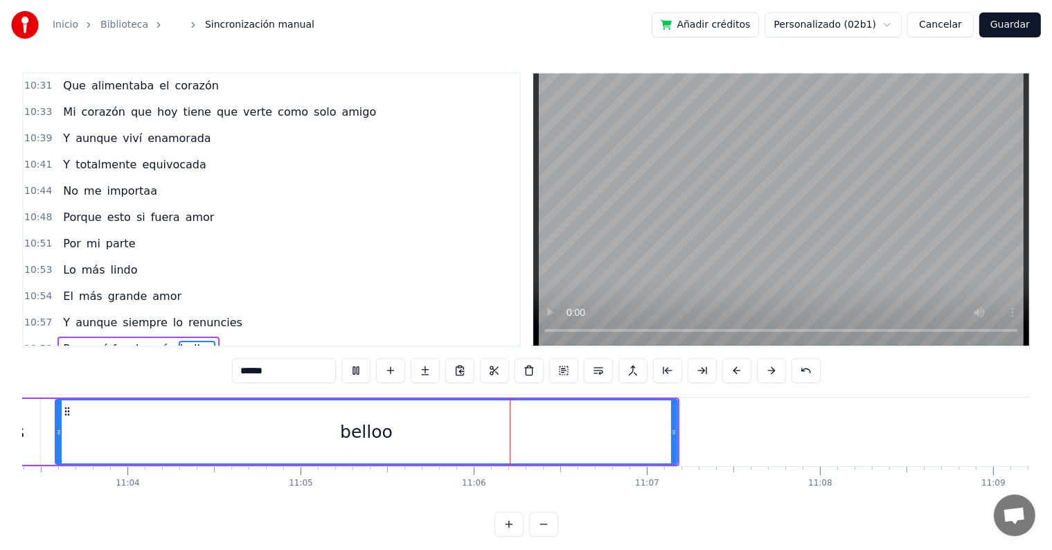
click at [365, 369] on button at bounding box center [356, 370] width 29 height 25
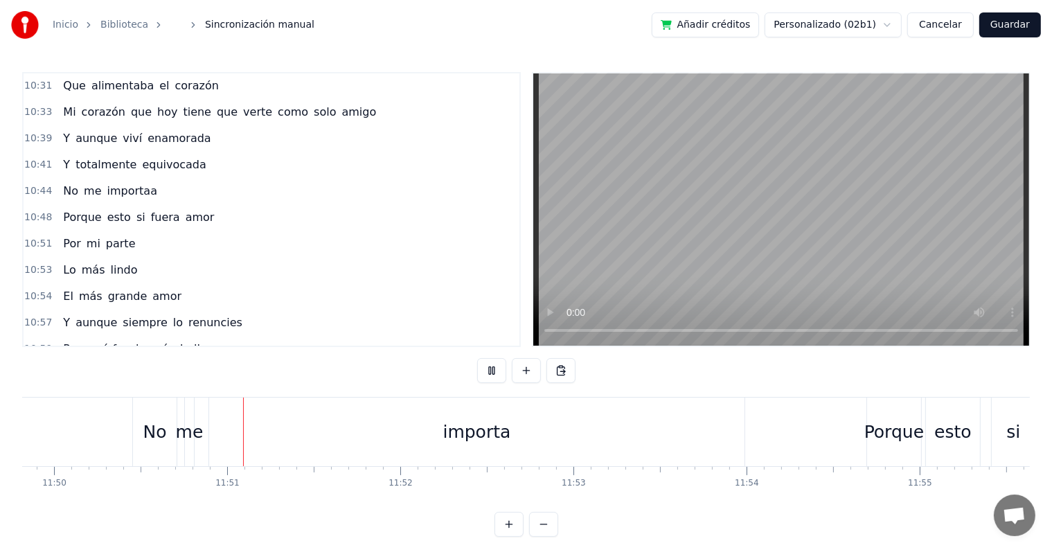
scroll to position [0, 122977]
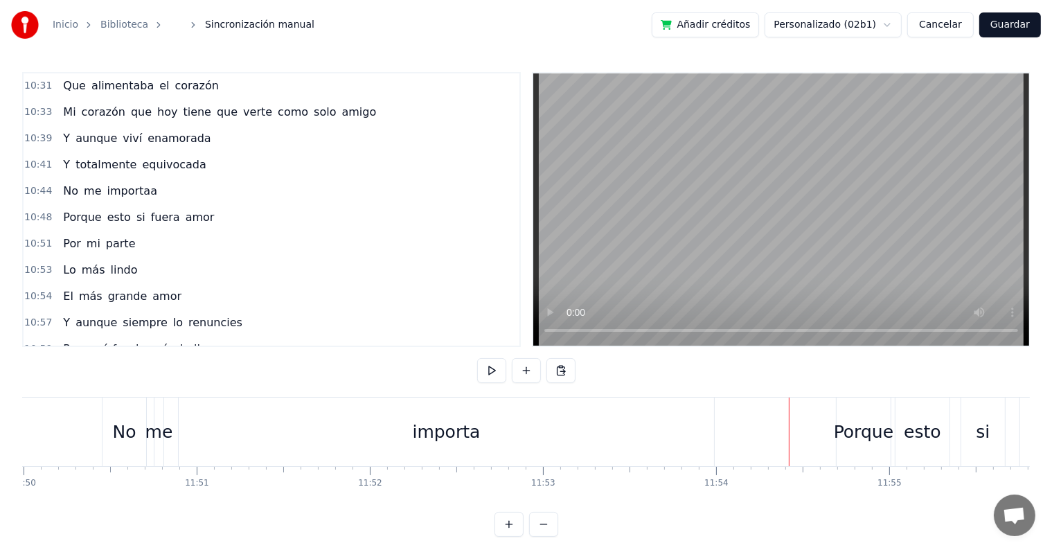
click at [445, 441] on div "importa" at bounding box center [447, 432] width 68 height 26
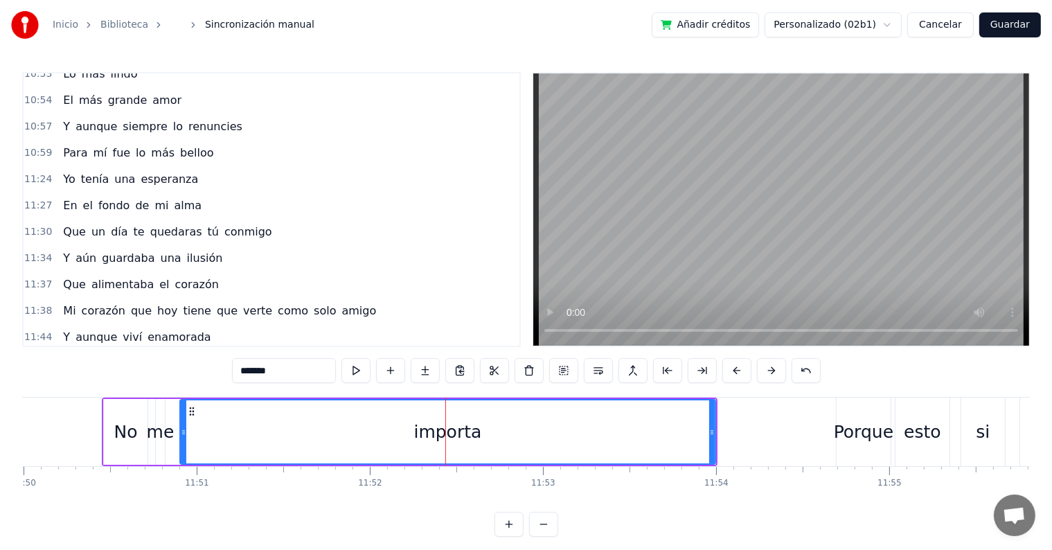
scroll to position [3854, 0]
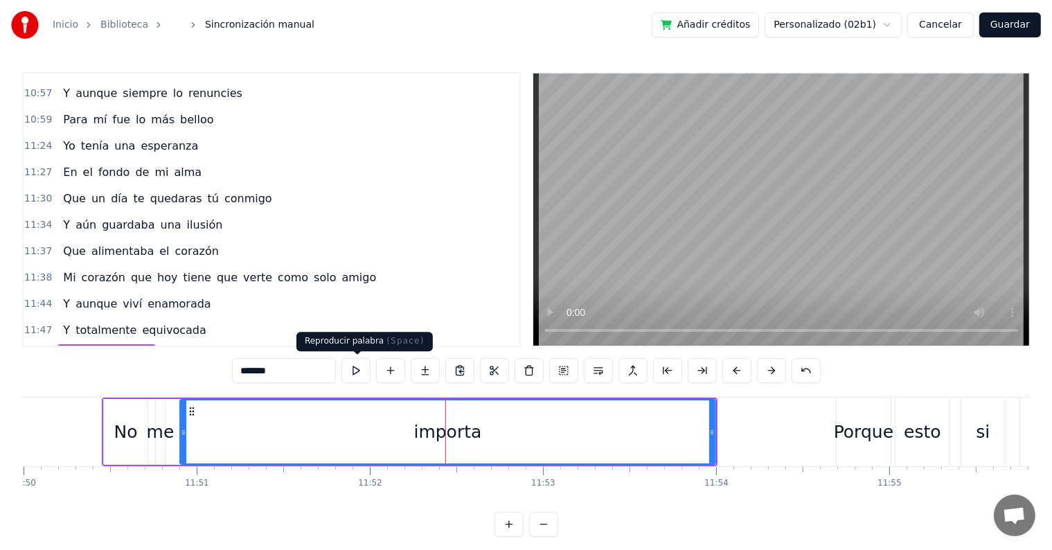
click at [315, 367] on input "*******" at bounding box center [284, 370] width 104 height 25
click at [358, 366] on button at bounding box center [356, 370] width 29 height 25
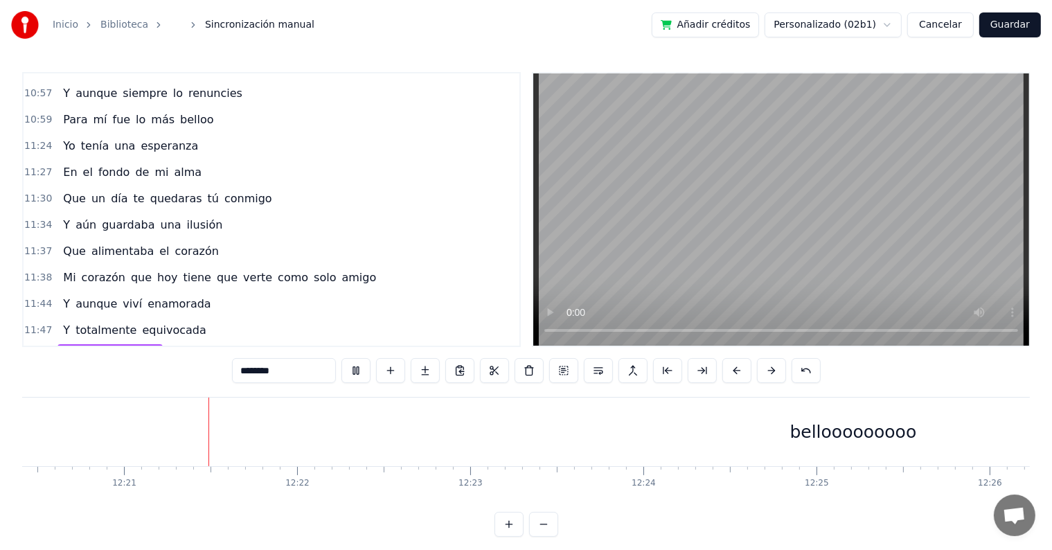
scroll to position [0, 128263]
click at [313, 427] on div "bellooooooooo" at bounding box center [837, 432] width 3775 height 69
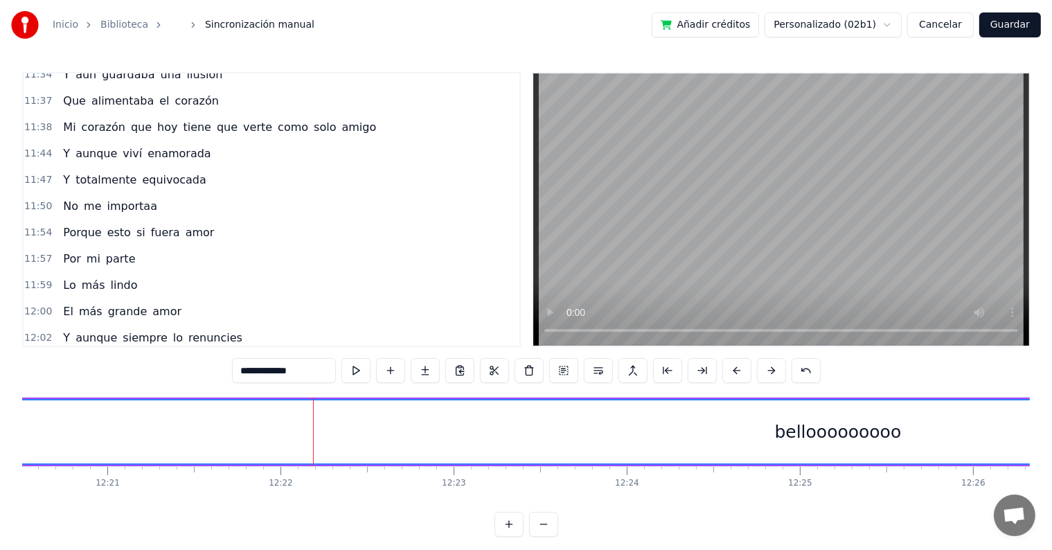
scroll to position [4032, 0]
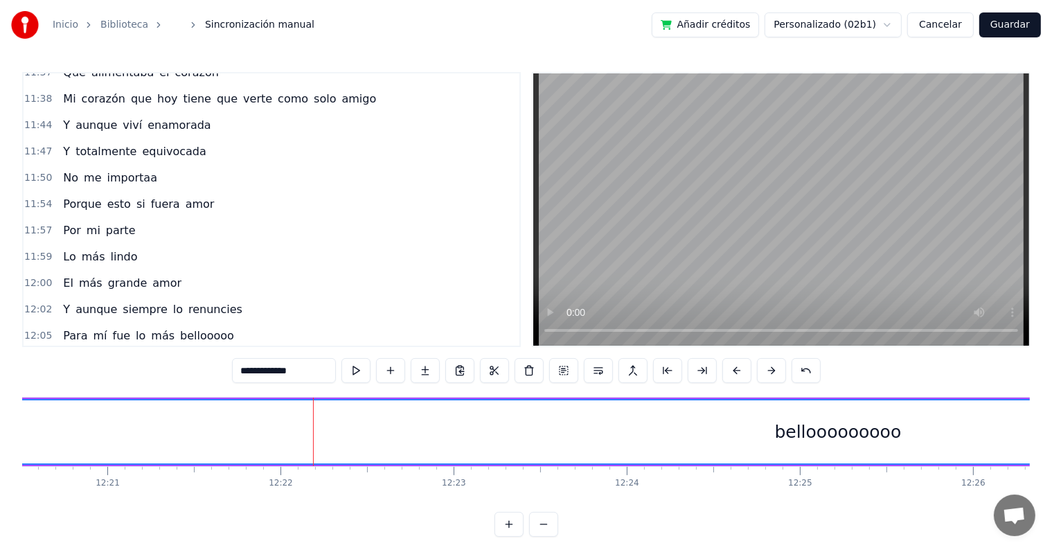
click at [319, 374] on input "**********" at bounding box center [284, 370] width 104 height 25
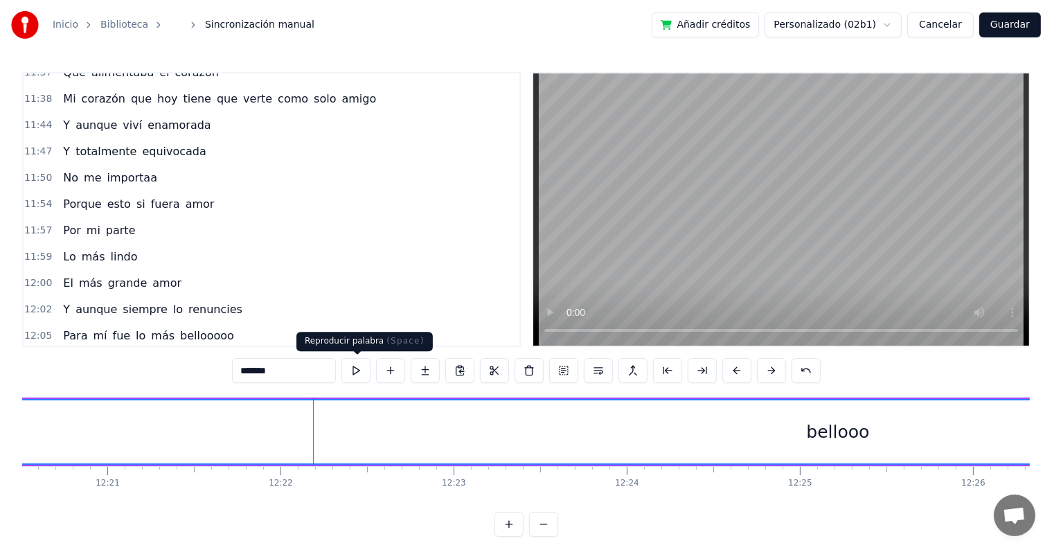
click at [356, 373] on button at bounding box center [356, 370] width 29 height 25
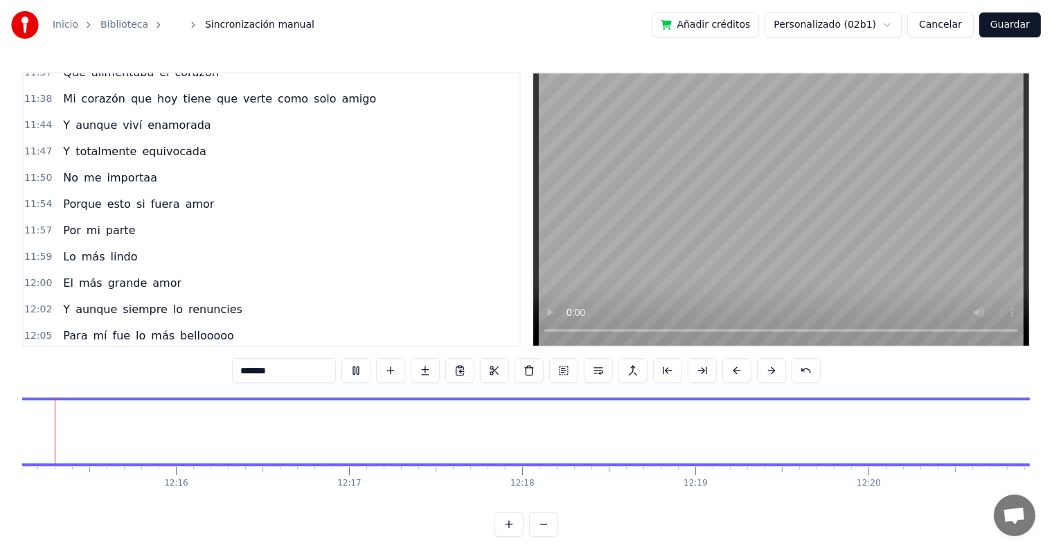
scroll to position [0, 127262]
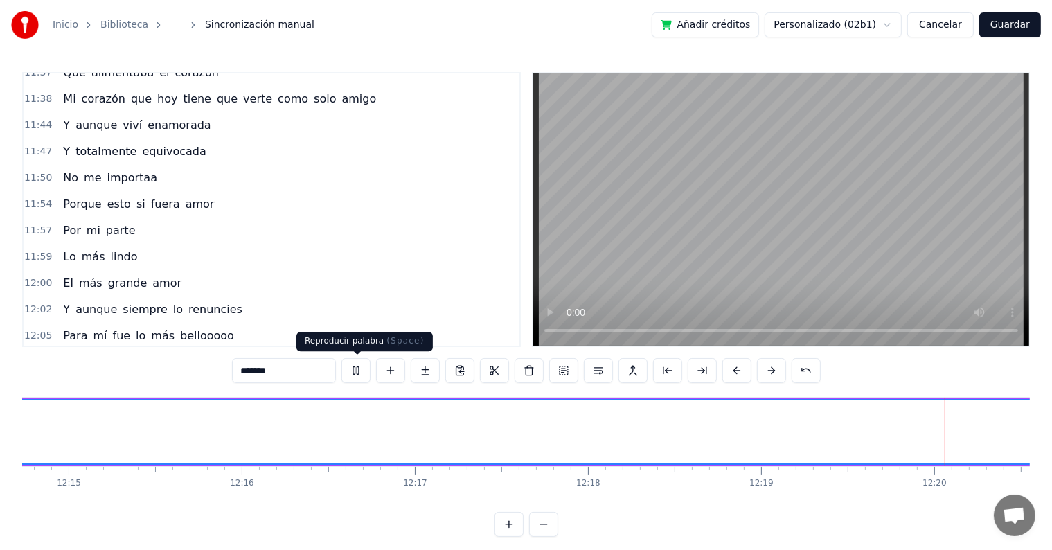
click at [370, 367] on button at bounding box center [356, 370] width 29 height 25
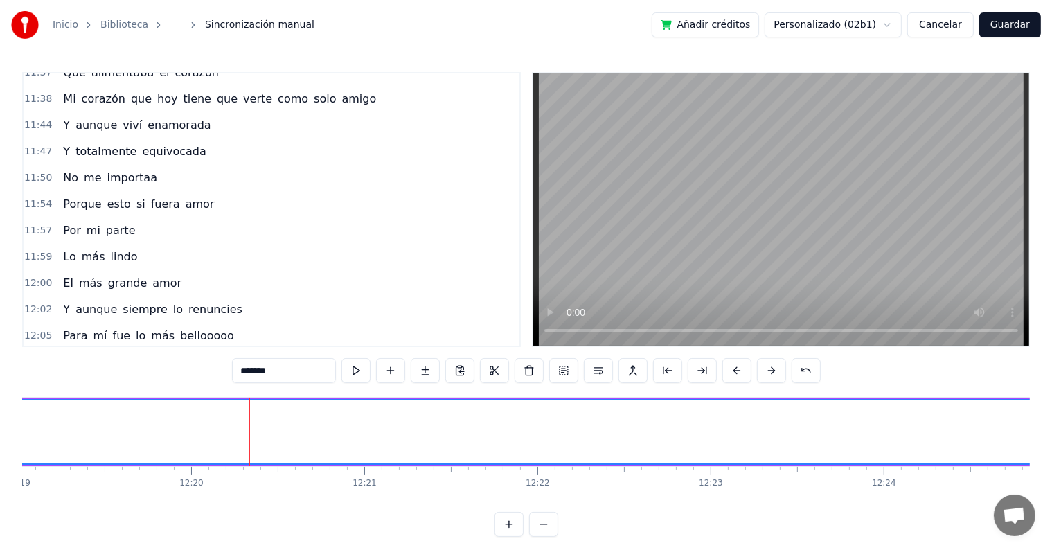
click at [294, 373] on input "*******" at bounding box center [284, 370] width 104 height 25
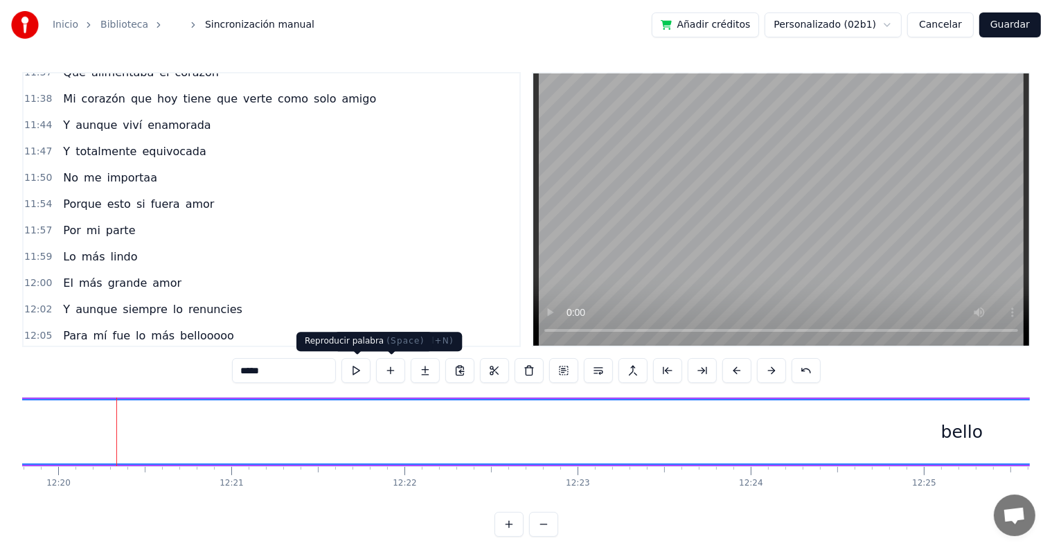
type input "*****"
click at [363, 366] on button at bounding box center [356, 370] width 29 height 25
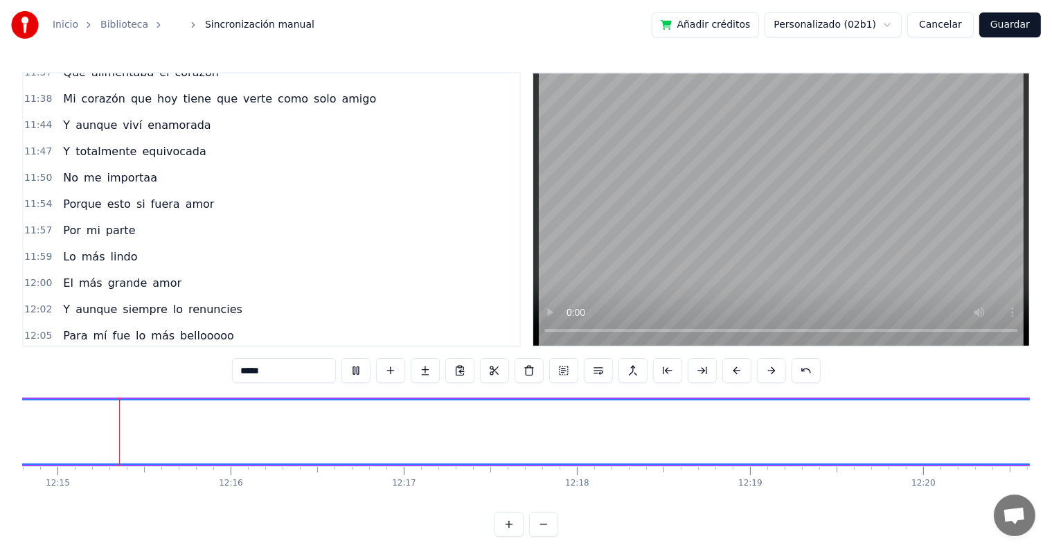
scroll to position [0, 127255]
click at [363, 366] on button at bounding box center [356, 370] width 29 height 25
click at [669, 369] on button at bounding box center [667, 370] width 29 height 25
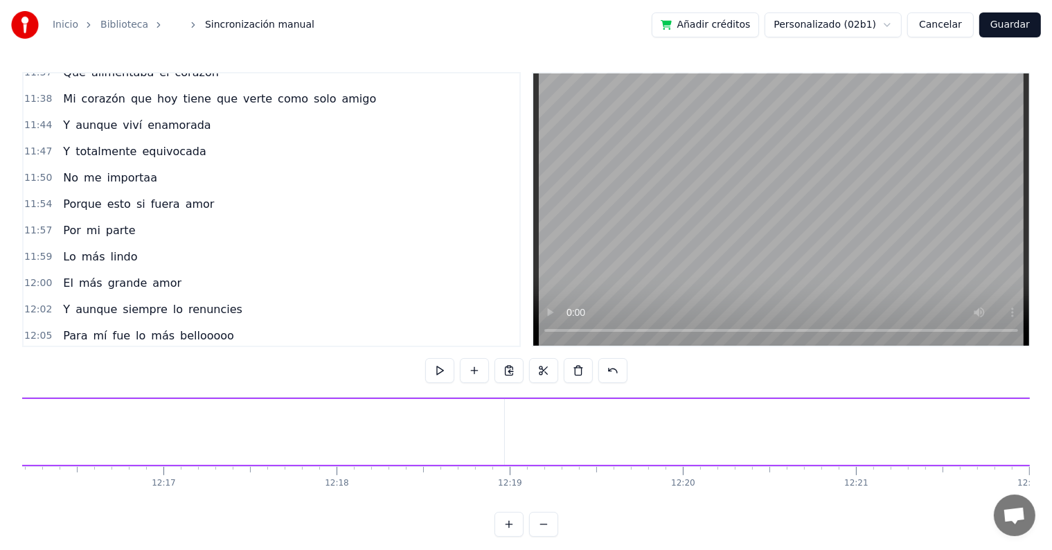
scroll to position [0, 127525]
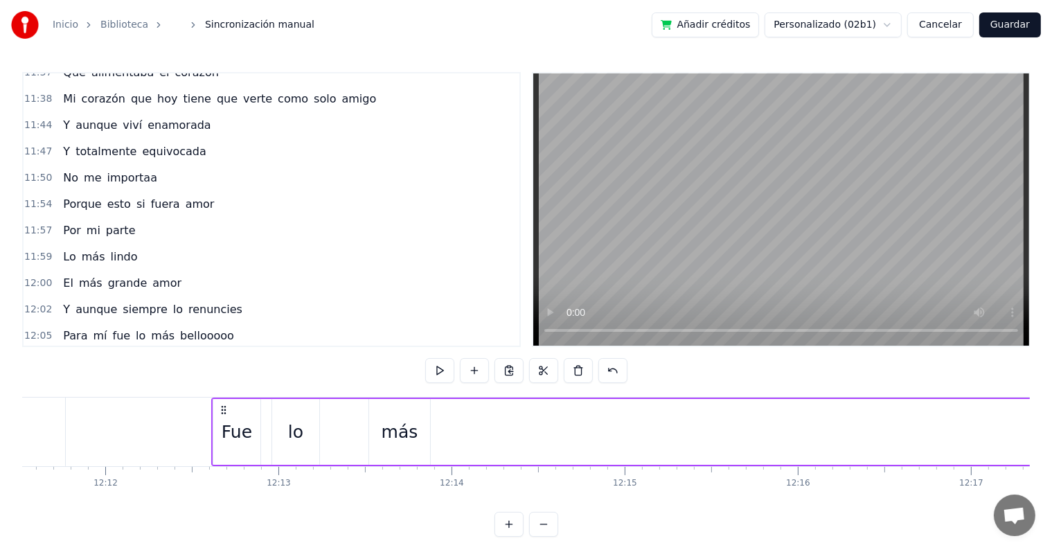
scroll to position [0, 126708]
click at [251, 416] on div "Fue" at bounding box center [234, 432] width 47 height 66
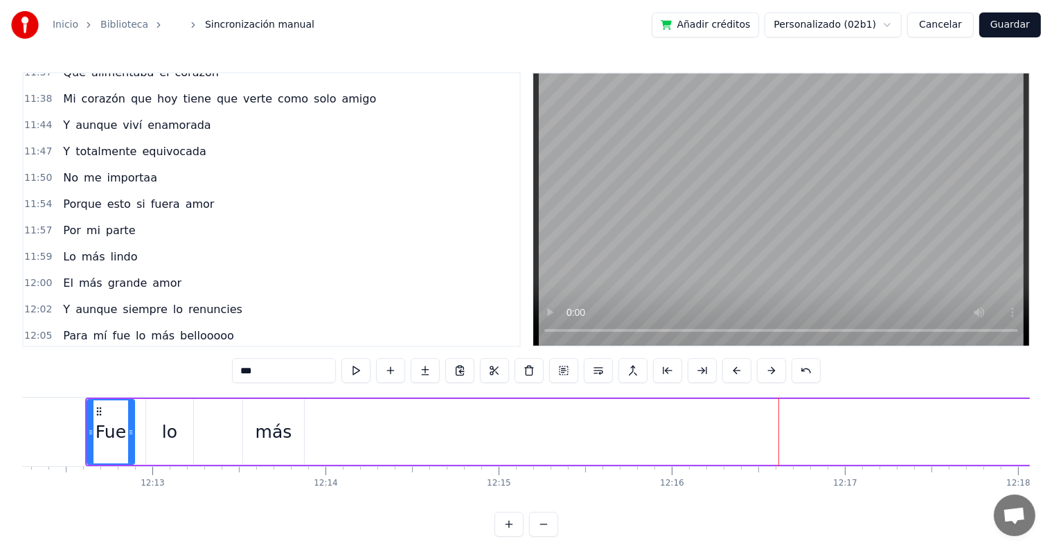
scroll to position [0, 126833]
click at [806, 371] on button at bounding box center [806, 370] width 29 height 25
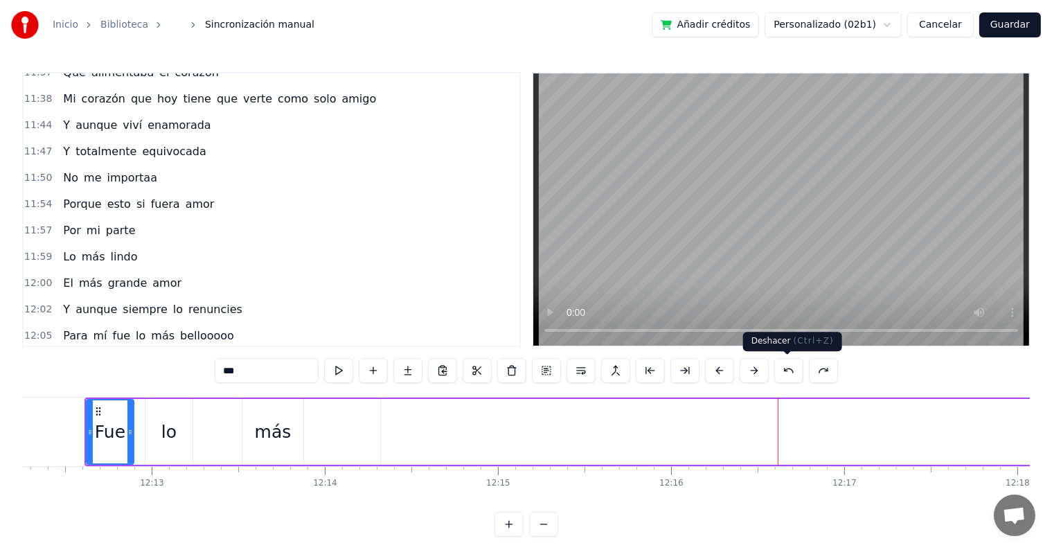
click at [790, 371] on button at bounding box center [789, 370] width 29 height 25
click at [114, 426] on div "Fue" at bounding box center [110, 432] width 30 height 26
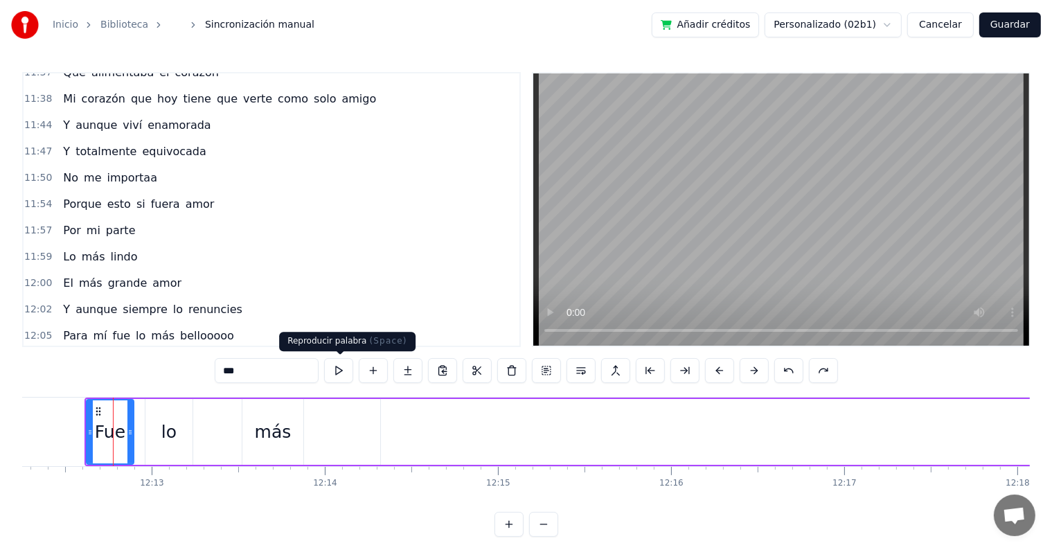
click at [344, 377] on button at bounding box center [338, 370] width 29 height 25
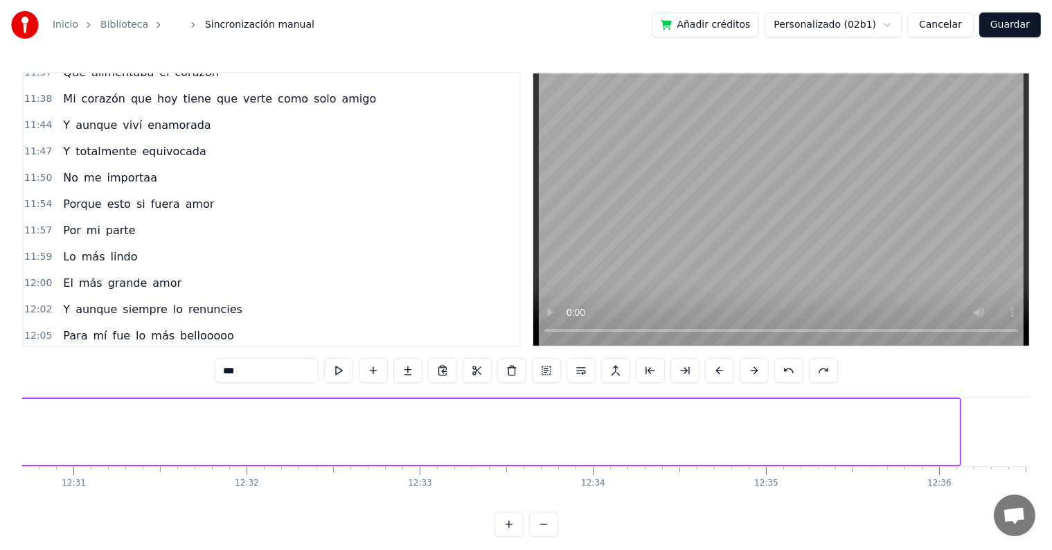
scroll to position [0, 130034]
drag, startPoint x: 929, startPoint y: 427, endPoint x: 141, endPoint y: 416, distance: 787.8
click at [181, 416] on div at bounding box center [184, 431] width 6 height 63
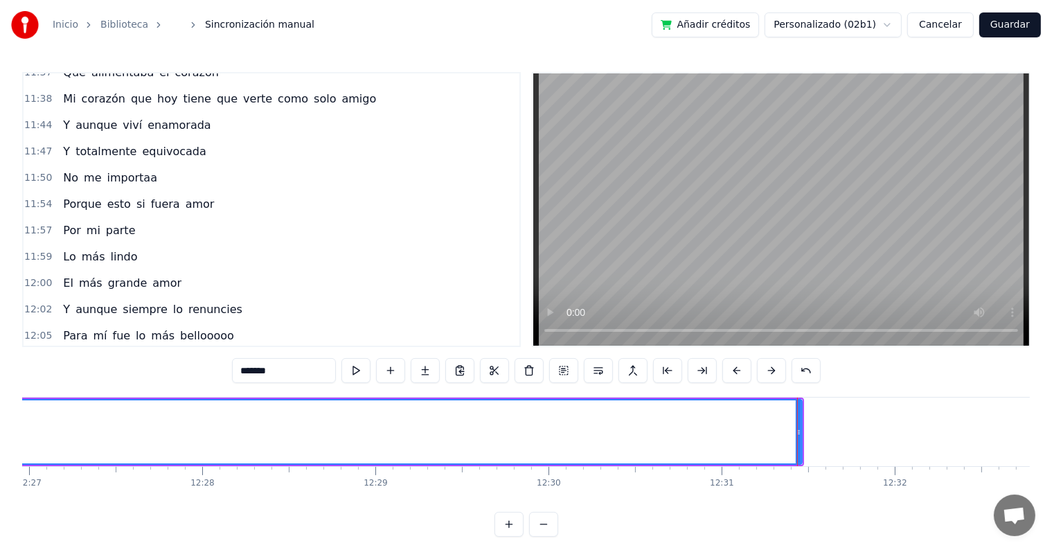
scroll to position [0, 129380]
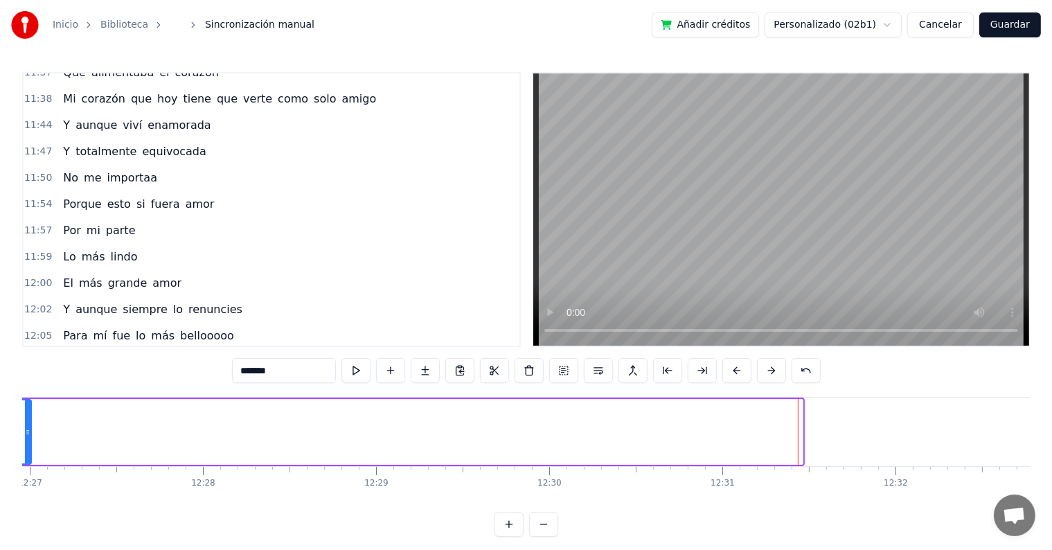
drag, startPoint x: 801, startPoint y: 427, endPoint x: 29, endPoint y: 435, distance: 771.9
click at [29, 435] on icon at bounding box center [28, 432] width 6 height 11
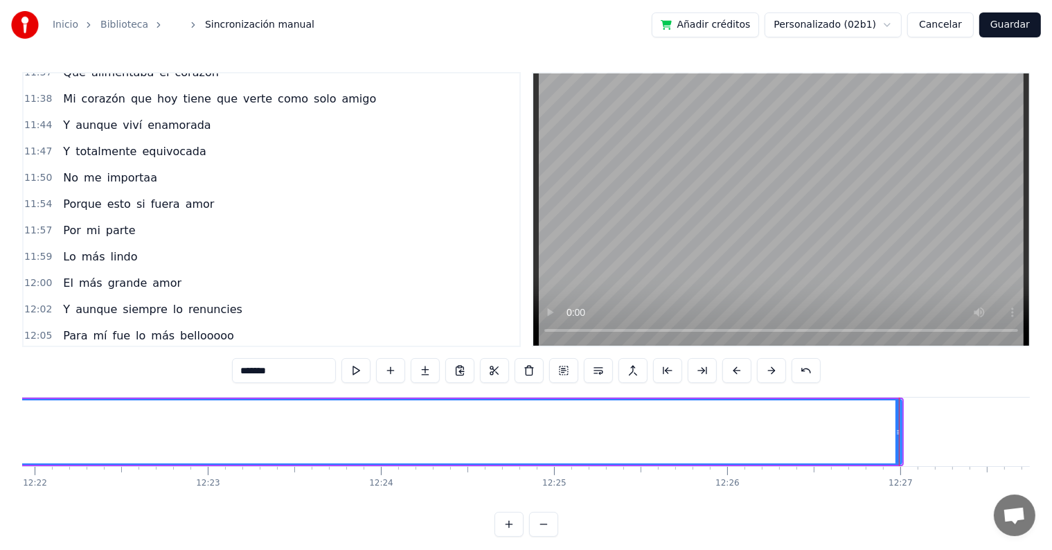
scroll to position [0, 128485]
click at [542, 537] on button at bounding box center [543, 524] width 29 height 25
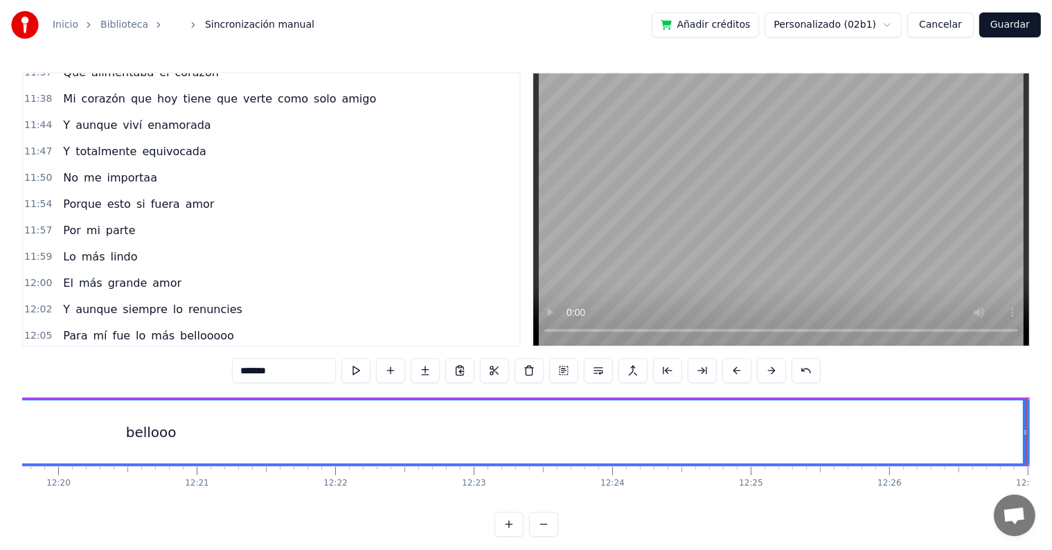
scroll to position [0, 102504]
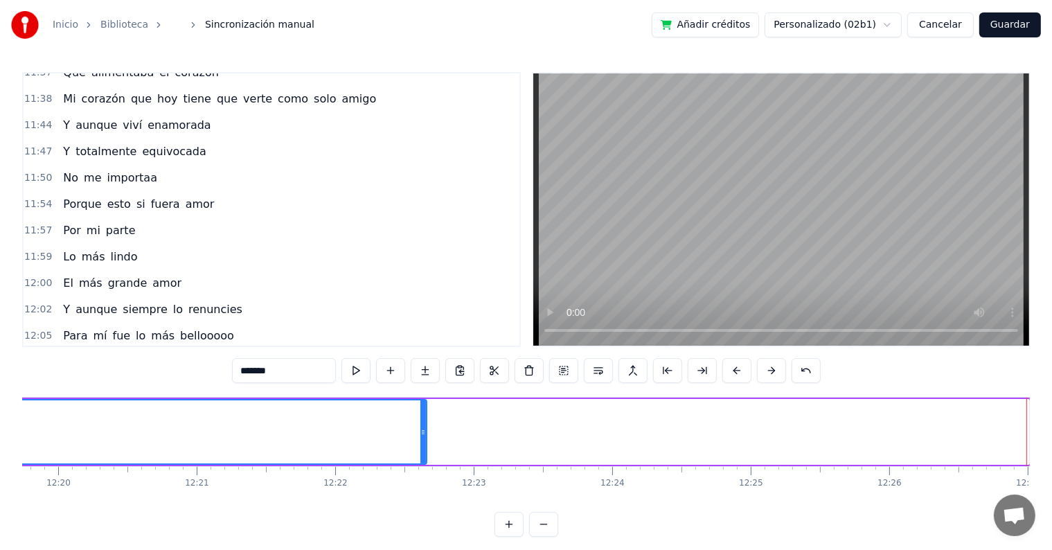
drag, startPoint x: 1024, startPoint y: 427, endPoint x: 421, endPoint y: 417, distance: 602.8
click at [421, 417] on div at bounding box center [424, 431] width 6 height 63
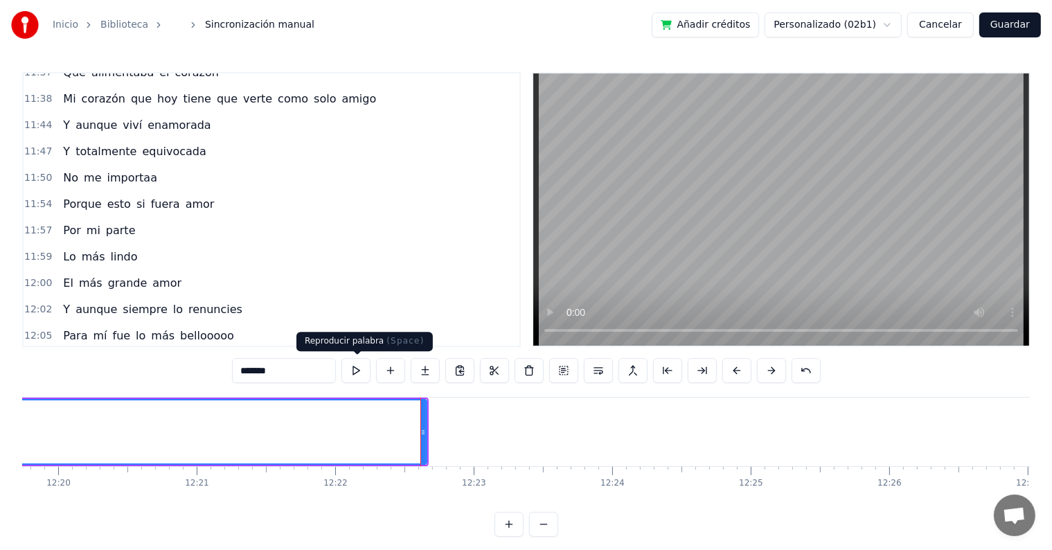
click at [363, 371] on button at bounding box center [356, 370] width 29 height 25
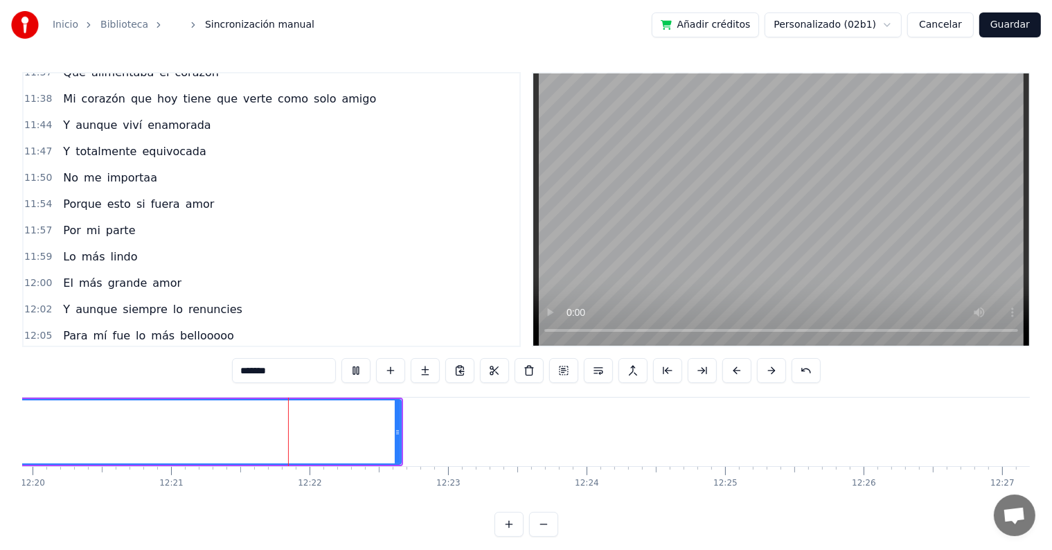
scroll to position [0, 102642]
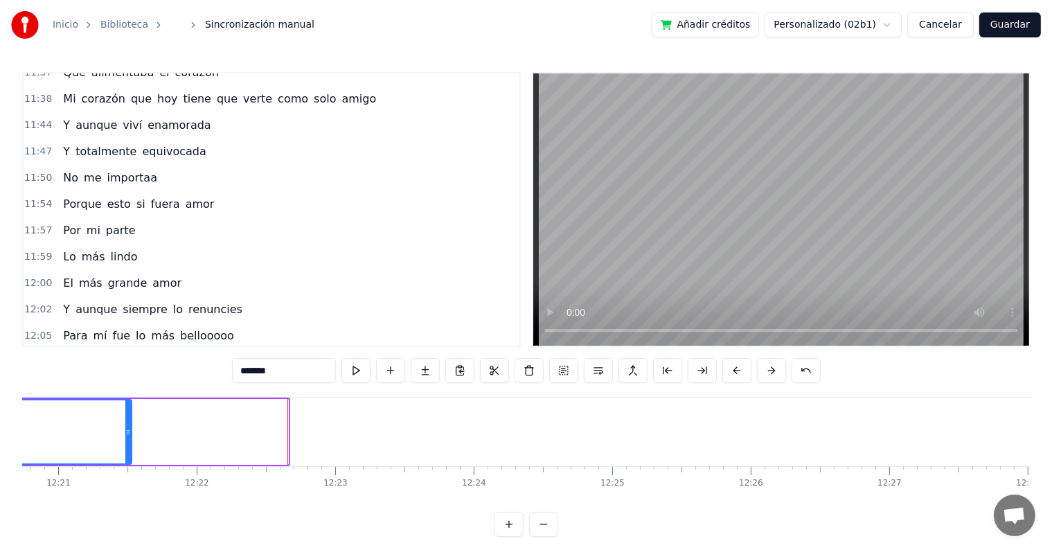
drag, startPoint x: 283, startPoint y: 435, endPoint x: 126, endPoint y: 432, distance: 156.6
click at [126, 432] on icon at bounding box center [128, 432] width 6 height 11
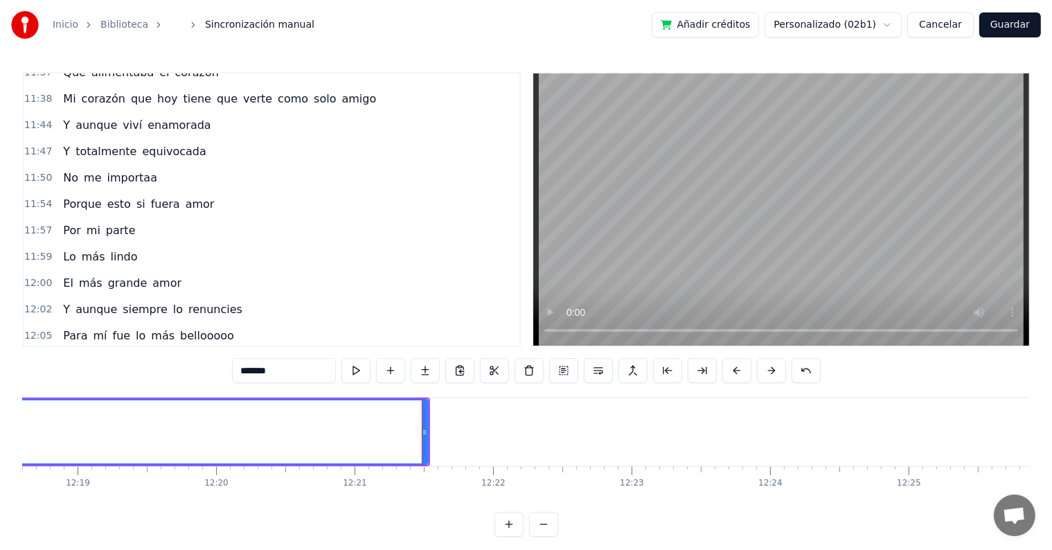
scroll to position [0, 102346]
click at [291, 372] on input "*******" at bounding box center [284, 370] width 104 height 25
type input "******"
click at [365, 376] on button at bounding box center [356, 370] width 29 height 25
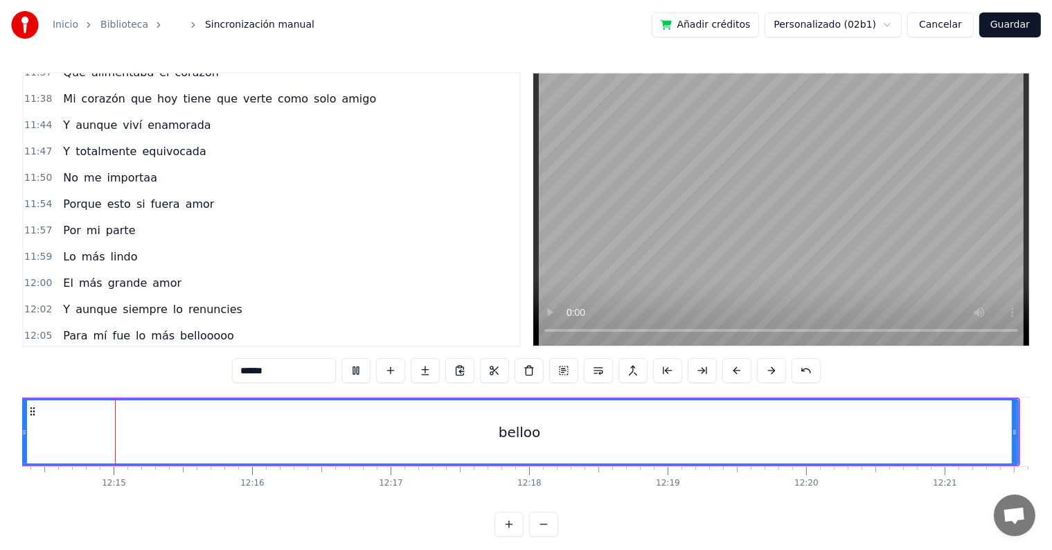
scroll to position [0, 101753]
click at [365, 376] on button at bounding box center [356, 370] width 29 height 25
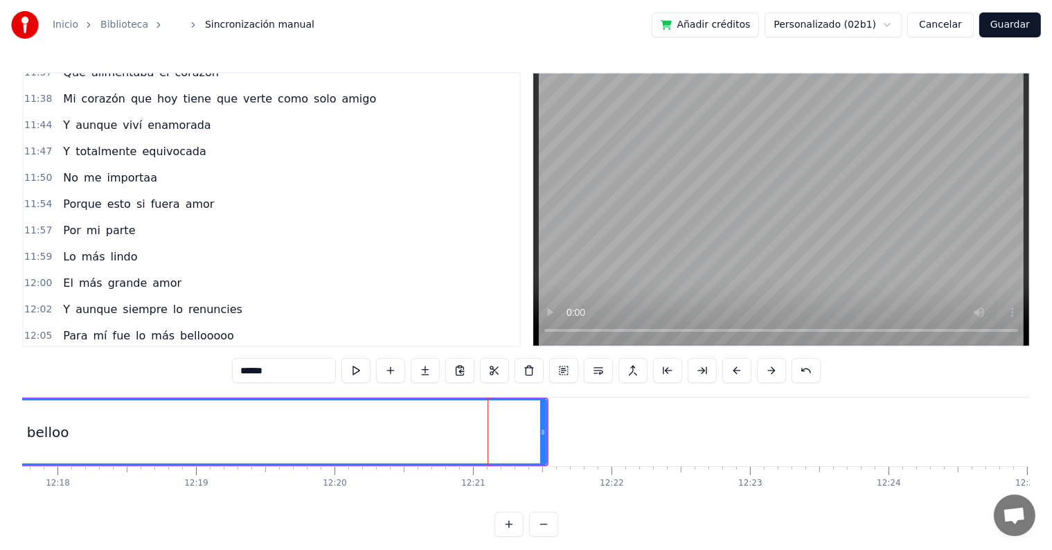
scroll to position [0, 102226]
click at [313, 376] on input "******" at bounding box center [284, 370] width 104 height 25
click at [570, 371] on button at bounding box center [563, 370] width 29 height 25
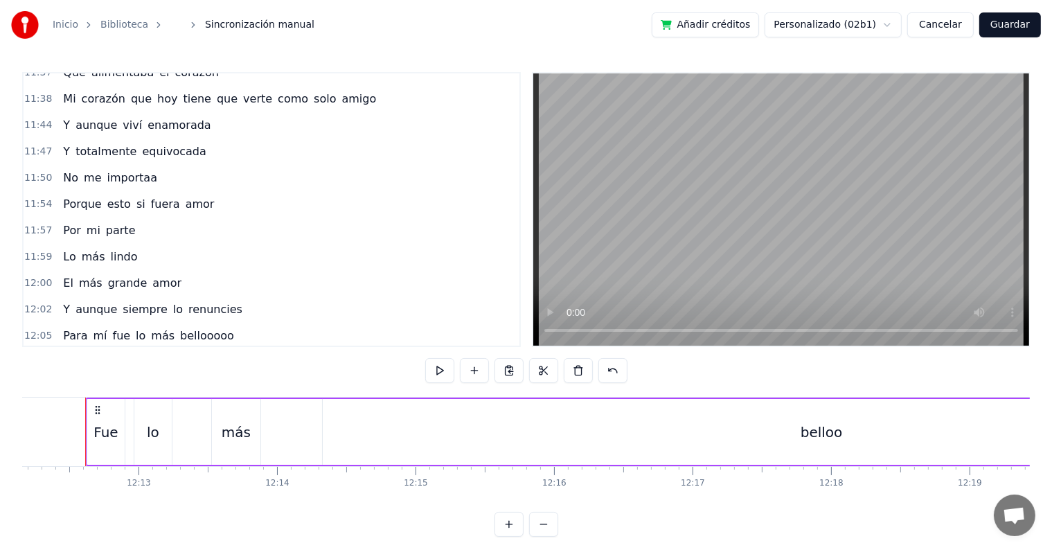
scroll to position [0, 101447]
click at [505, 443] on div "belloo" at bounding box center [829, 432] width 998 height 66
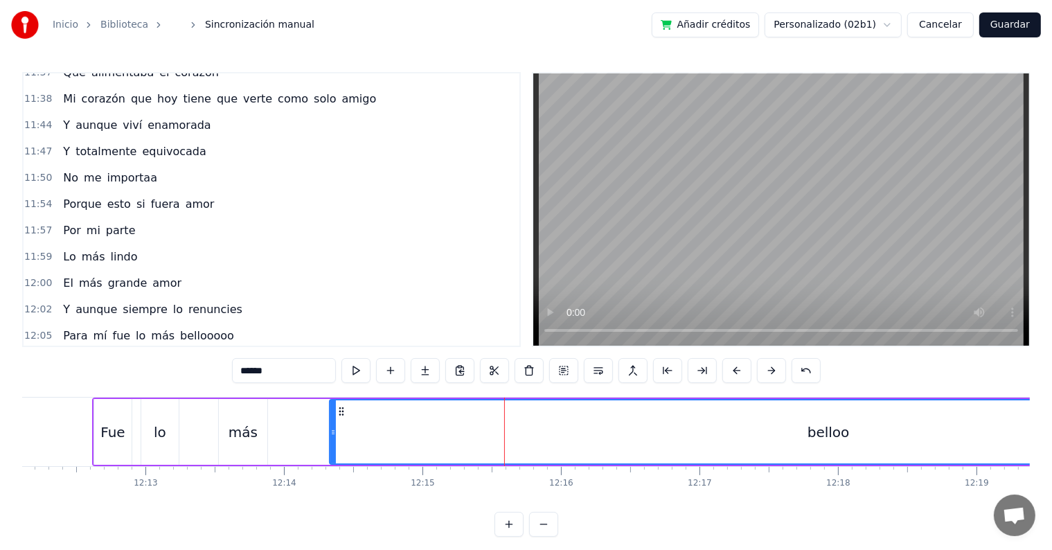
click at [321, 421] on div "Fue lo más belloo" at bounding box center [710, 432] width 1237 height 69
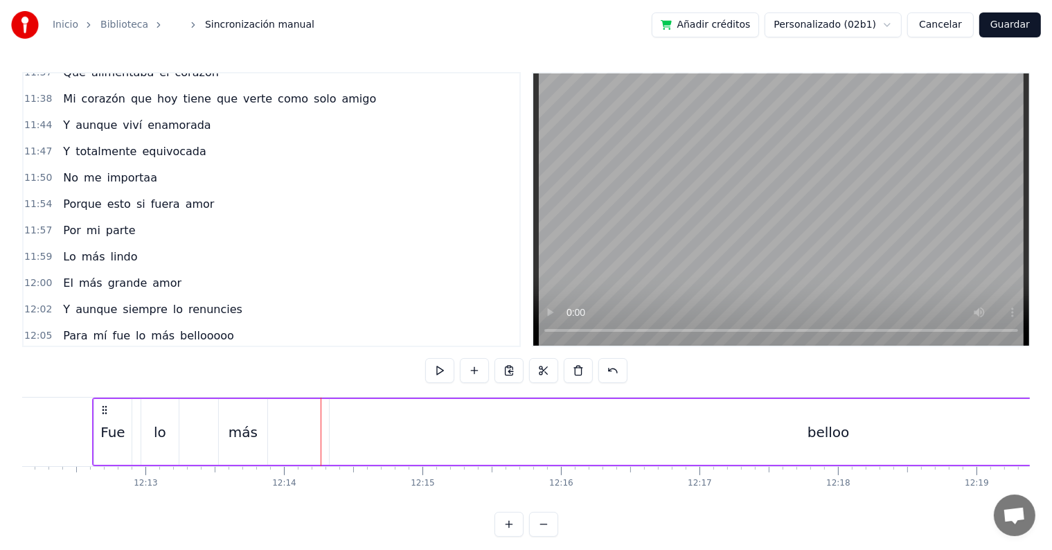
click at [329, 423] on div "belloo" at bounding box center [828, 432] width 999 height 66
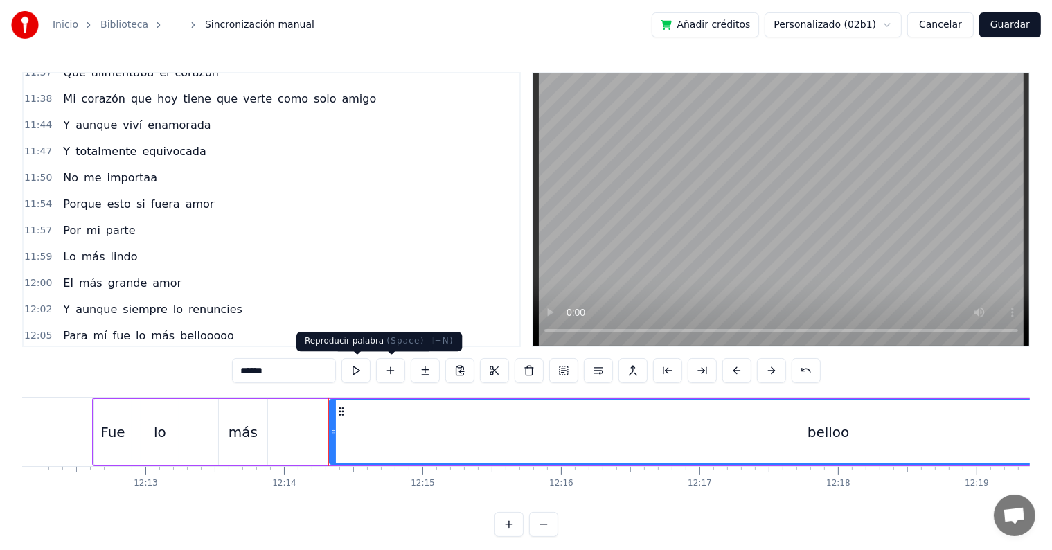
click at [364, 371] on button at bounding box center [356, 370] width 29 height 25
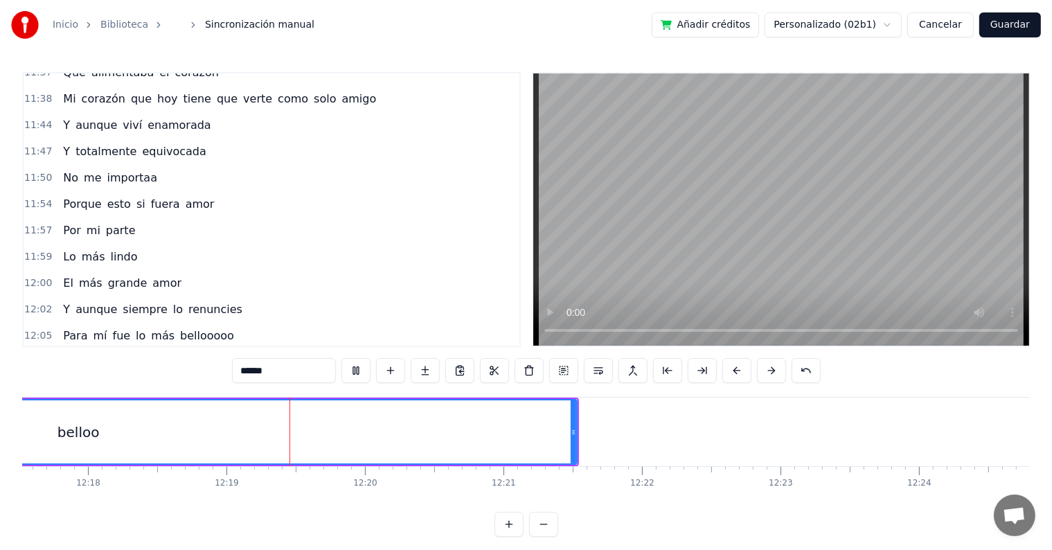
scroll to position [0, 102339]
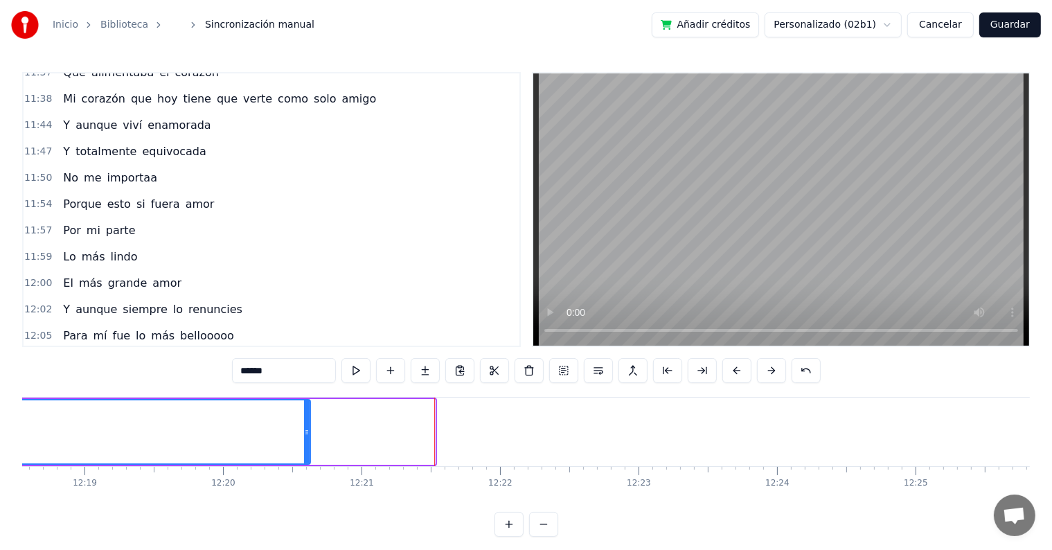
drag, startPoint x: 431, startPoint y: 430, endPoint x: 306, endPoint y: 418, distance: 125.9
click at [306, 418] on div at bounding box center [307, 431] width 6 height 63
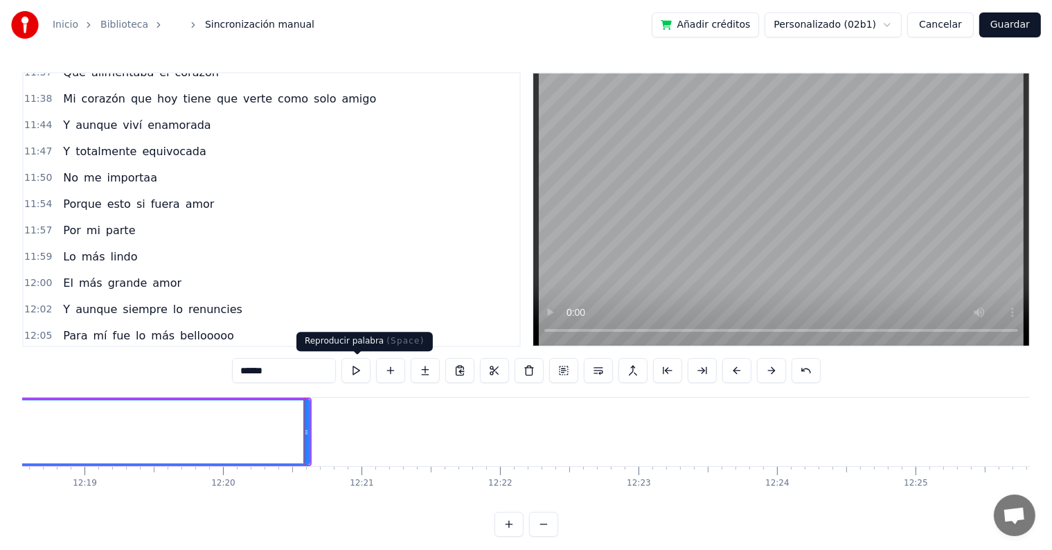
click at [358, 373] on button at bounding box center [356, 370] width 29 height 25
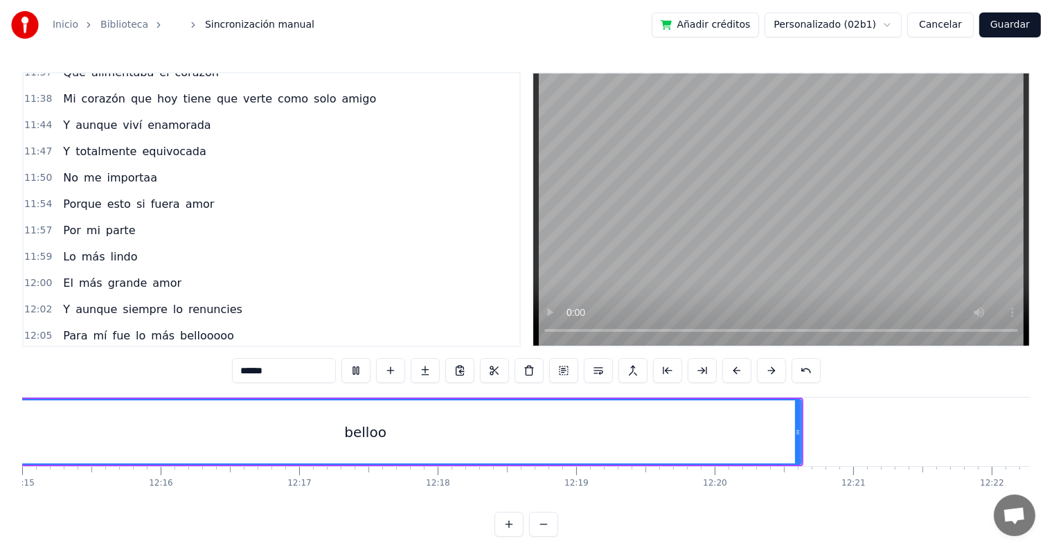
scroll to position [0, 101753]
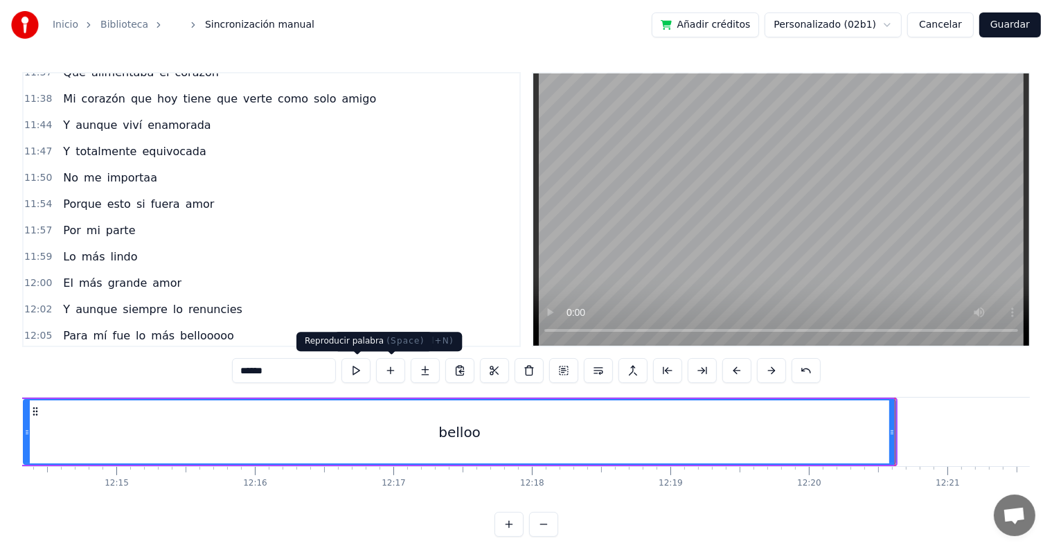
click at [360, 367] on button at bounding box center [356, 370] width 29 height 25
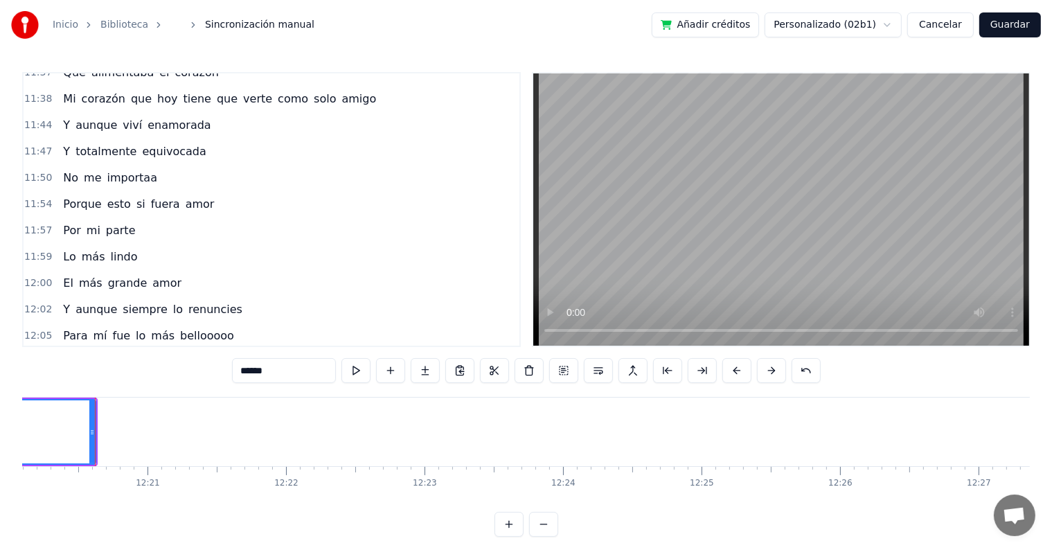
scroll to position [0, 102556]
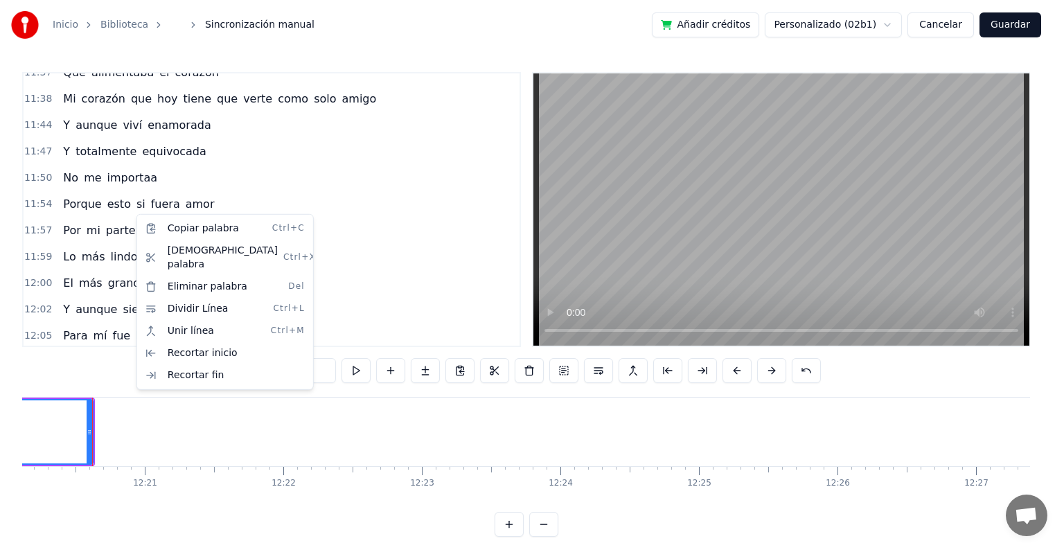
click at [178, 425] on html "Inicio Biblioteca Sincronización manual Añadir créditos Personalizado (02b1) Ca…" at bounding box center [532, 279] width 1064 height 559
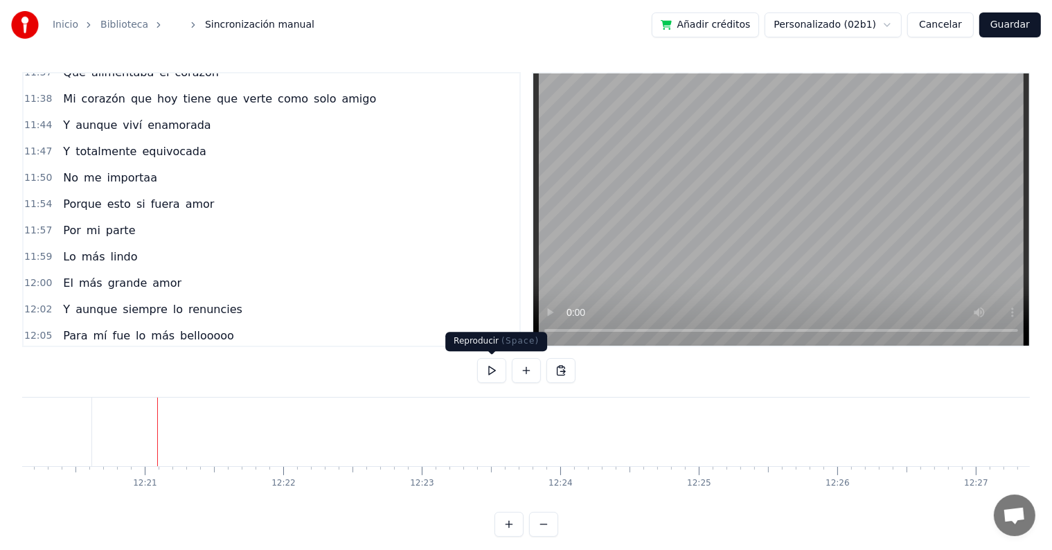
click at [490, 371] on button at bounding box center [491, 370] width 29 height 25
click at [1021, 21] on button "Guardar" at bounding box center [1011, 24] width 62 height 25
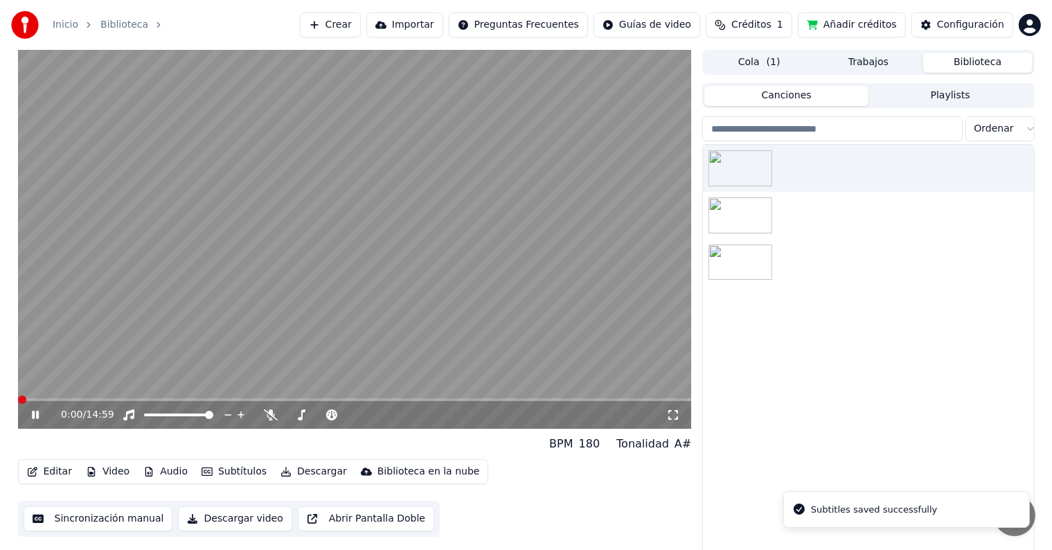
click at [37, 414] on icon at bounding box center [35, 415] width 7 height 8
click at [115, 471] on button "Video" at bounding box center [107, 471] width 55 height 19
